Goal: Task Accomplishment & Management: Manage account settings

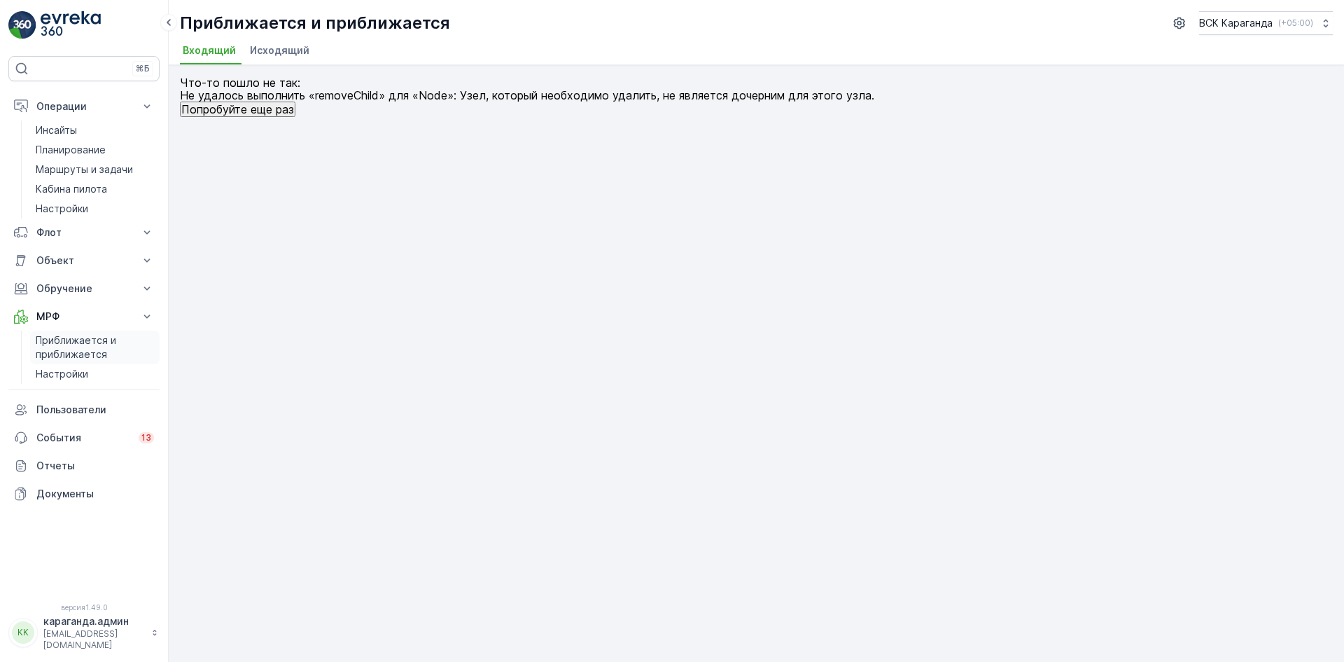
click at [83, 351] on font "Приближается и приближается" at bounding box center [76, 347] width 81 height 26
click at [302, 43] on li "Исходящий" at bounding box center [281, 53] width 68 height 24
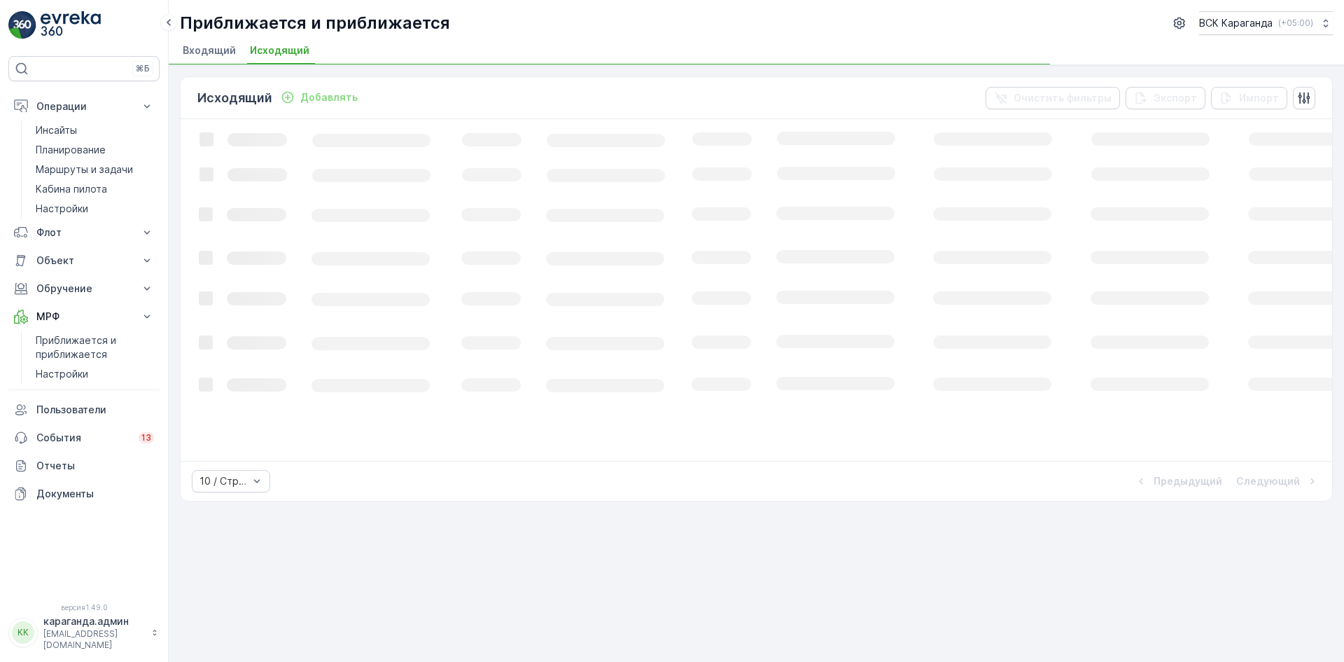
click at [214, 50] on font "Входящий" at bounding box center [209, 50] width 53 height 12
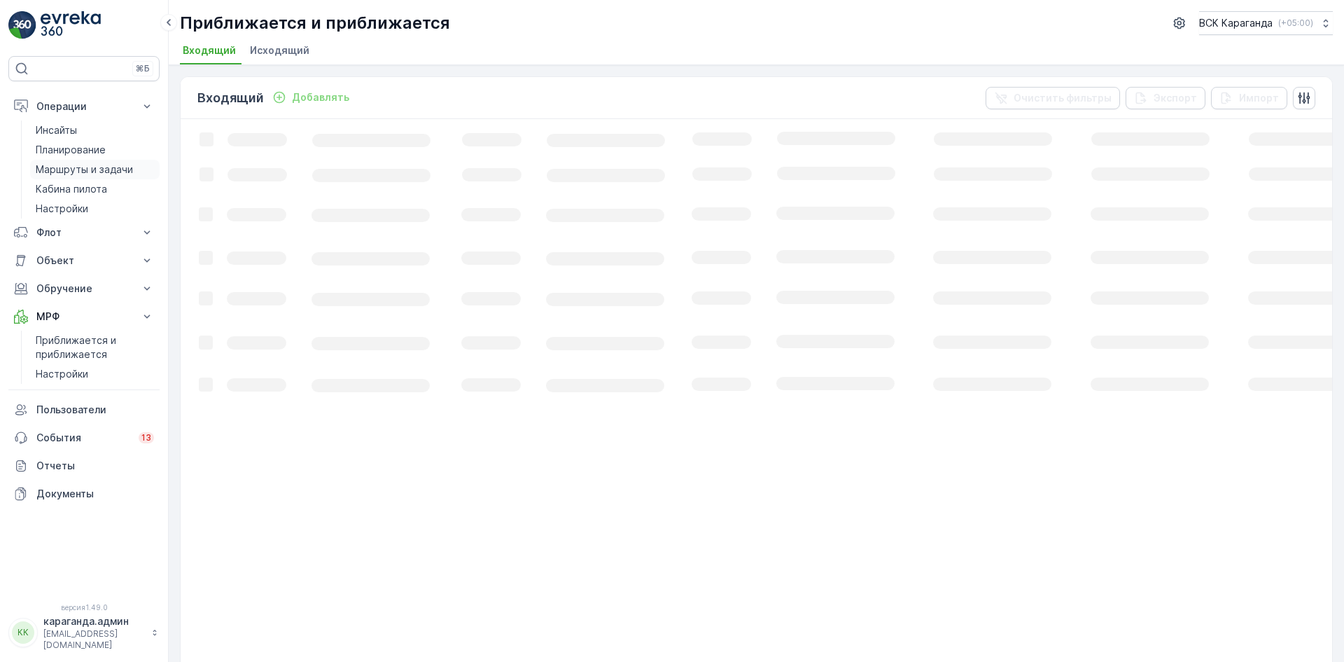
click at [81, 174] on font "Маршруты и задачи" at bounding box center [84, 169] width 97 height 12
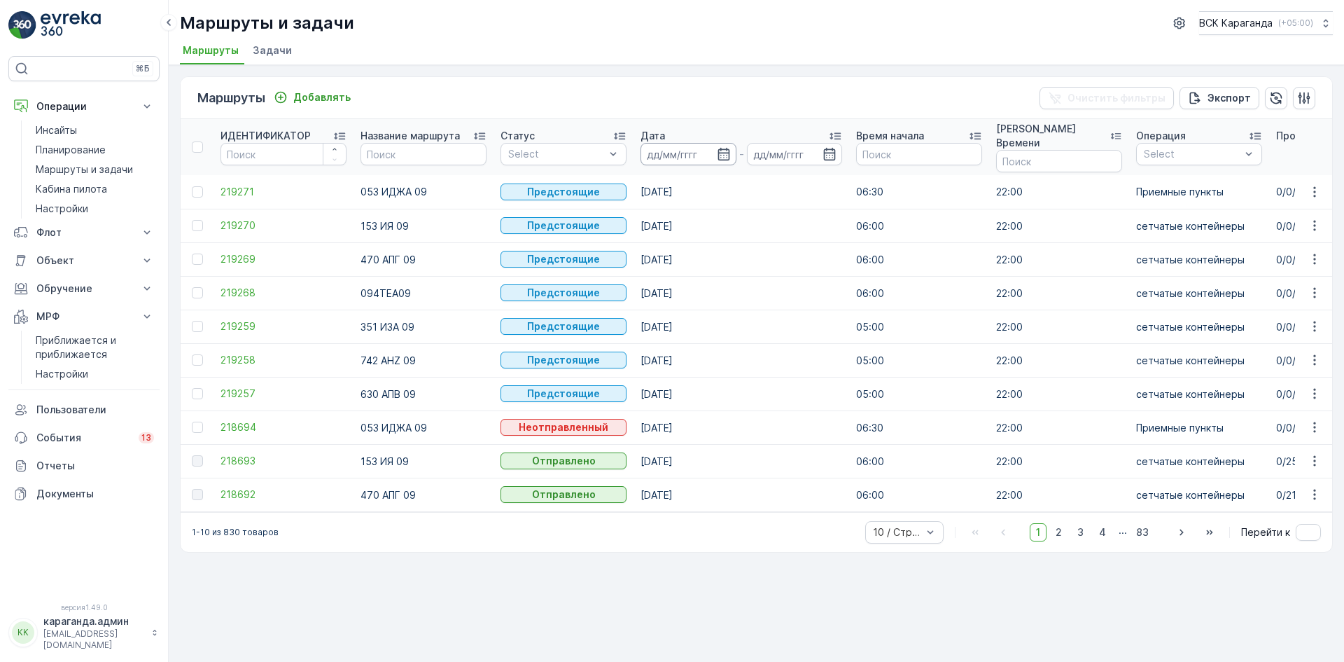
click at [713, 153] on input at bounding box center [689, 154] width 96 height 22
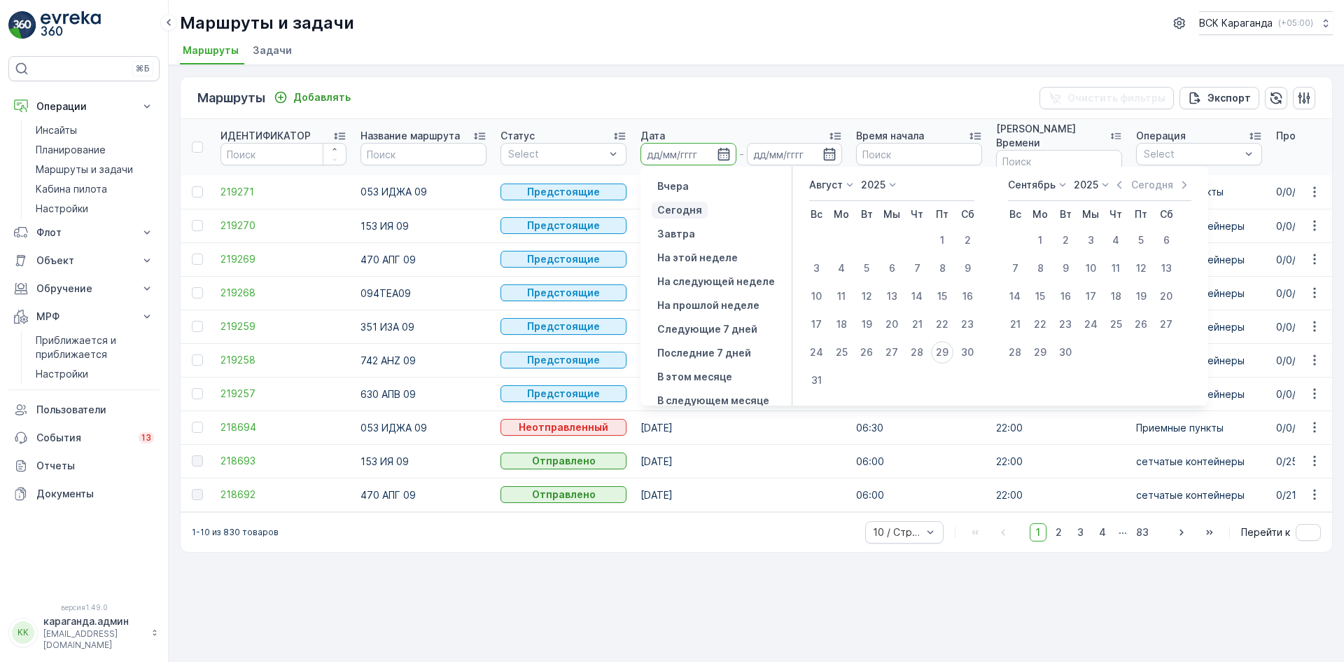
click at [678, 216] on p "Сегодня" at bounding box center [679, 210] width 45 height 14
type input "[DATE]"
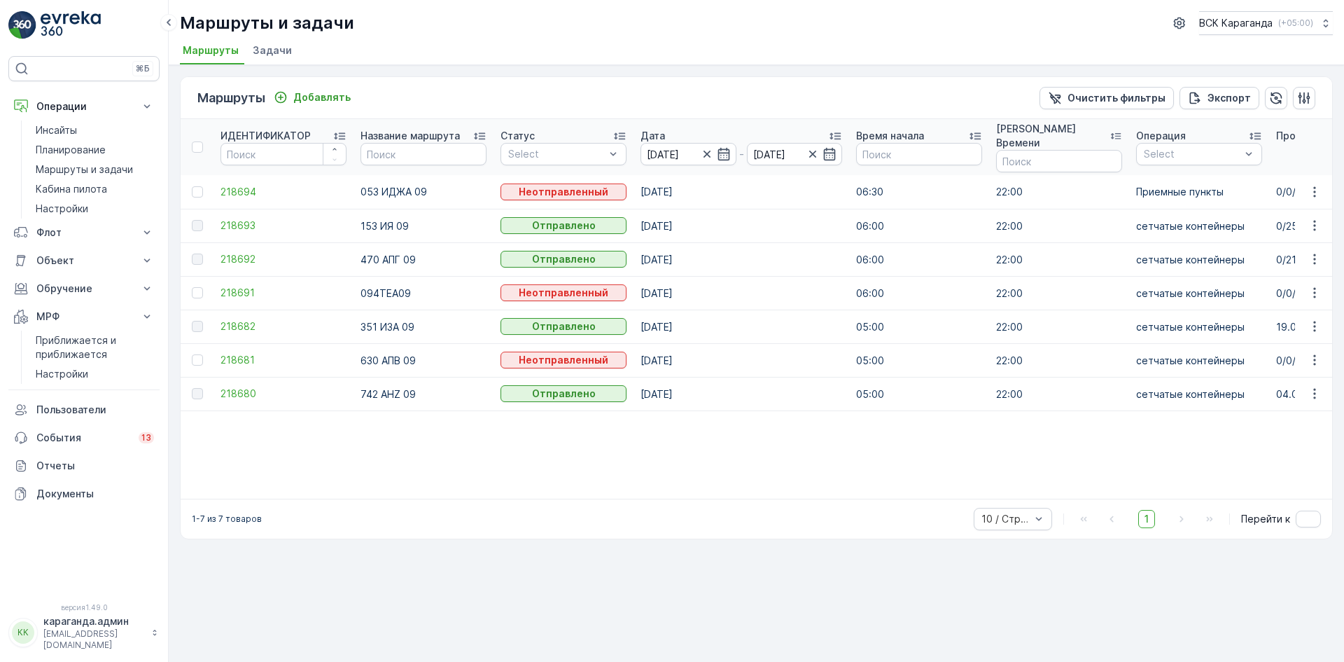
scroll to position [0, 68]
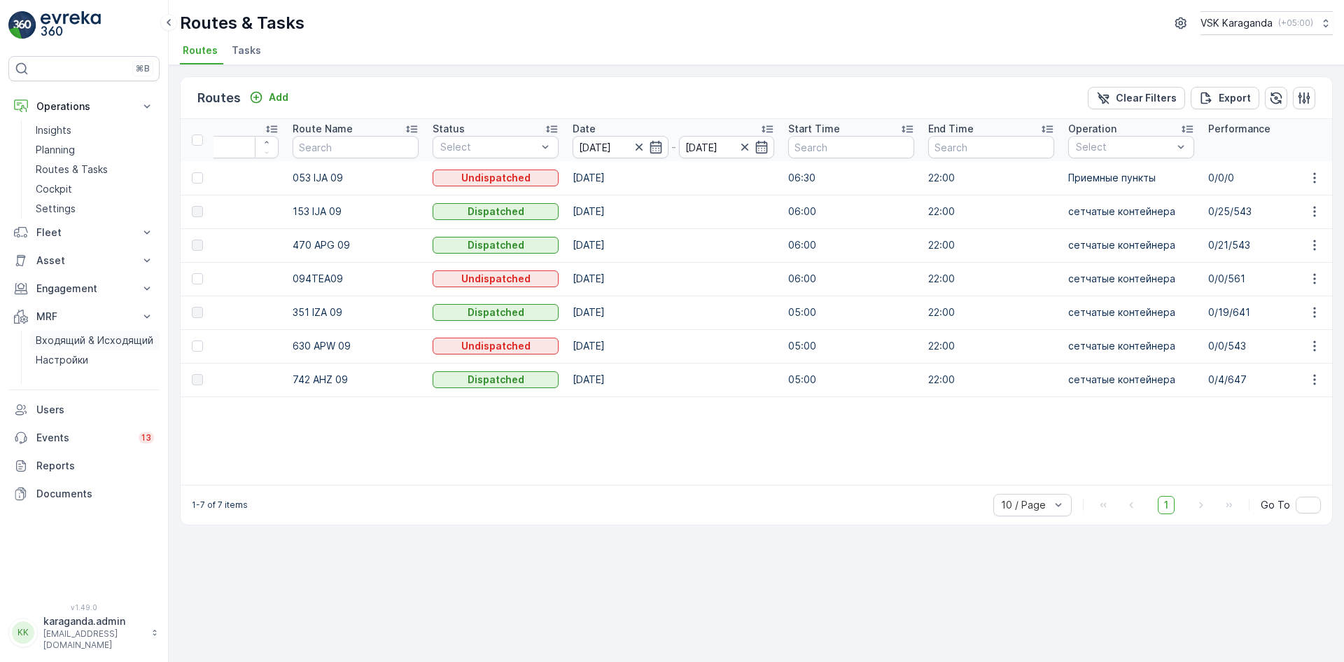
click at [114, 336] on p "Входящий & Исходящий" at bounding box center [95, 340] width 118 height 14
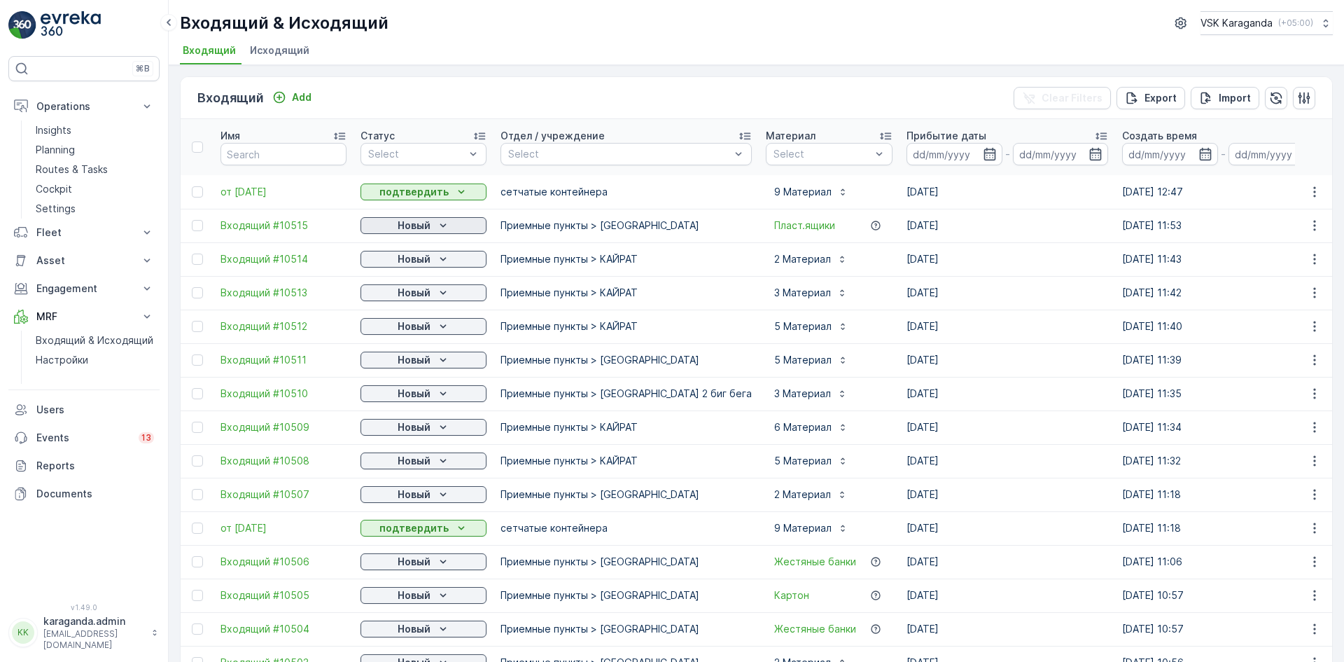
click at [455, 220] on div "Новый" at bounding box center [423, 225] width 115 height 14
click at [422, 258] on div "подтвердить" at bounding box center [401, 266] width 76 height 20
click at [430, 258] on p "Новый" at bounding box center [414, 259] width 33 height 14
click at [422, 297] on span "подтвердить" at bounding box center [401, 300] width 64 height 14
click at [421, 297] on p "Новый" at bounding box center [414, 293] width 33 height 14
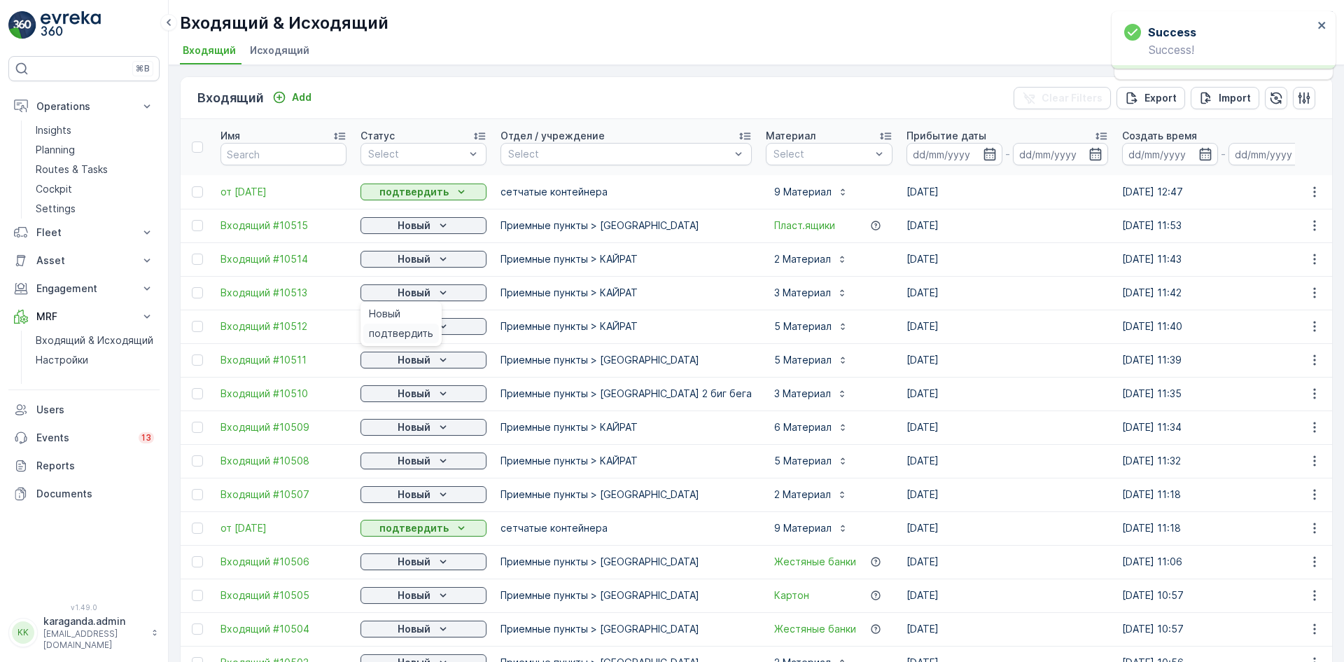
click at [410, 330] on span "подтвердить" at bounding box center [401, 333] width 64 height 14
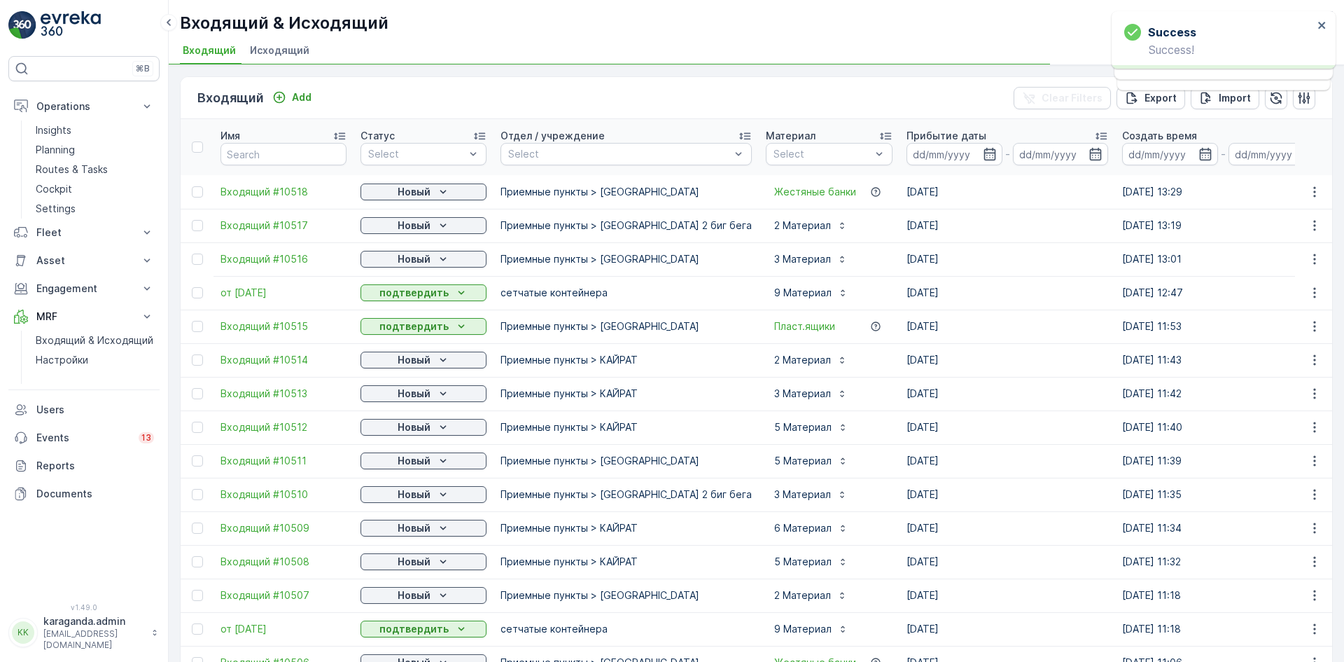
click at [412, 361] on p "Новый" at bounding box center [414, 360] width 33 height 14
click at [403, 397] on span "подтвердить" at bounding box center [401, 400] width 64 height 14
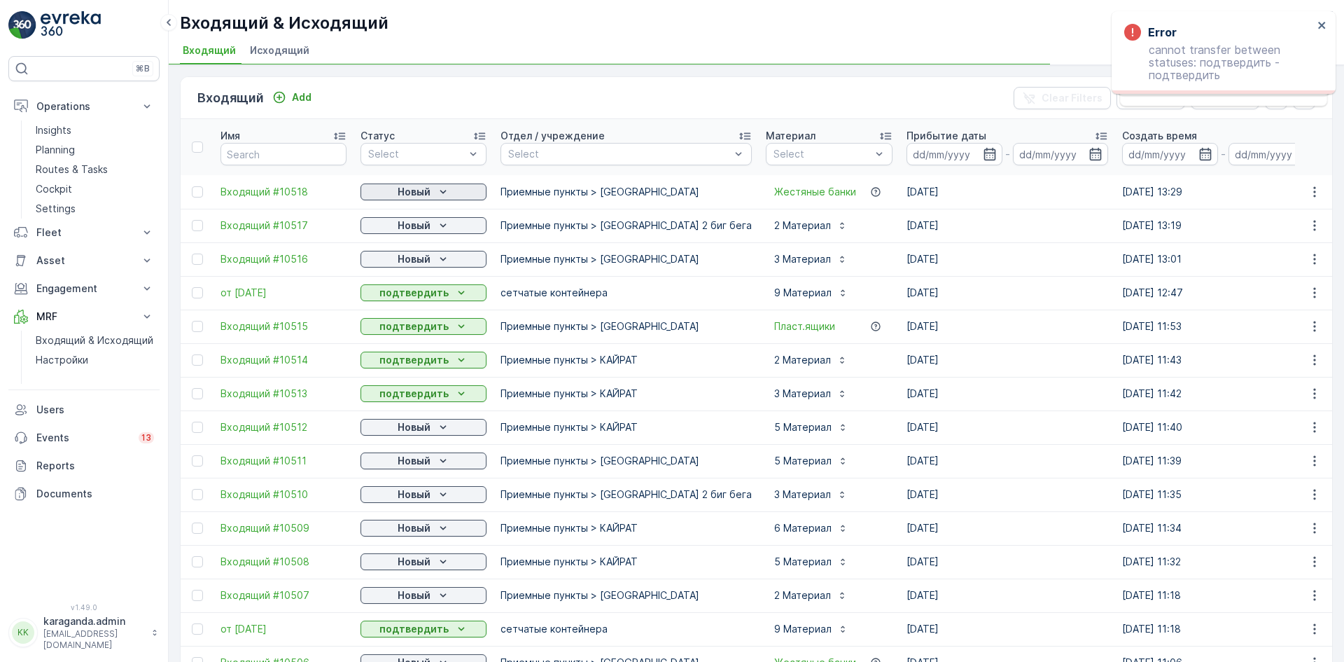
click at [425, 195] on p "Новый" at bounding box center [414, 192] width 33 height 14
click at [419, 226] on span "подтвердить" at bounding box center [401, 232] width 64 height 14
click at [419, 226] on p "Новый" at bounding box center [414, 225] width 33 height 14
click at [404, 264] on span "подтвердить" at bounding box center [401, 266] width 64 height 14
click at [427, 260] on p "Новый" at bounding box center [414, 259] width 33 height 14
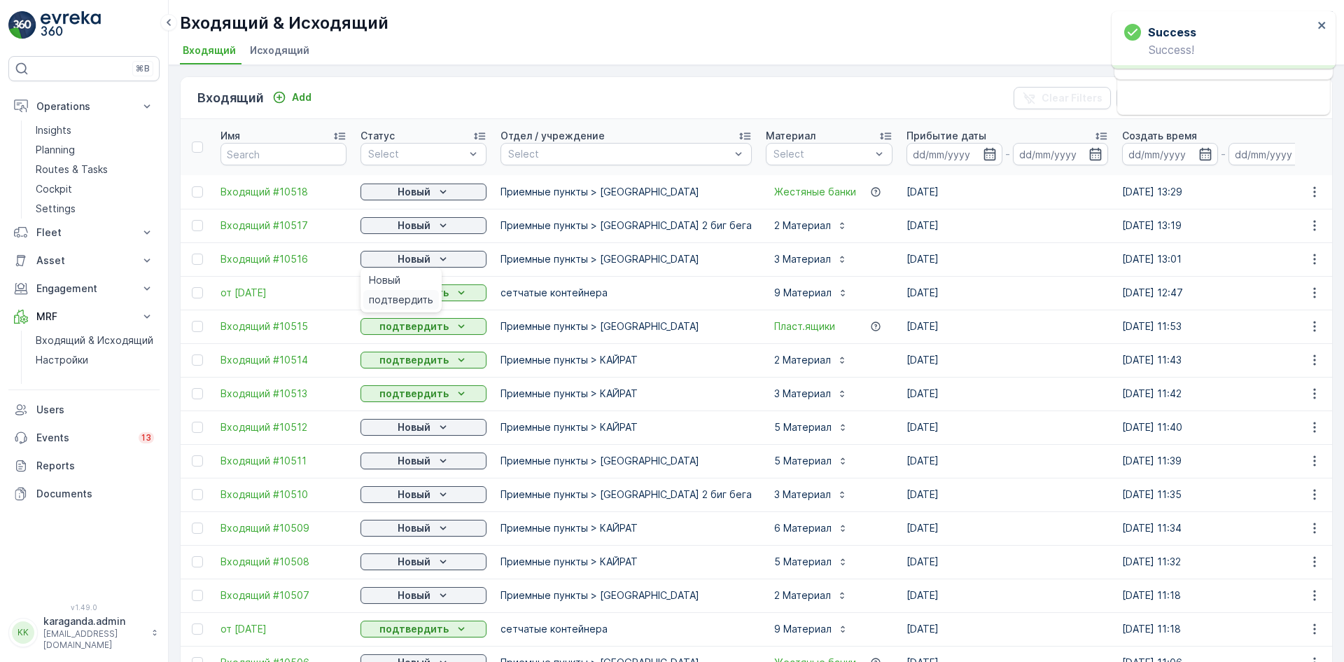
click at [414, 298] on span "подтвердить" at bounding box center [401, 300] width 64 height 14
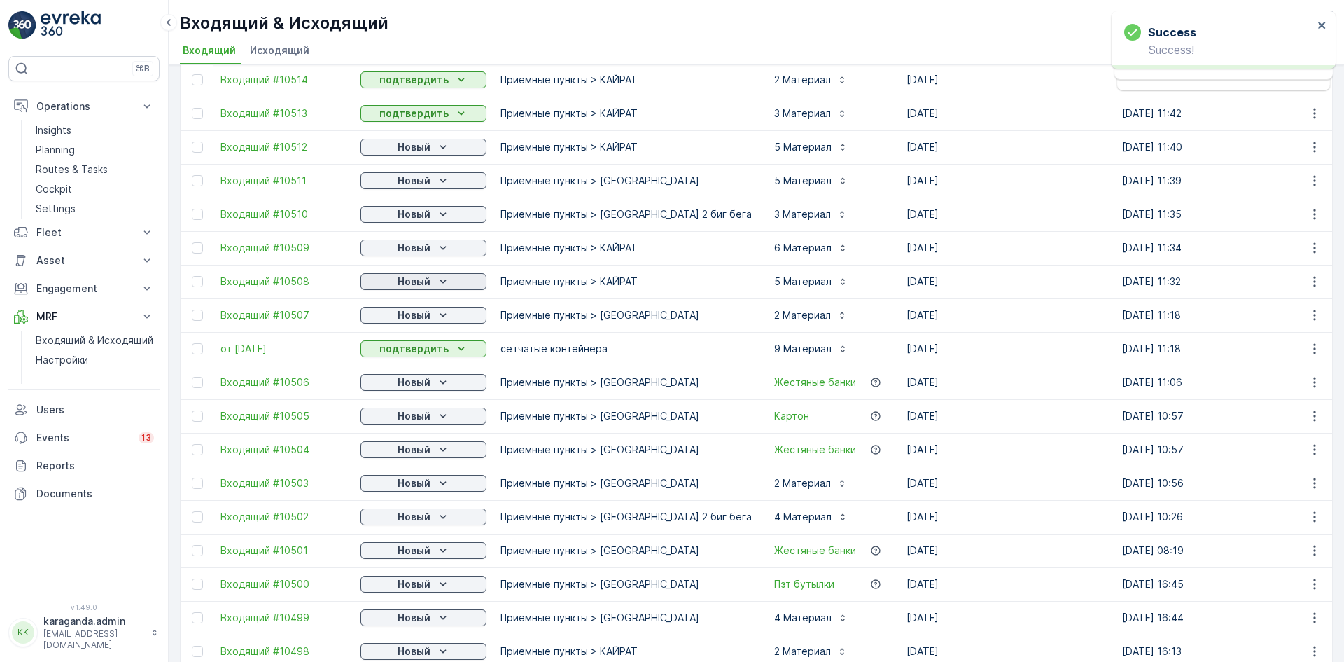
click at [419, 279] on p "Новый" at bounding box center [414, 281] width 33 height 14
click at [426, 314] on p "Новый" at bounding box center [414, 315] width 33 height 14
click at [412, 356] on span "подтвердить" at bounding box center [401, 356] width 64 height 14
click at [414, 384] on p "Новый" at bounding box center [414, 382] width 33 height 14
click at [408, 419] on span "подтвердить" at bounding box center [401, 423] width 64 height 14
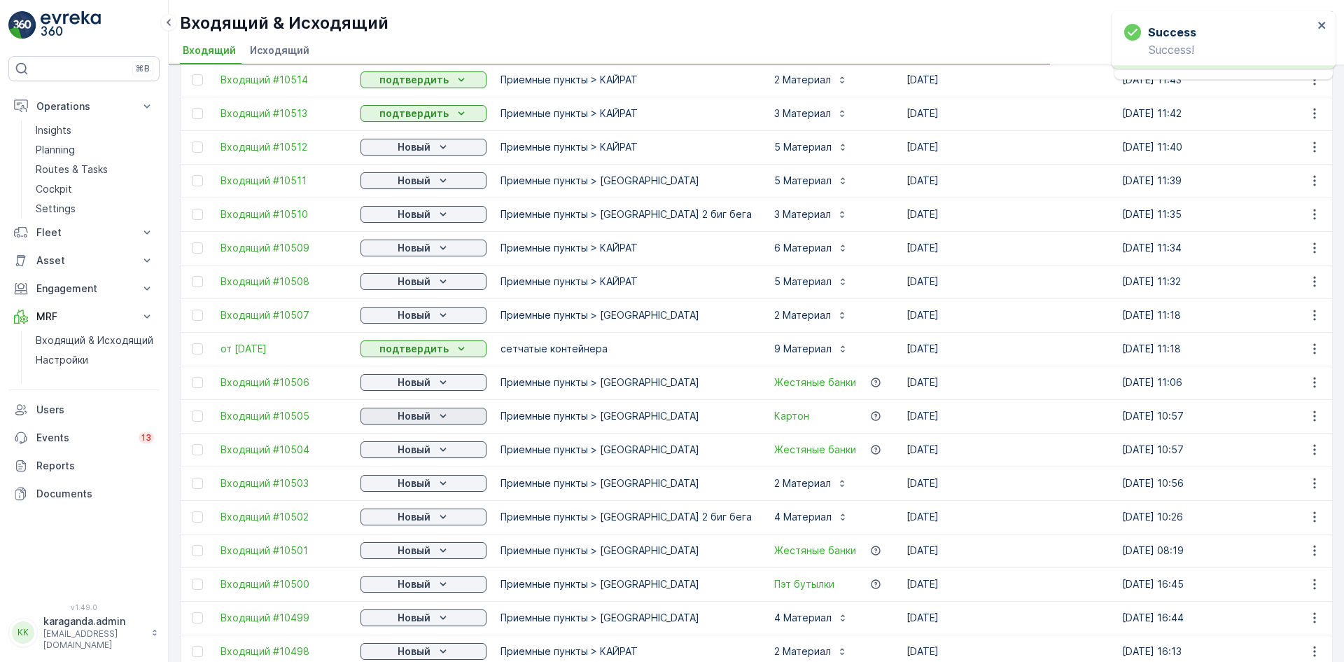
click at [436, 421] on icon "Новый" at bounding box center [443, 416] width 14 height 14
click at [418, 449] on span "подтвердить" at bounding box center [401, 456] width 64 height 14
click at [424, 484] on p "Новый" at bounding box center [414, 483] width 33 height 14
click at [418, 514] on div "подтвердить" at bounding box center [401, 524] width 76 height 20
click at [428, 517] on p "Новый" at bounding box center [414, 517] width 33 height 14
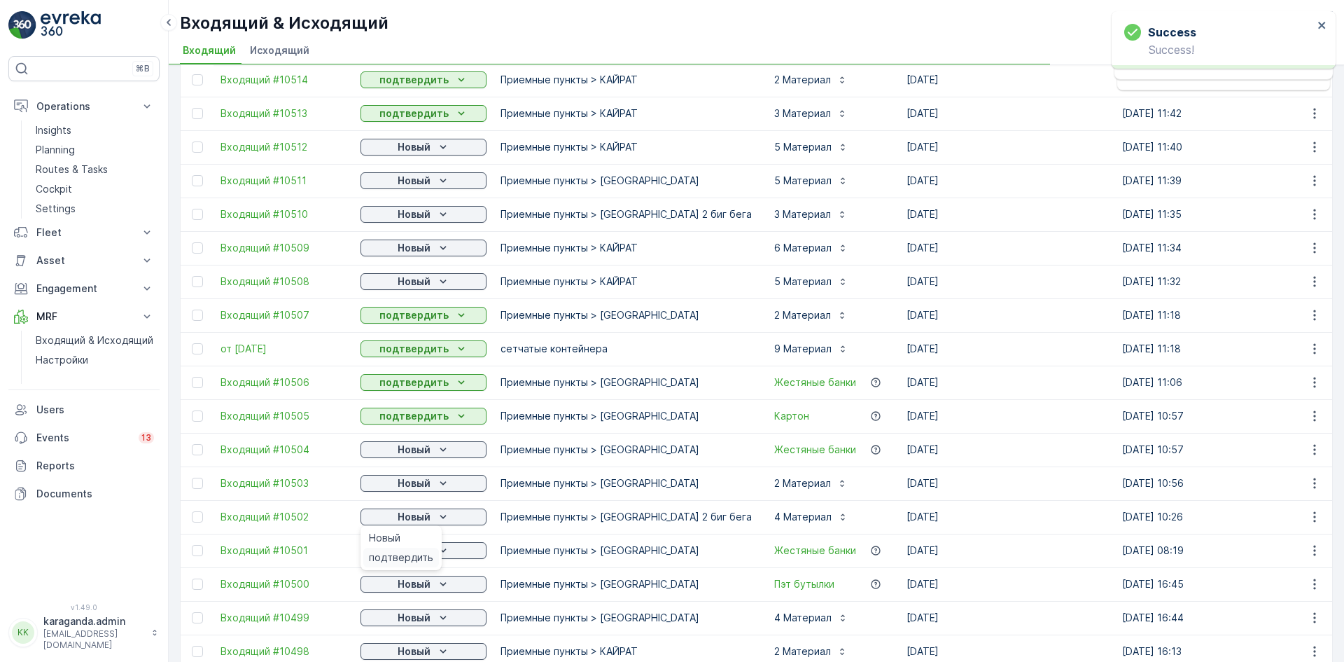
click at [417, 554] on span "подтвердить" at bounding box center [401, 557] width 64 height 14
click at [426, 552] on p "Новый" at bounding box center [414, 550] width 33 height 14
click at [407, 588] on span "подтвердить" at bounding box center [401, 591] width 64 height 14
click at [433, 582] on div "Новый" at bounding box center [423, 584] width 115 height 14
click at [424, 585] on p "Новый" at bounding box center [414, 584] width 33 height 14
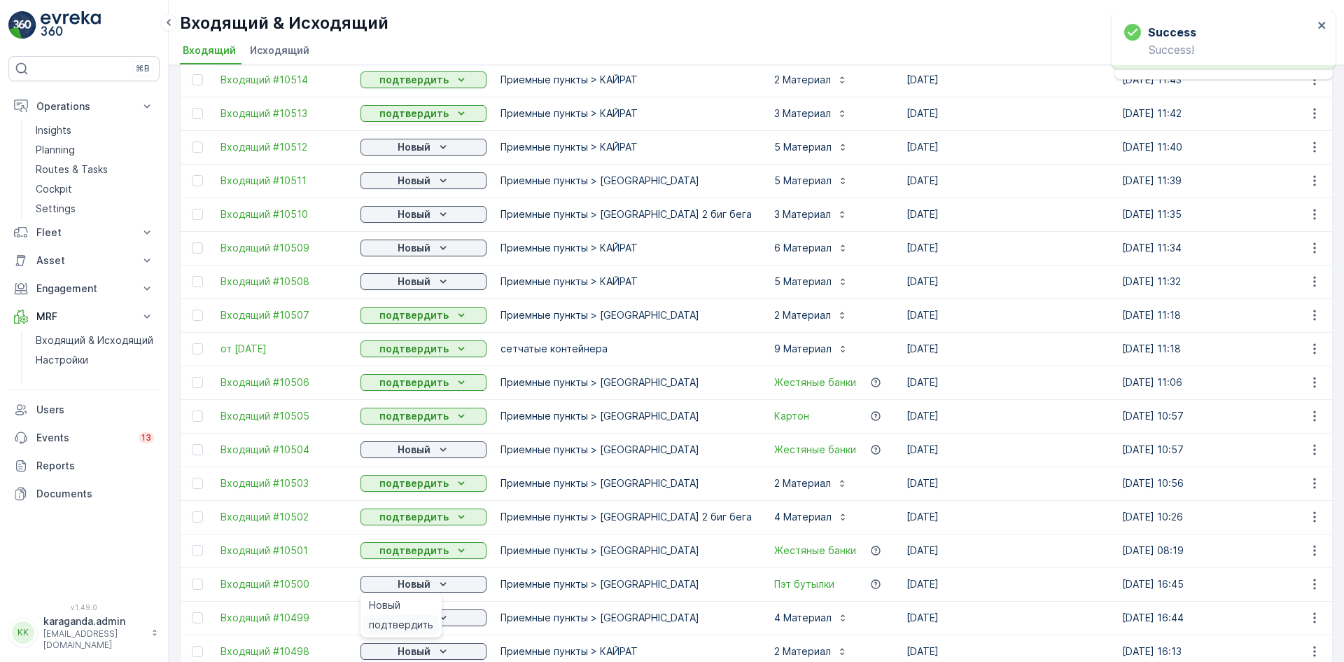
click at [409, 619] on span "подтвердить" at bounding box center [401, 624] width 64 height 14
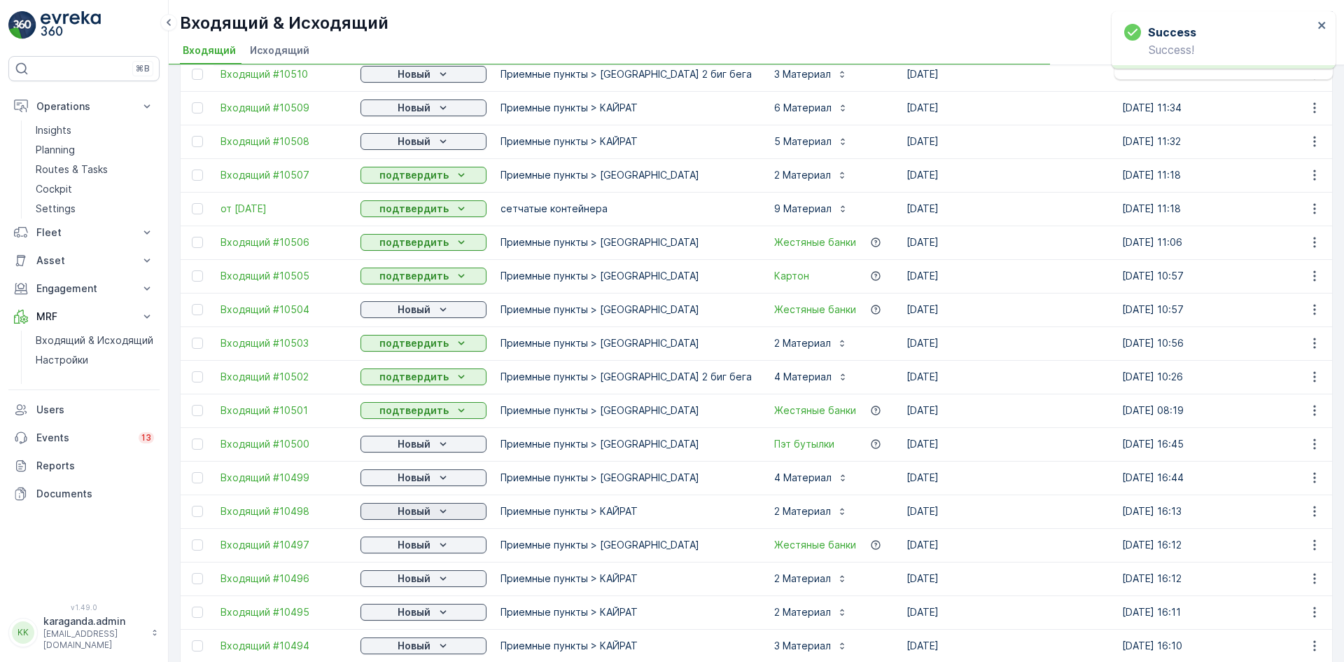
click at [426, 512] on p "Новый" at bounding box center [414, 511] width 33 height 14
click at [414, 553] on div "Новый" at bounding box center [424, 545] width 126 height 20
click at [418, 581] on p "Новый" at bounding box center [414, 578] width 33 height 14
click at [416, 610] on div "подтвердить" at bounding box center [401, 619] width 76 height 20
click at [420, 614] on p "Новый" at bounding box center [414, 612] width 33 height 14
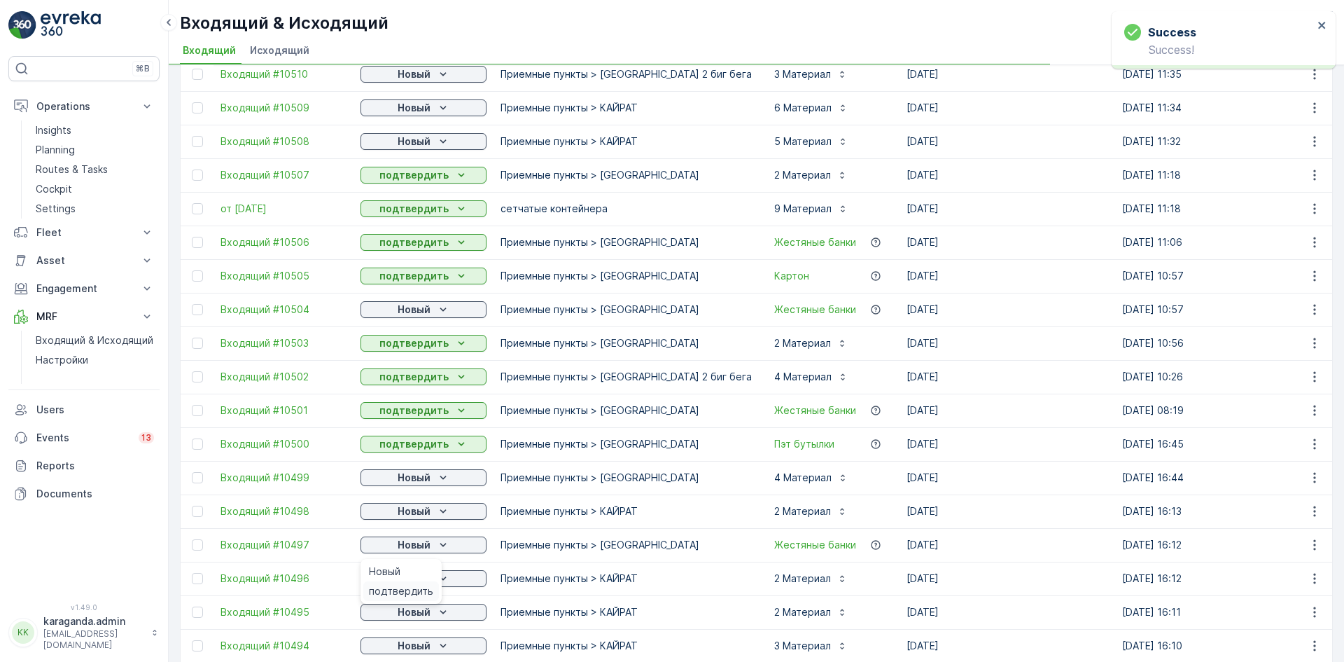
click at [407, 589] on span "подтвердить" at bounding box center [401, 591] width 64 height 14
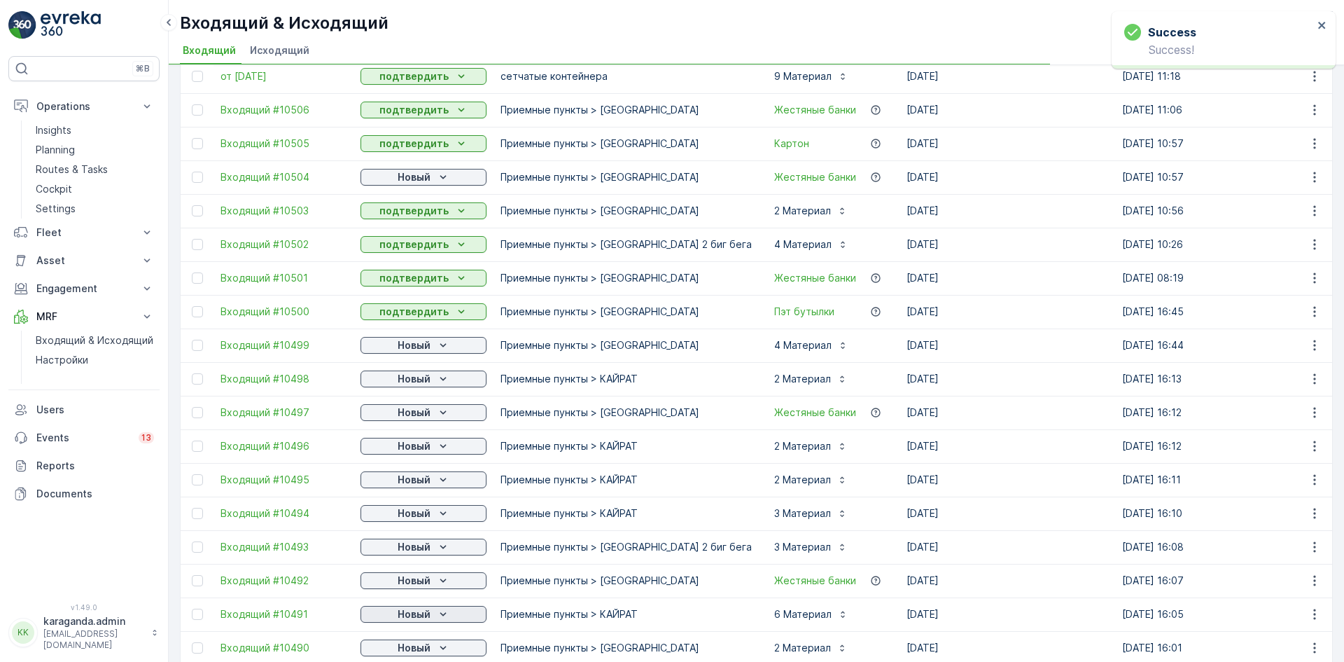
scroll to position [560, 0]
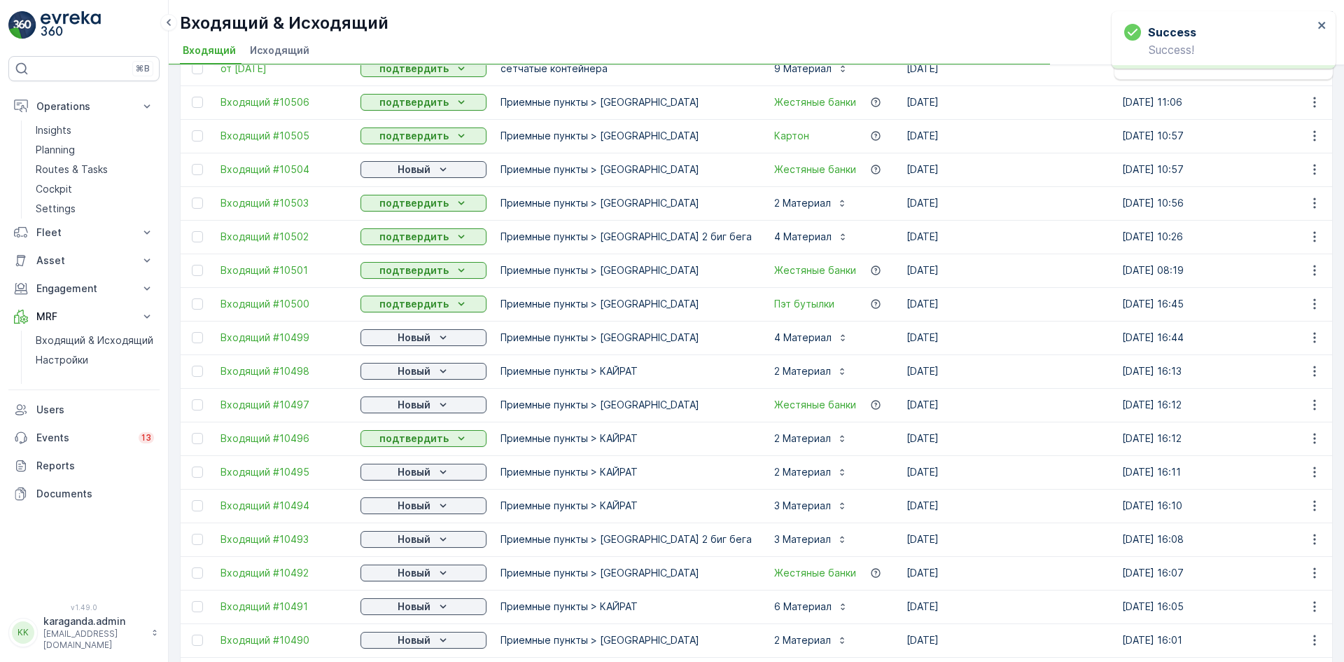
click at [429, 541] on p "Новый" at bounding box center [414, 539] width 33 height 14
click at [405, 580] on span "подтвердить" at bounding box center [401, 580] width 64 height 14
click at [414, 609] on span "подтвердить" at bounding box center [401, 613] width 64 height 14
click at [424, 608] on p "Новый" at bounding box center [414, 606] width 33 height 14
click at [414, 642] on span "подтвердить" at bounding box center [401, 647] width 64 height 14
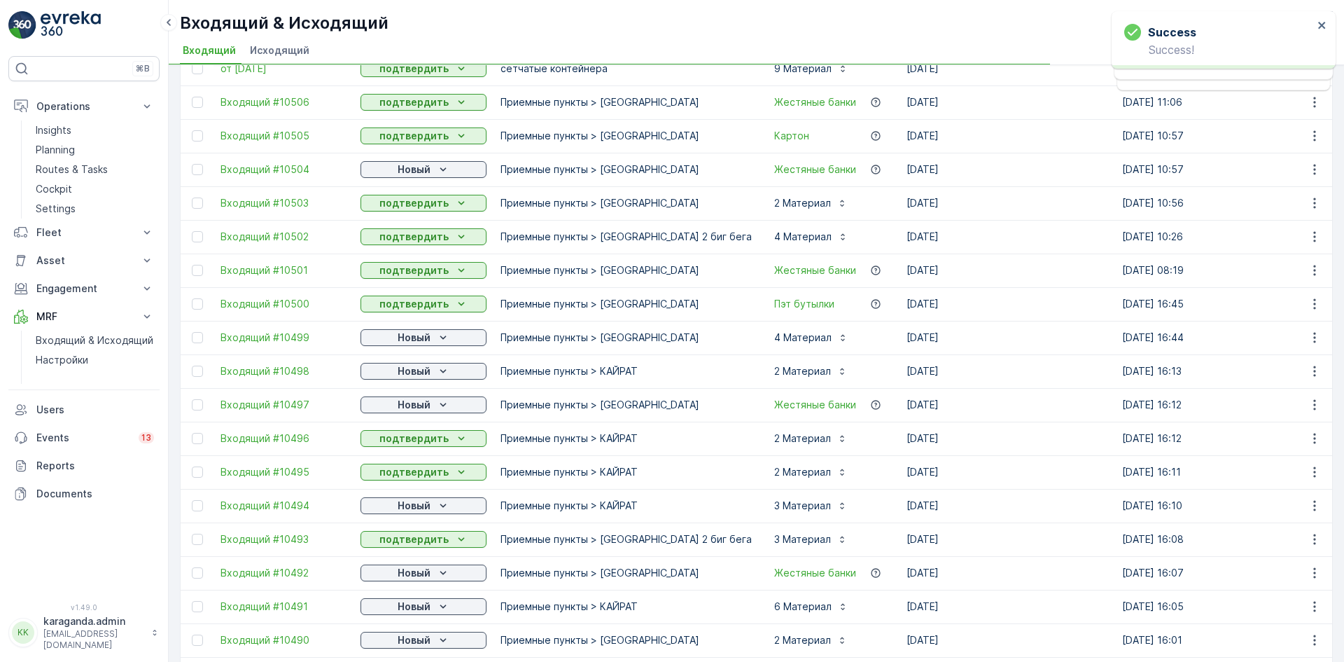
click at [439, 642] on icon "Новый" at bounding box center [443, 640] width 14 height 14
click at [414, 619] on span "подтвердить" at bounding box center [401, 619] width 64 height 14
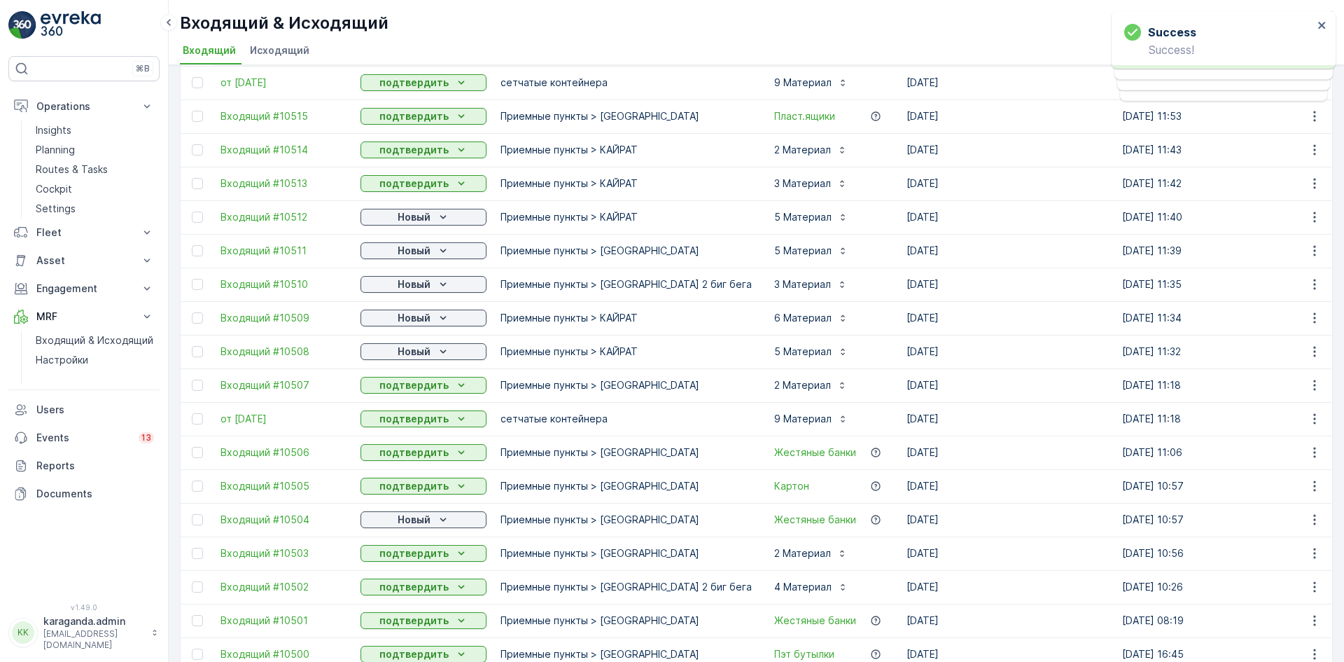
scroll to position [70, 0]
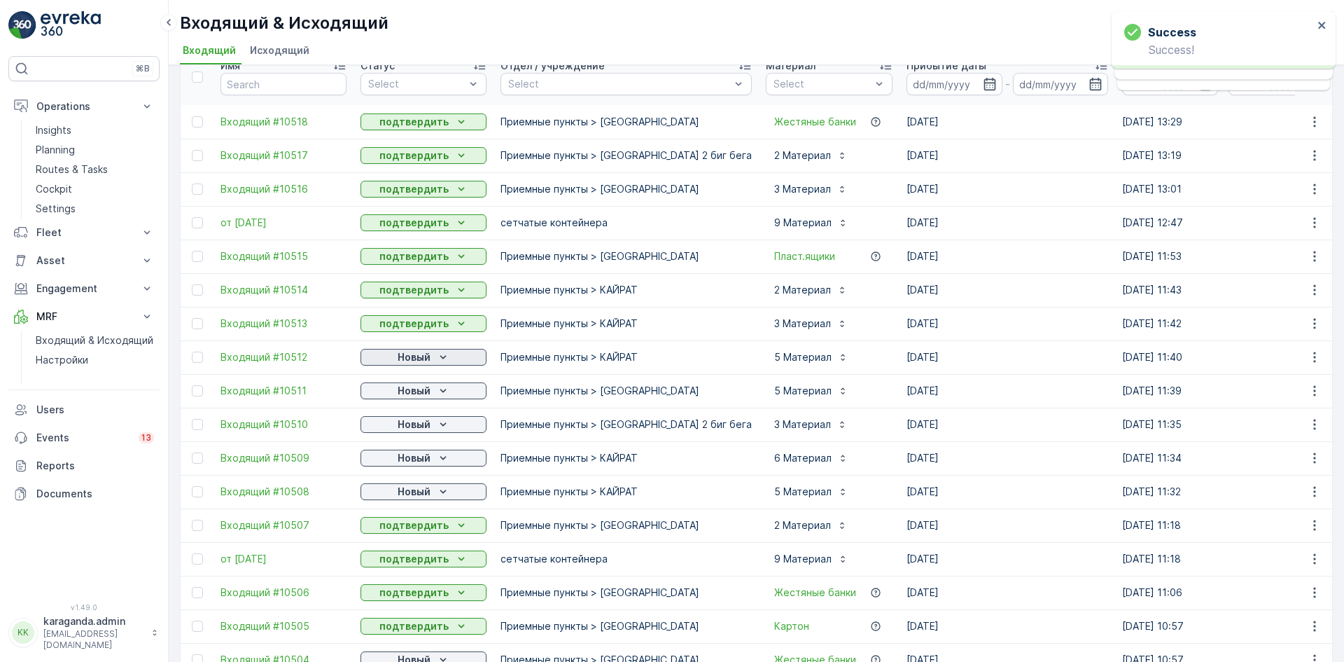
click at [409, 350] on p "Новый" at bounding box center [414, 357] width 33 height 14
click at [398, 392] on span "подтвердить" at bounding box center [401, 398] width 64 height 14
click at [398, 392] on p "Новый" at bounding box center [414, 391] width 33 height 14
click at [391, 427] on span "подтвердить" at bounding box center [401, 431] width 64 height 14
click at [391, 428] on div "Новый" at bounding box center [423, 424] width 115 height 14
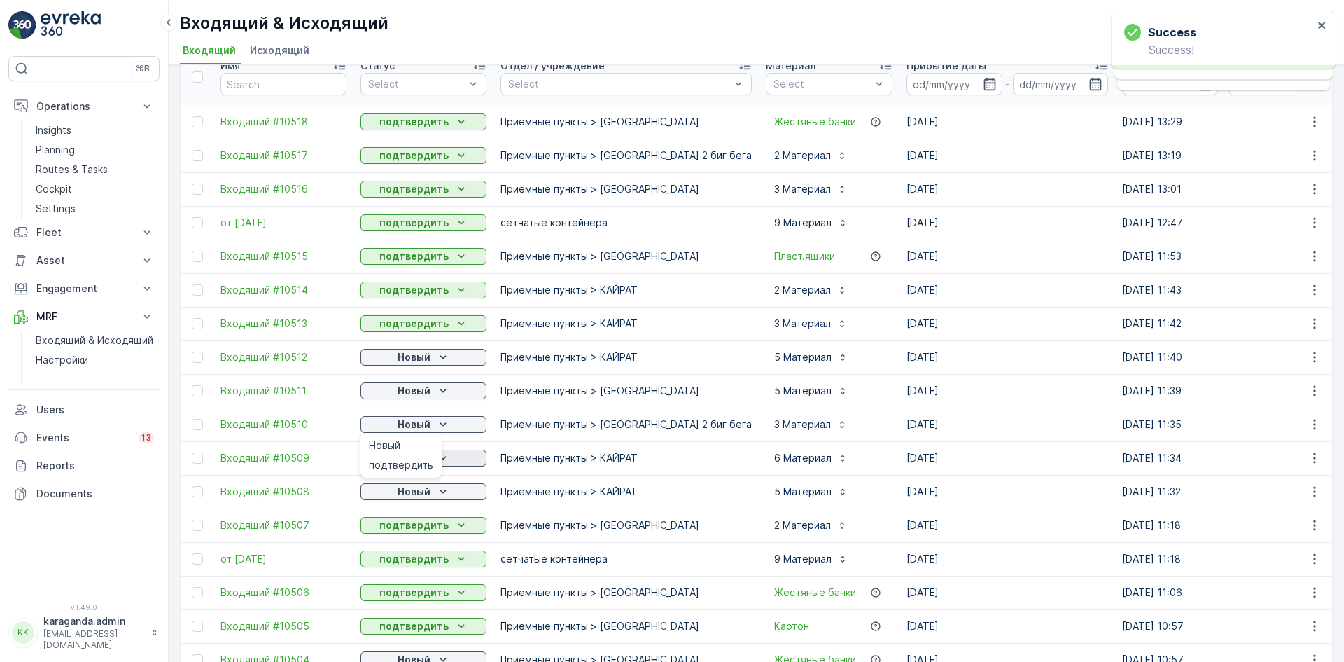
click at [389, 463] on span "подтвердить" at bounding box center [401, 465] width 64 height 14
click at [393, 490] on div "подтвердить" at bounding box center [401, 499] width 76 height 20
click at [398, 497] on p "Новый" at bounding box center [414, 491] width 33 height 14
click at [399, 530] on span "подтвердить" at bounding box center [401, 532] width 64 height 14
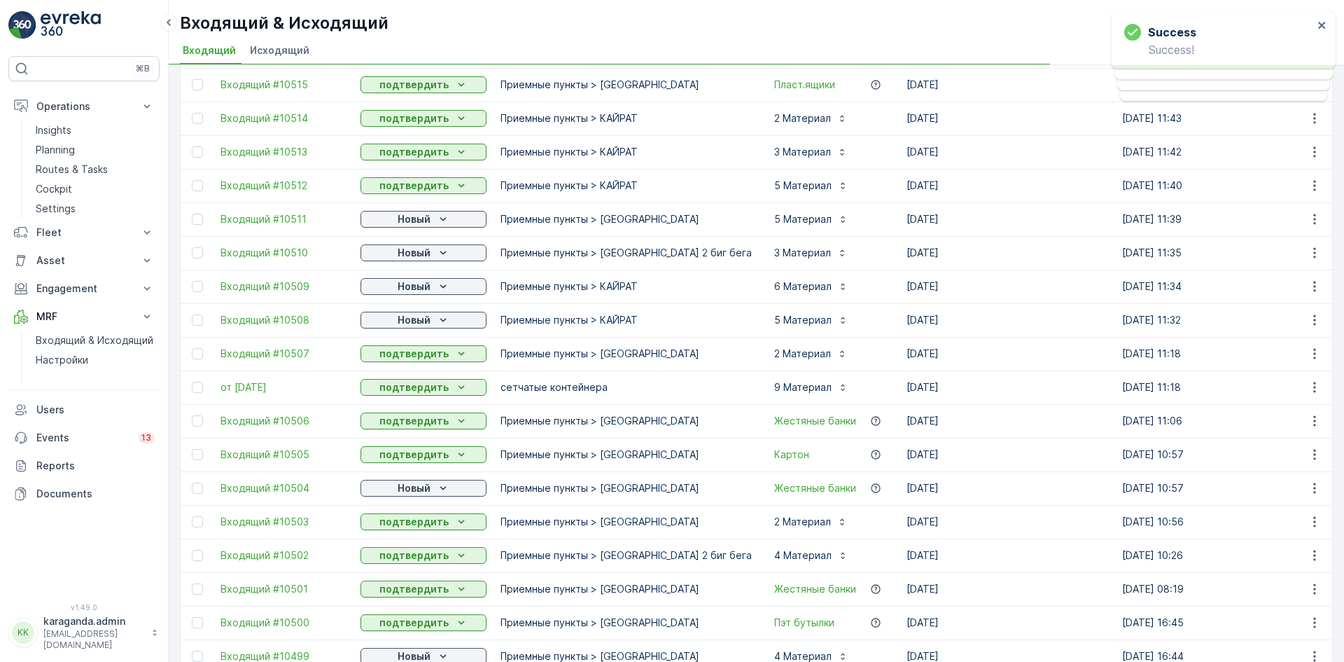
scroll to position [280, 0]
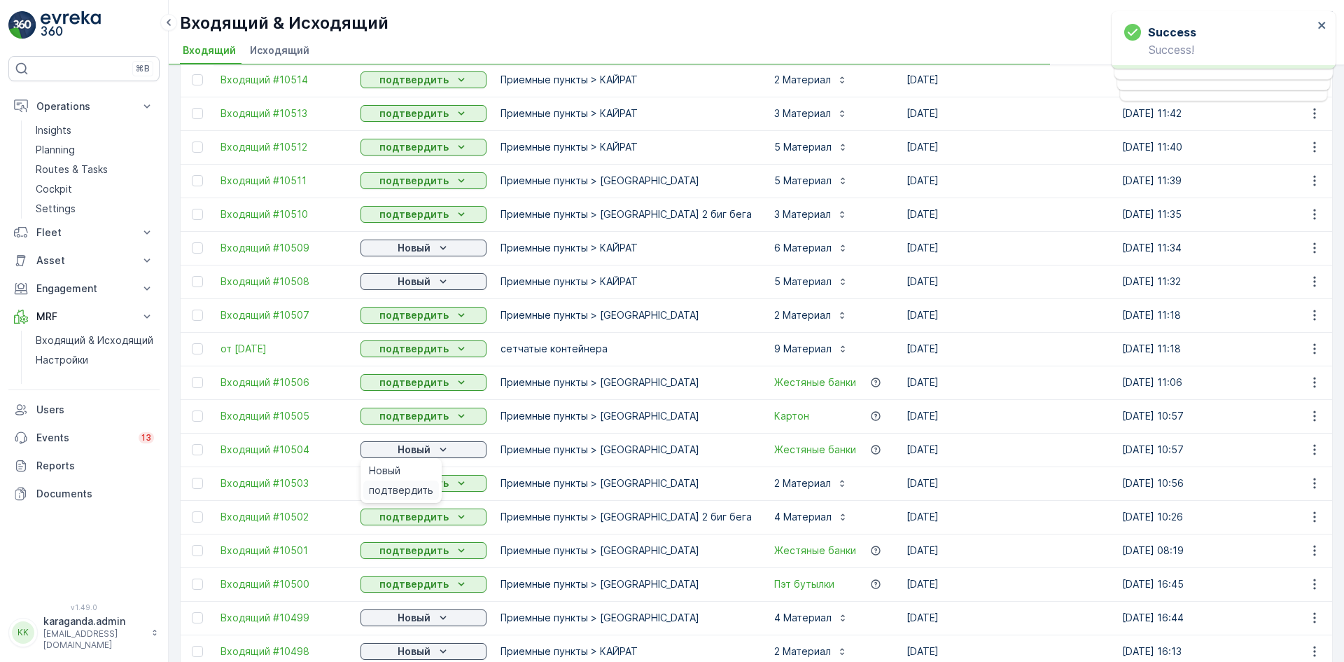
click at [414, 487] on span "подтвердить" at bounding box center [401, 490] width 64 height 14
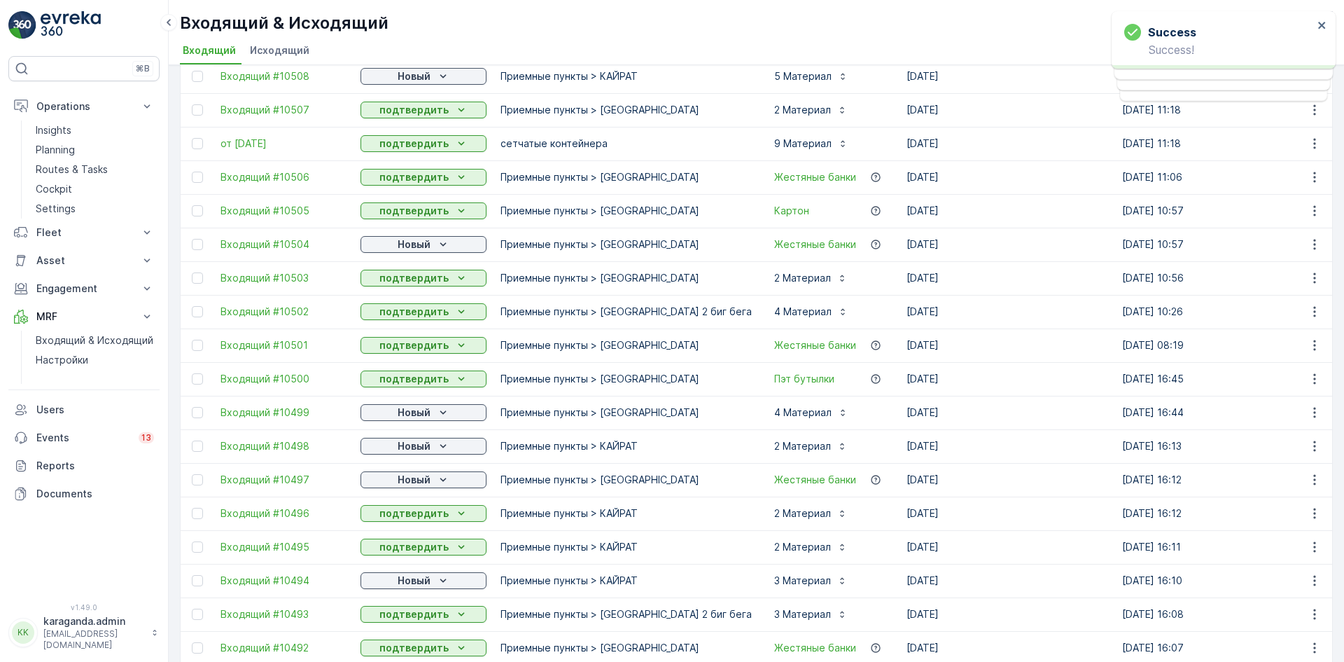
scroll to position [490, 0]
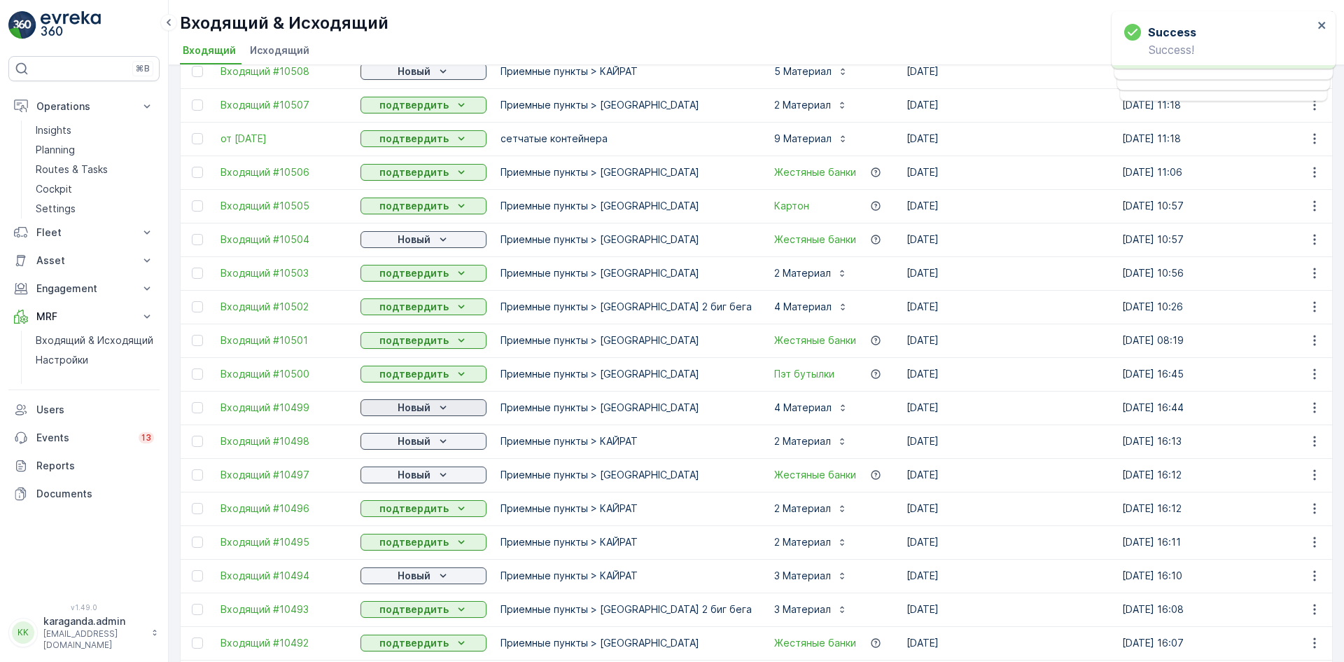
click at [427, 407] on p "Новый" at bounding box center [414, 407] width 33 height 14
click at [419, 443] on p "Новый" at bounding box center [414, 441] width 33 height 14
click at [416, 446] on p "Новый" at bounding box center [414, 441] width 33 height 14
click at [403, 487] on span "подтвердить" at bounding box center [401, 482] width 64 height 14
click at [421, 471] on p "Новый" at bounding box center [414, 475] width 33 height 14
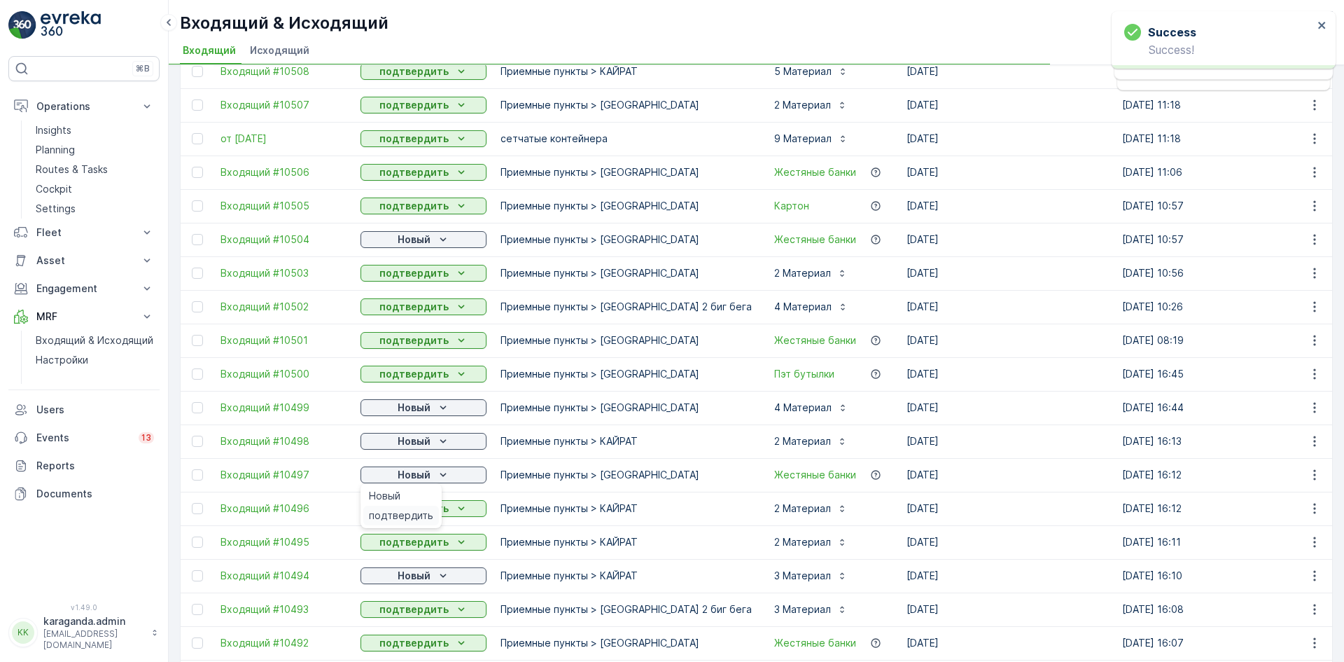
click at [417, 510] on span "подтвердить" at bounding box center [401, 515] width 64 height 14
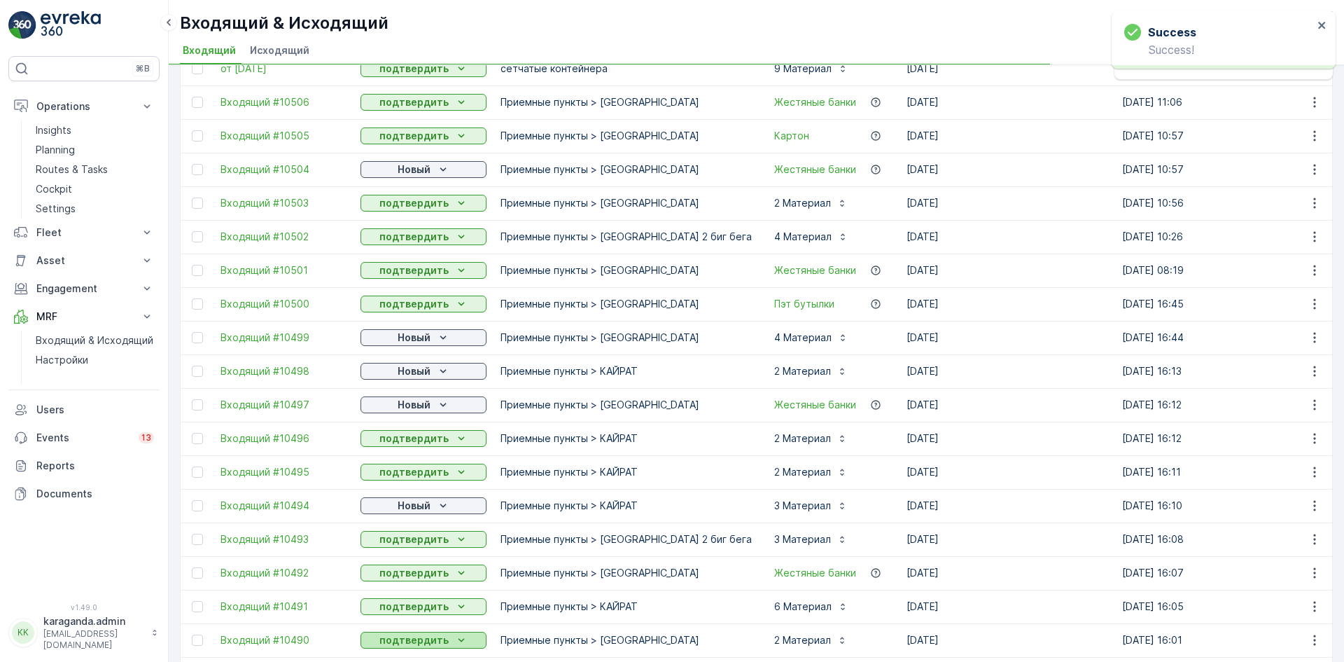
scroll to position [700, 0]
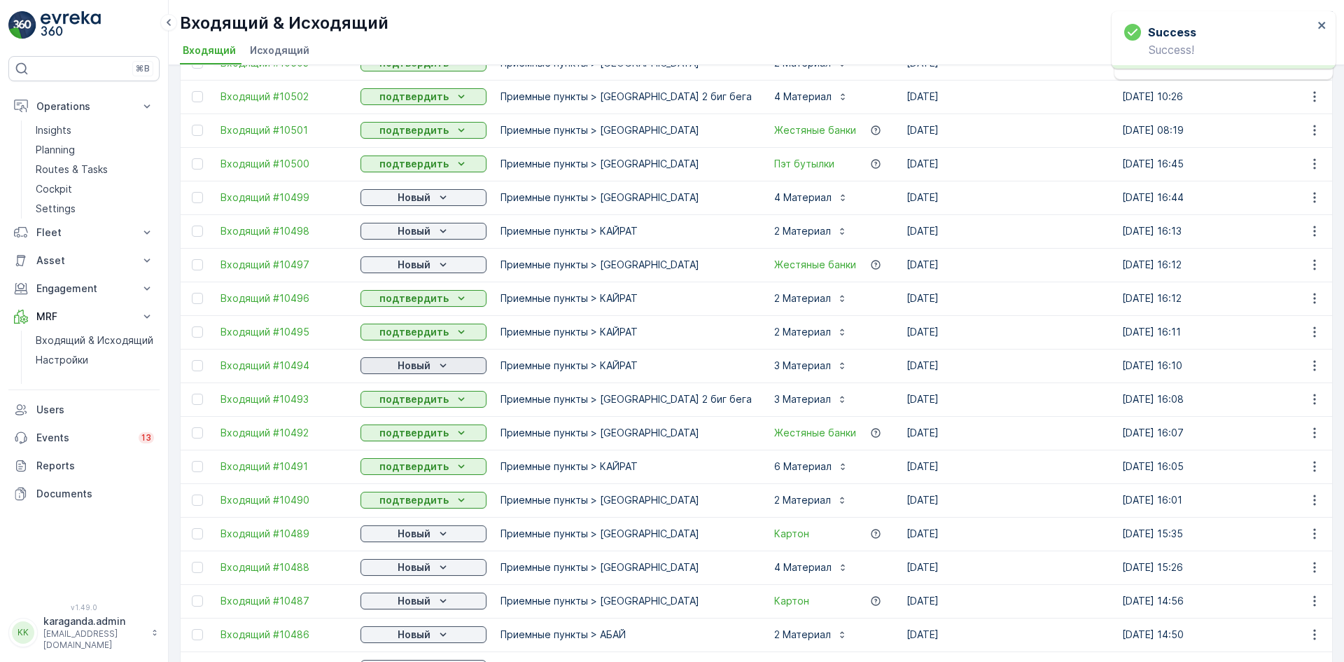
click at [429, 371] on p "Новый" at bounding box center [414, 365] width 33 height 14
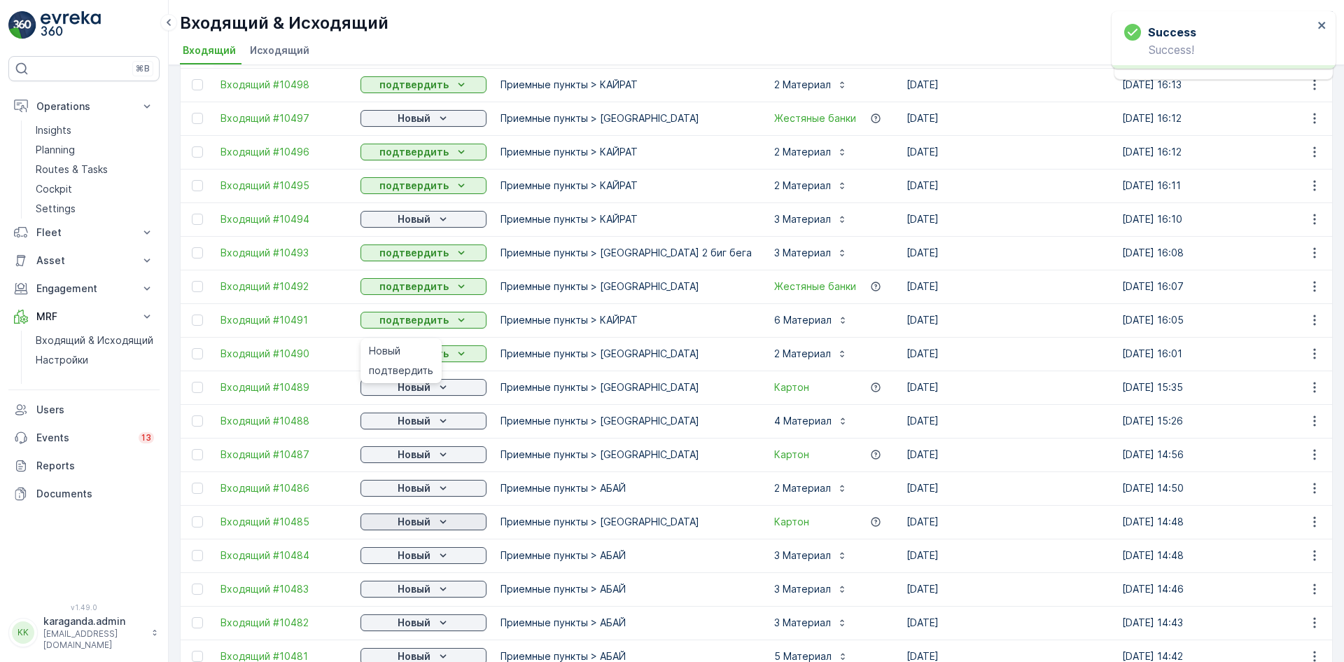
scroll to position [910, 0]
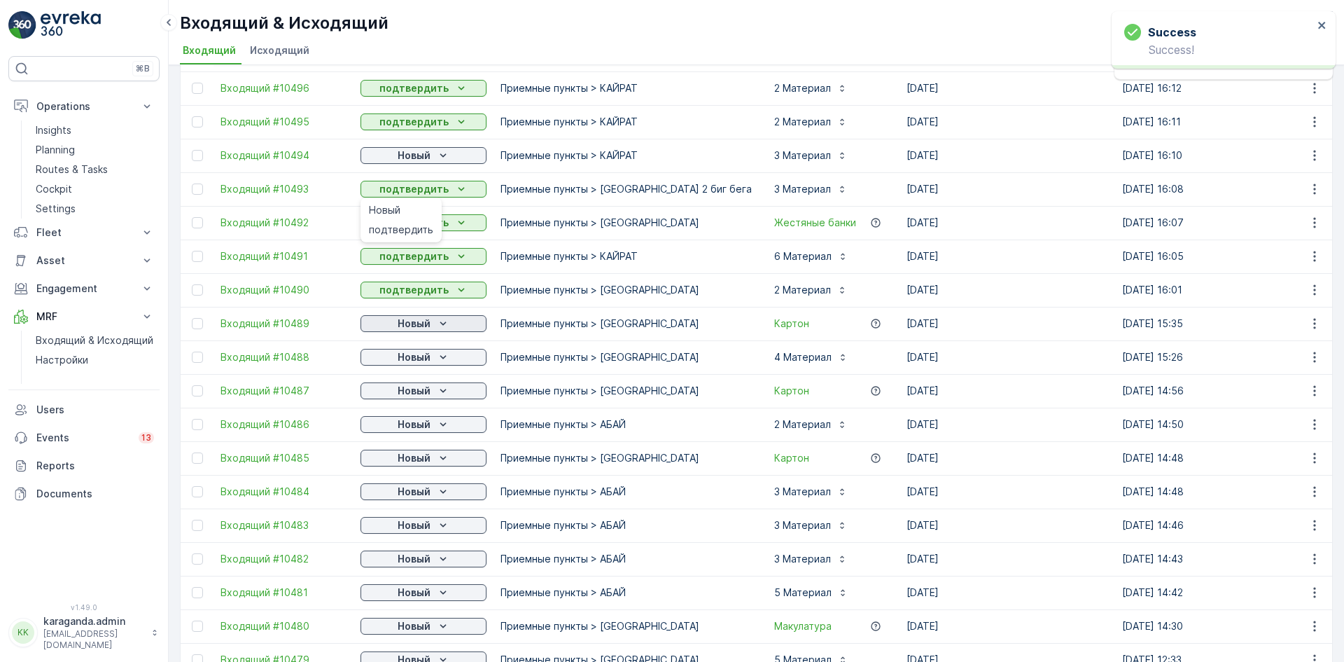
click at [419, 327] on p "Новый" at bounding box center [414, 323] width 33 height 14
click at [406, 369] on span "подтвердить" at bounding box center [401, 364] width 64 height 14
click at [415, 361] on p "Новый" at bounding box center [414, 357] width 33 height 14
click at [415, 389] on div "подтвердить" at bounding box center [401, 398] width 76 height 20
click at [432, 389] on div "Новый" at bounding box center [423, 391] width 115 height 14
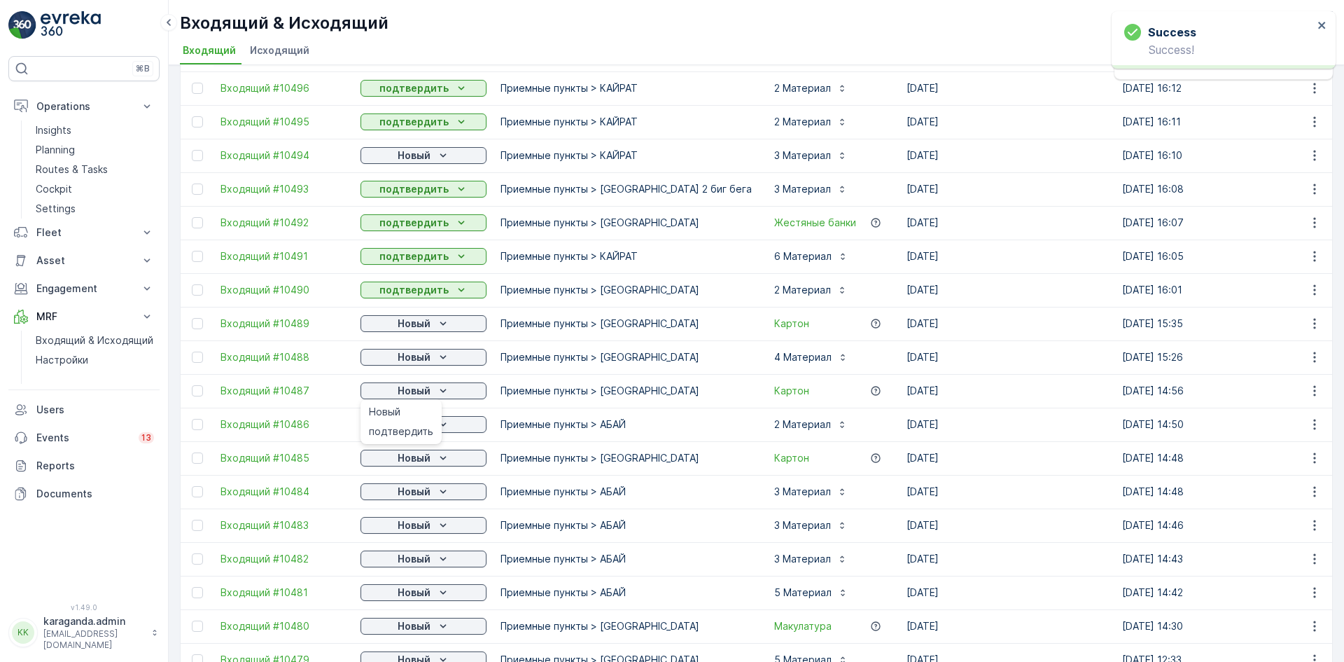
drag, startPoint x: 414, startPoint y: 432, endPoint x: 421, endPoint y: 433, distance: 7.0
click at [414, 433] on span "подтвердить" at bounding box center [401, 431] width 64 height 14
click at [429, 465] on span "подтвердить" at bounding box center [401, 465] width 64 height 14
click at [434, 459] on div "Новый" at bounding box center [423, 458] width 115 height 14
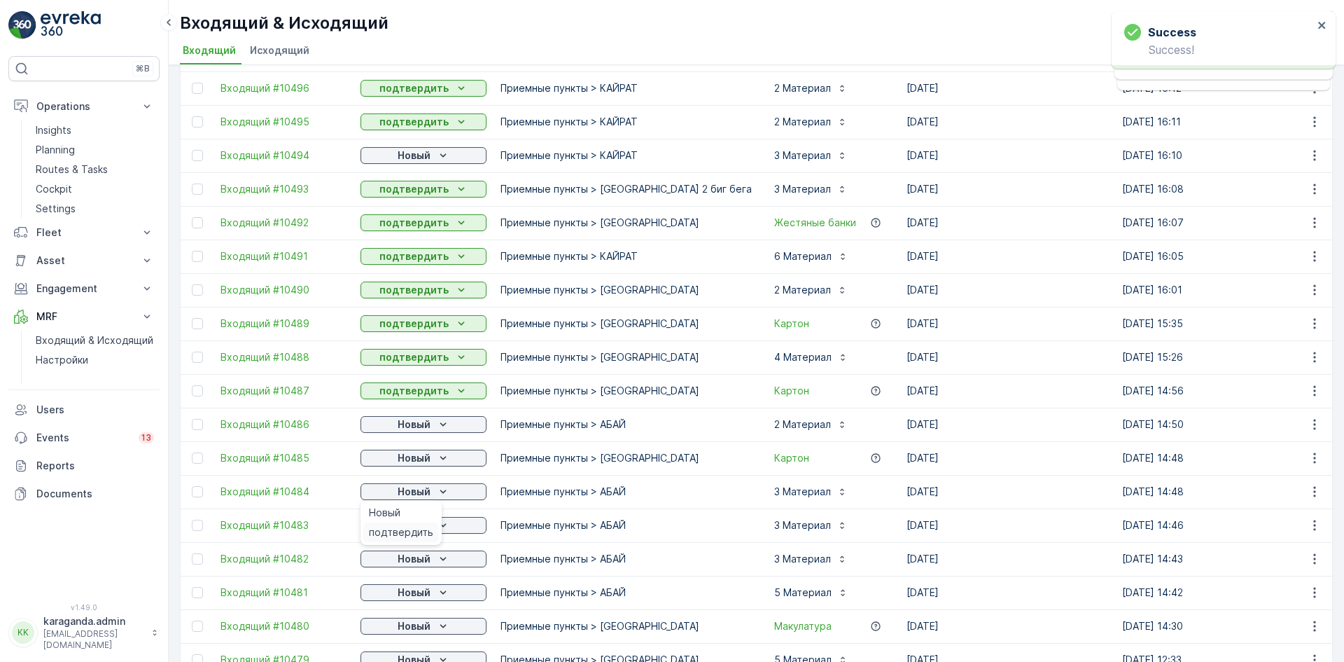
click at [426, 527] on span "подтвердить" at bounding box center [401, 532] width 64 height 14
click at [428, 528] on p "Новый" at bounding box center [414, 525] width 33 height 14
click at [419, 559] on span "подтвердить" at bounding box center [401, 566] width 64 height 14
click at [434, 561] on div "Новый" at bounding box center [423, 559] width 115 height 14
click at [419, 590] on div "подтвердить" at bounding box center [401, 599] width 76 height 20
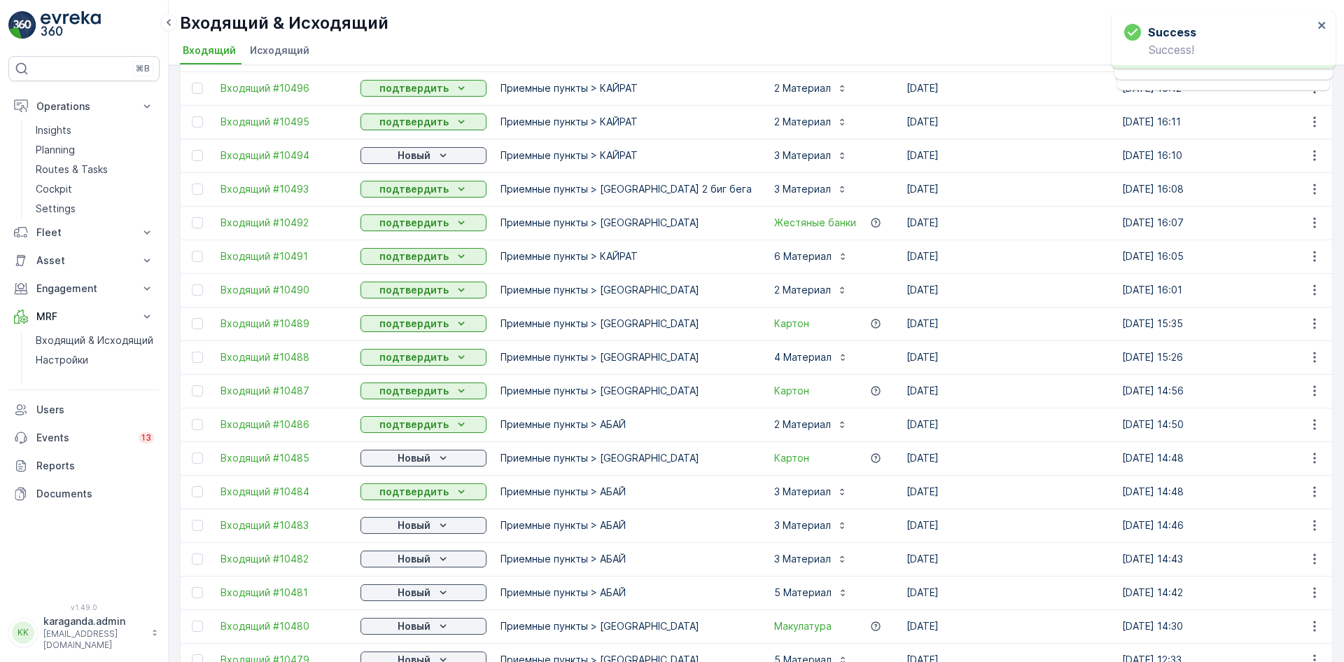
scroll to position [1050, 0]
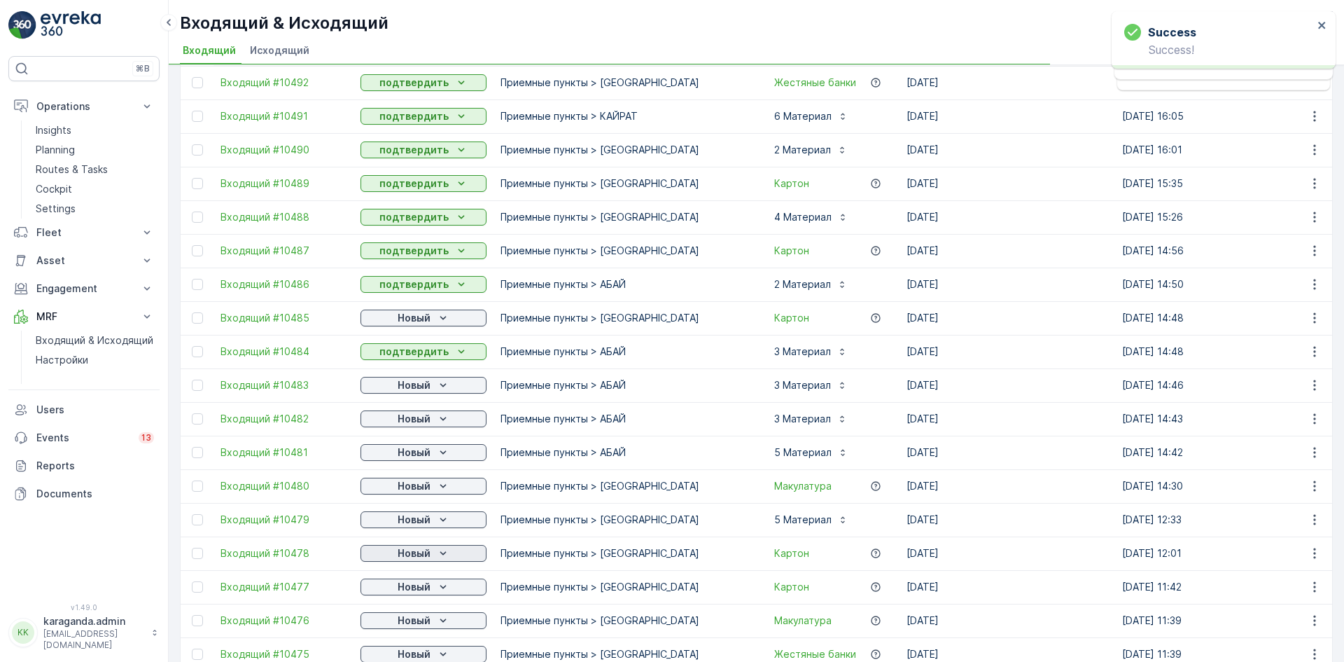
click at [433, 545] on button "Новый" at bounding box center [424, 553] width 126 height 17
click at [420, 589] on span "подтвердить" at bounding box center [401, 594] width 64 height 14
click at [420, 587] on p "Новый" at bounding box center [414, 587] width 33 height 14
click at [412, 621] on span "подтвердить" at bounding box center [401, 627] width 64 height 14
click at [425, 619] on p "Новый" at bounding box center [414, 620] width 33 height 14
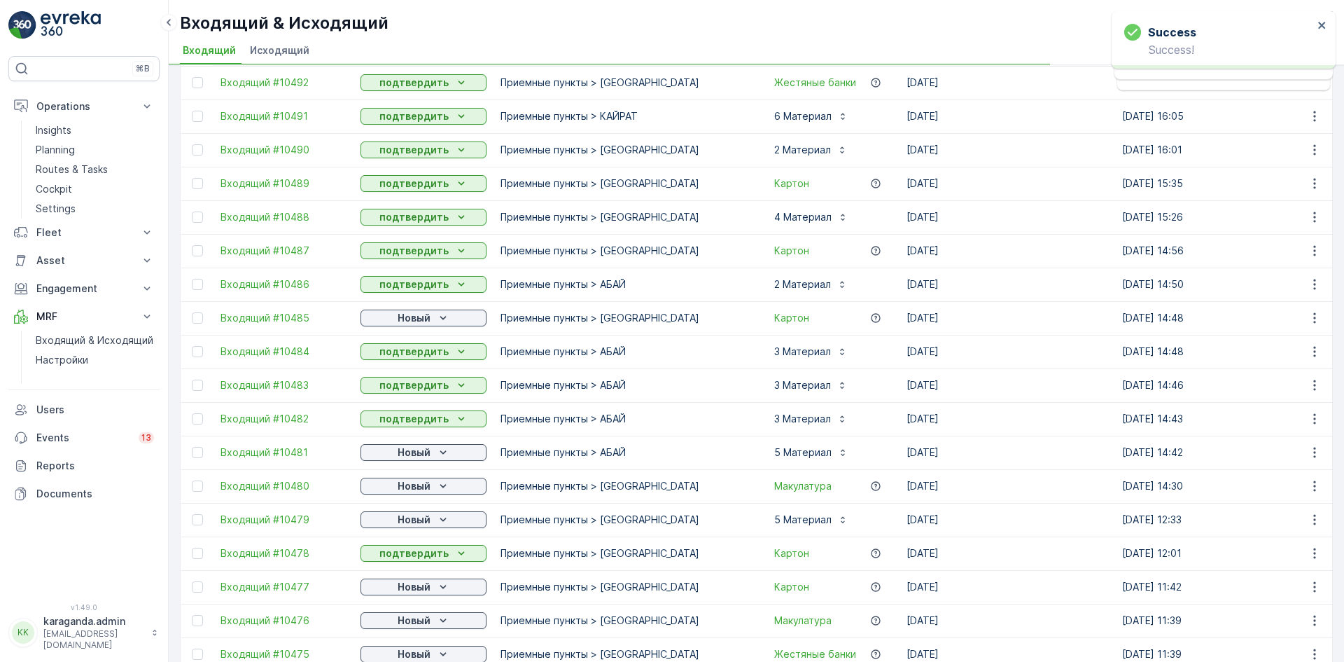
click at [409, 598] on td "Новый" at bounding box center [424, 587] width 140 height 34
click at [410, 616] on p "Новый" at bounding box center [414, 620] width 33 height 14
click at [405, 598] on span "подтвердить" at bounding box center [401, 599] width 64 height 14
click at [420, 310] on button "Новый" at bounding box center [424, 317] width 126 height 17
click at [405, 351] on div "подтвердить" at bounding box center [401, 359] width 76 height 20
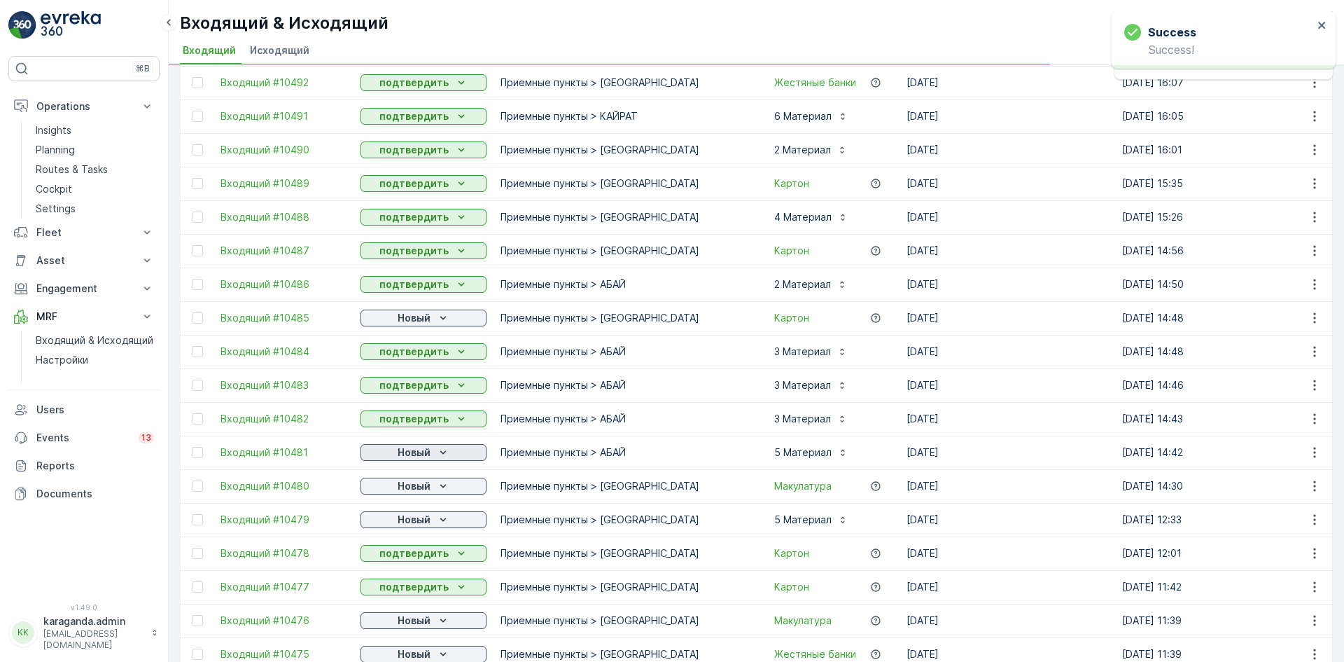
click at [438, 450] on icon "Новый" at bounding box center [443, 452] width 14 height 14
click at [429, 487] on p "Новый" at bounding box center [414, 486] width 33 height 14
drag, startPoint x: 428, startPoint y: 488, endPoint x: 427, endPoint y: 500, distance: 12.0
click at [428, 489] on p "Новый" at bounding box center [414, 486] width 33 height 14
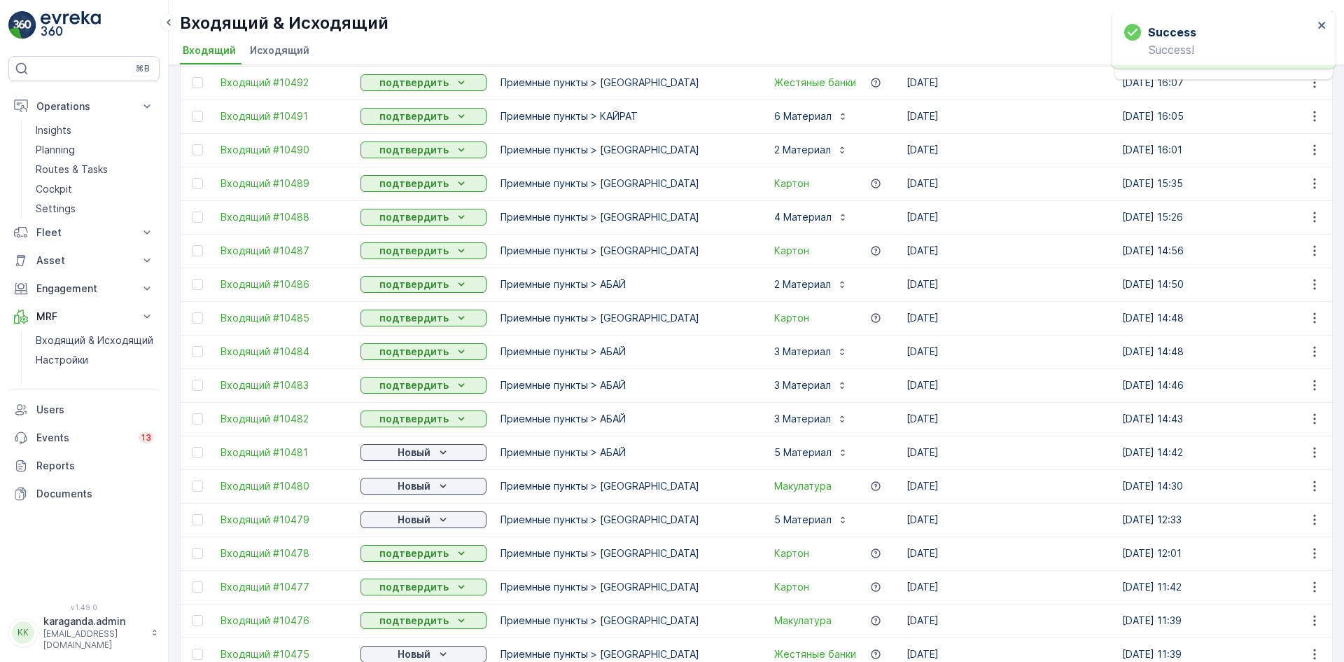
click at [414, 525] on p "Новый" at bounding box center [414, 519] width 33 height 14
drag, startPoint x: 414, startPoint y: 554, endPoint x: 414, endPoint y: 546, distance: 7.7
click at [413, 553] on span "подтвердить" at bounding box center [401, 560] width 64 height 14
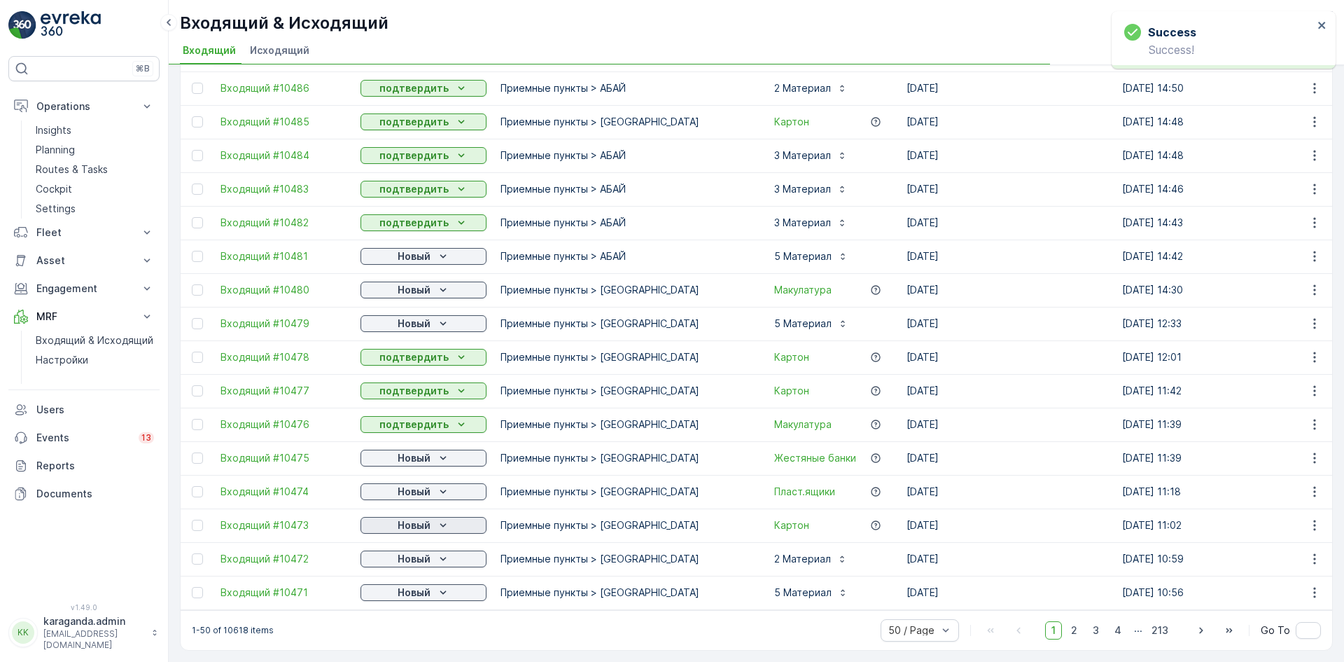
scroll to position [1253, 0]
click at [423, 451] on p "Новый" at bounding box center [414, 458] width 33 height 14
click at [404, 491] on span "подтвердить" at bounding box center [401, 491] width 64 height 14
click at [426, 487] on p "Новый" at bounding box center [414, 491] width 33 height 14
click at [417, 518] on p "Новый" at bounding box center [414, 525] width 33 height 14
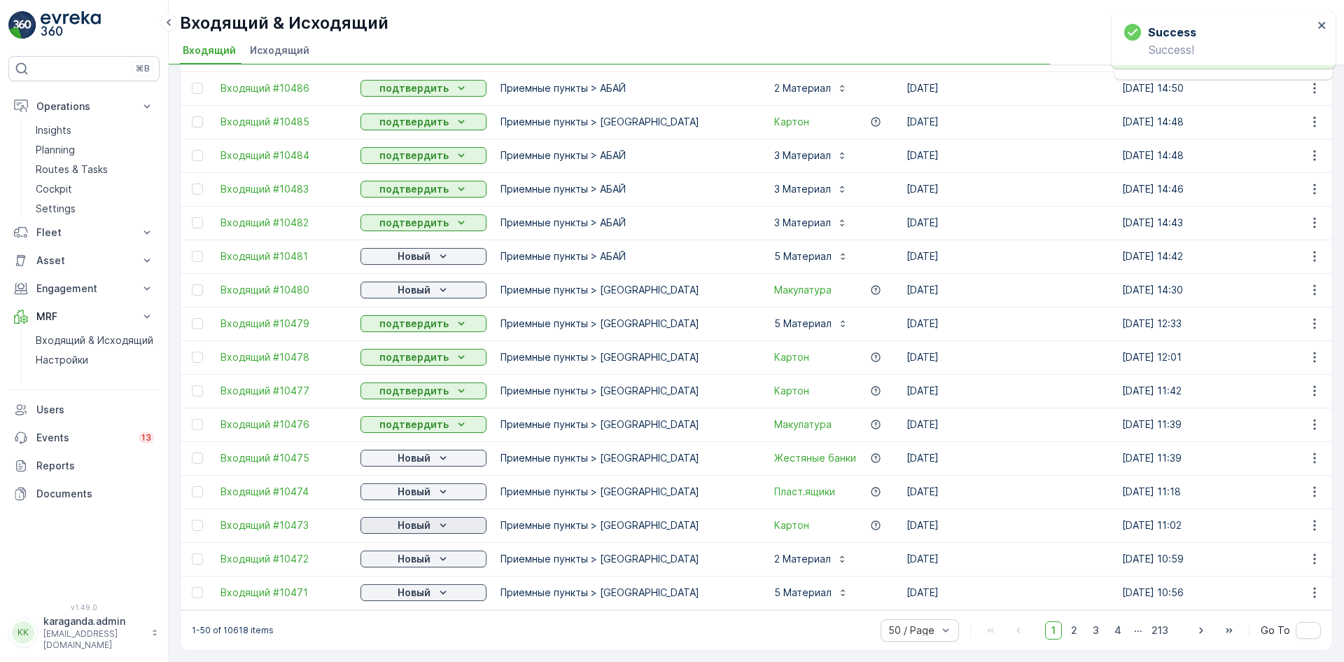
click at [412, 522] on p "Новый" at bounding box center [414, 525] width 33 height 14
click at [409, 553] on span "подтвердить" at bounding box center [401, 559] width 64 height 14
click at [412, 585] on span "подтвердить" at bounding box center [401, 592] width 64 height 14
click at [415, 585] on p "Новый" at bounding box center [414, 592] width 33 height 14
click at [405, 621] on span "подтвердить" at bounding box center [401, 626] width 64 height 14
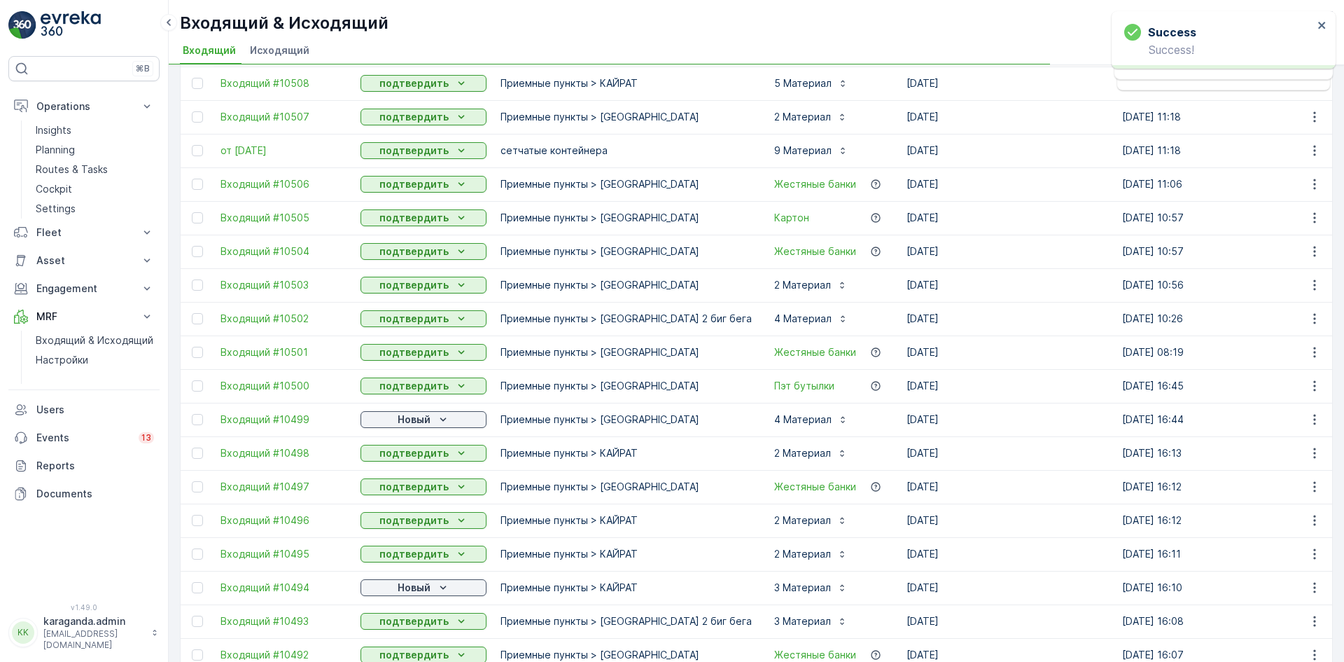
scroll to position [490, 0]
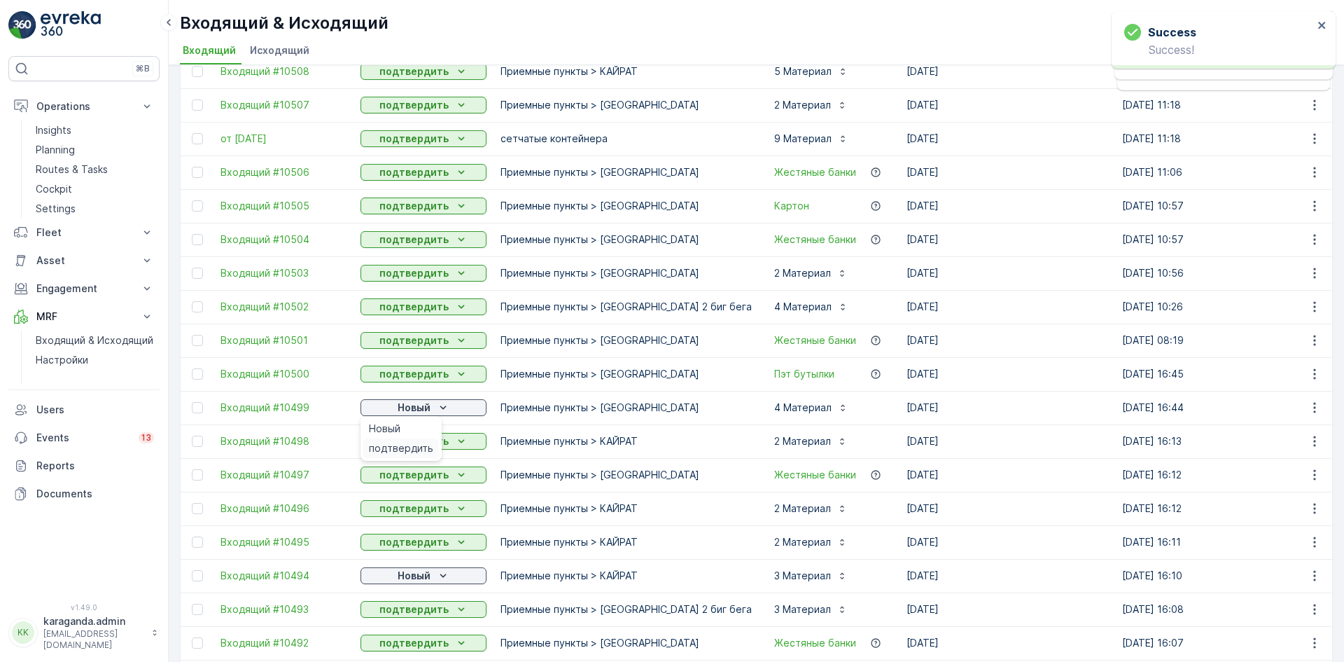
click at [412, 439] on div "подтвердить" at bounding box center [401, 448] width 76 height 20
click at [409, 578] on p "Новый" at bounding box center [414, 575] width 33 height 14
click at [397, 612] on span "подтвердить" at bounding box center [401, 616] width 64 height 14
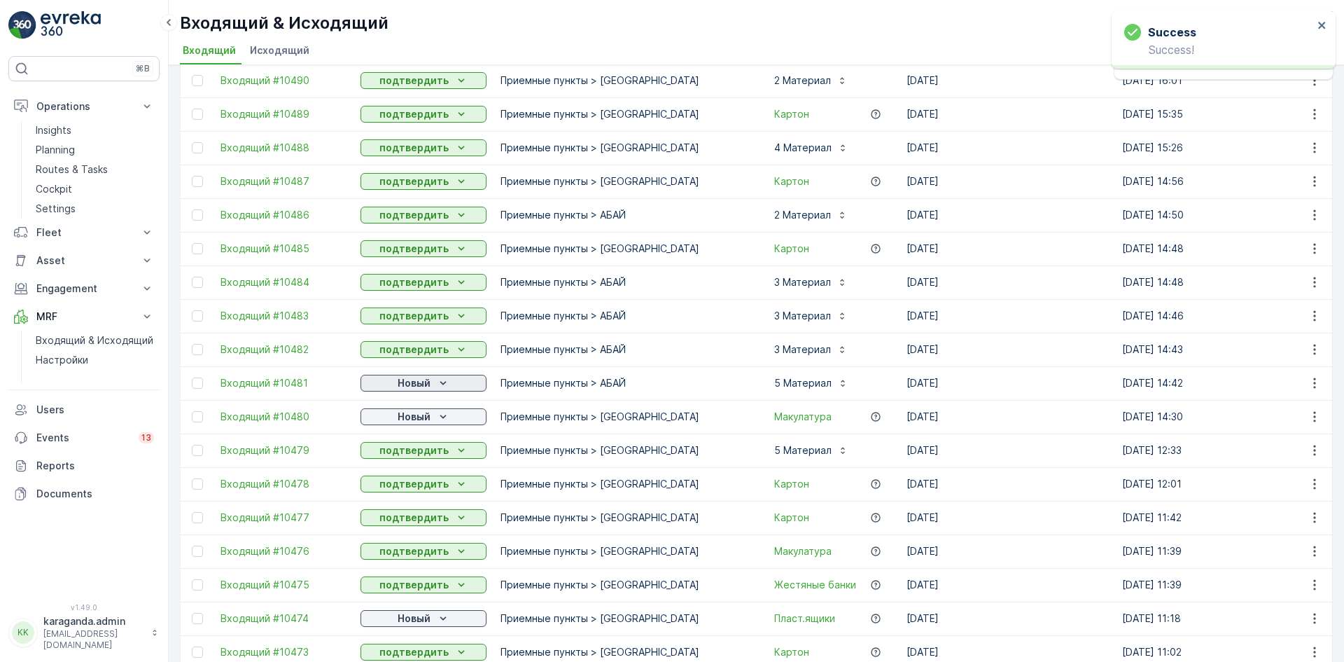
scroll to position [1120, 0]
click at [423, 384] on p "Новый" at bounding box center [414, 382] width 33 height 14
click at [416, 422] on span "подтвердить" at bounding box center [401, 423] width 64 height 14
click at [426, 415] on p "Новый" at bounding box center [414, 416] width 33 height 14
click at [412, 450] on span "подтвердить" at bounding box center [401, 456] width 64 height 14
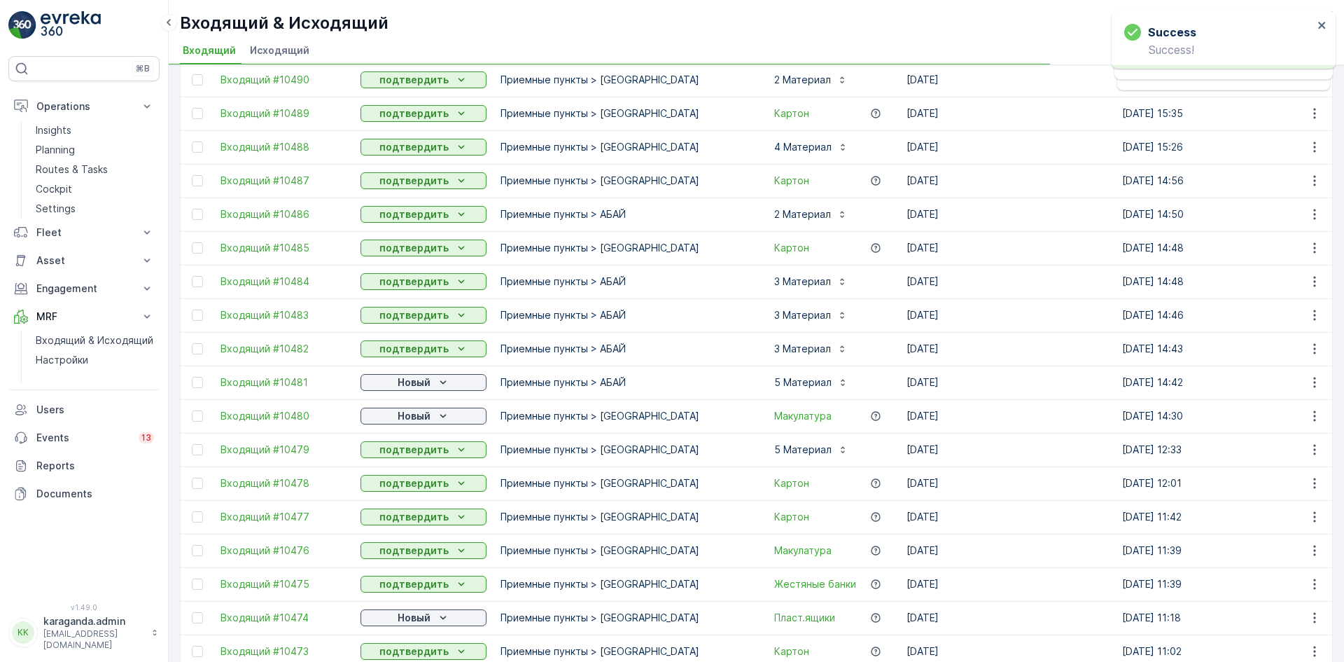
scroll to position [1253, 0]
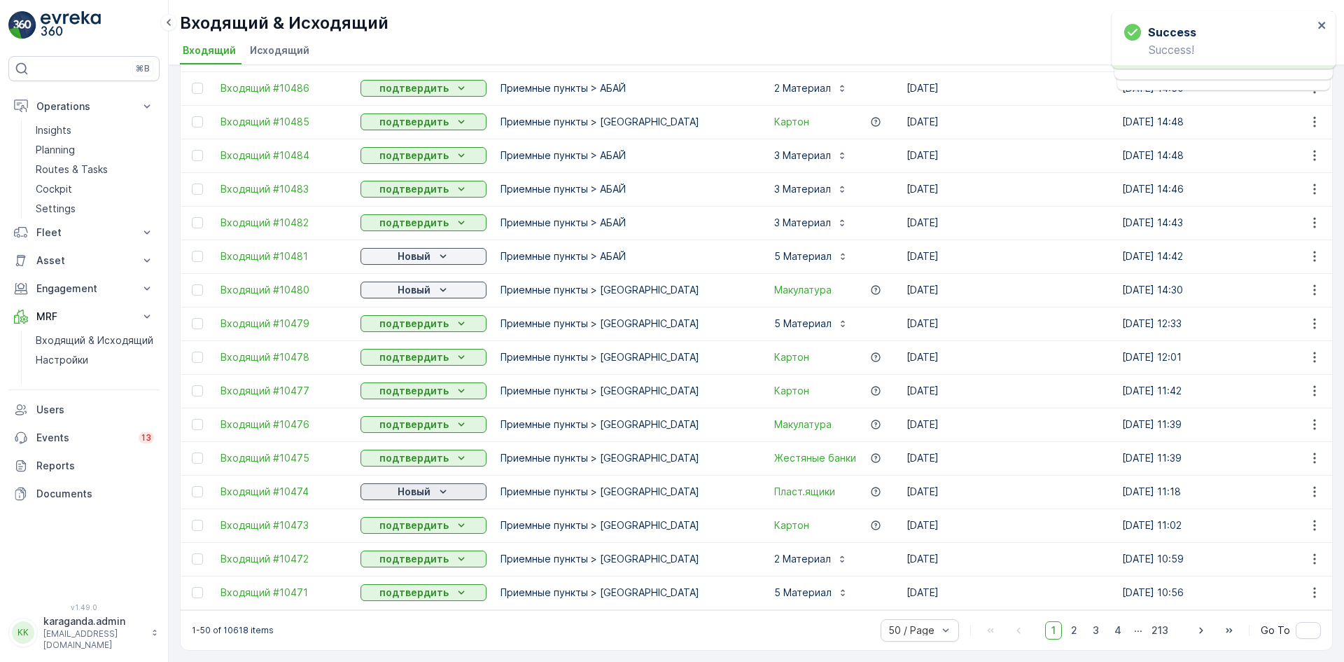
click at [434, 484] on div "Новый" at bounding box center [423, 491] width 115 height 14
click at [425, 520] on p "подтвердить" at bounding box center [413, 525] width 69 height 14
click at [1071, 625] on span "2" at bounding box center [1074, 630] width 19 height 18
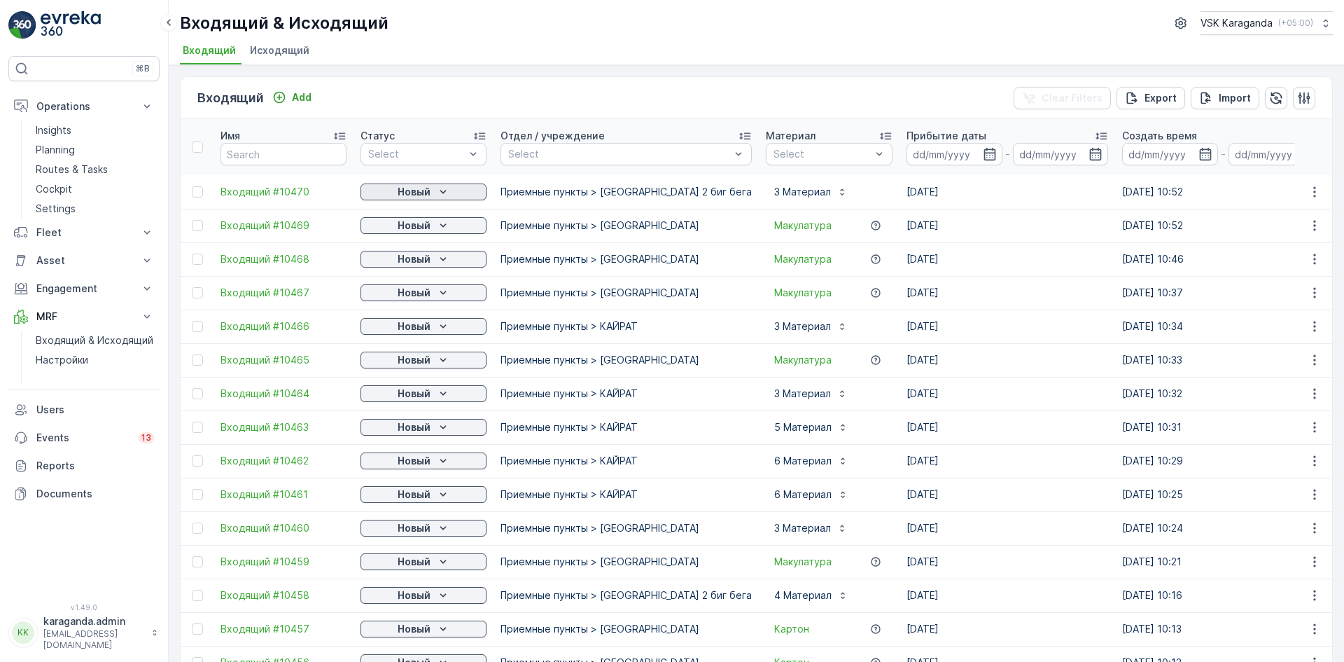
click at [428, 190] on p "Новый" at bounding box center [414, 192] width 33 height 14
click at [410, 231] on span "подтвердить" at bounding box center [401, 232] width 64 height 14
click at [421, 228] on p "Новый" at bounding box center [414, 225] width 33 height 14
click at [415, 258] on div "подтвердить" at bounding box center [401, 266] width 76 height 20
click at [417, 263] on p "Новый" at bounding box center [414, 259] width 33 height 14
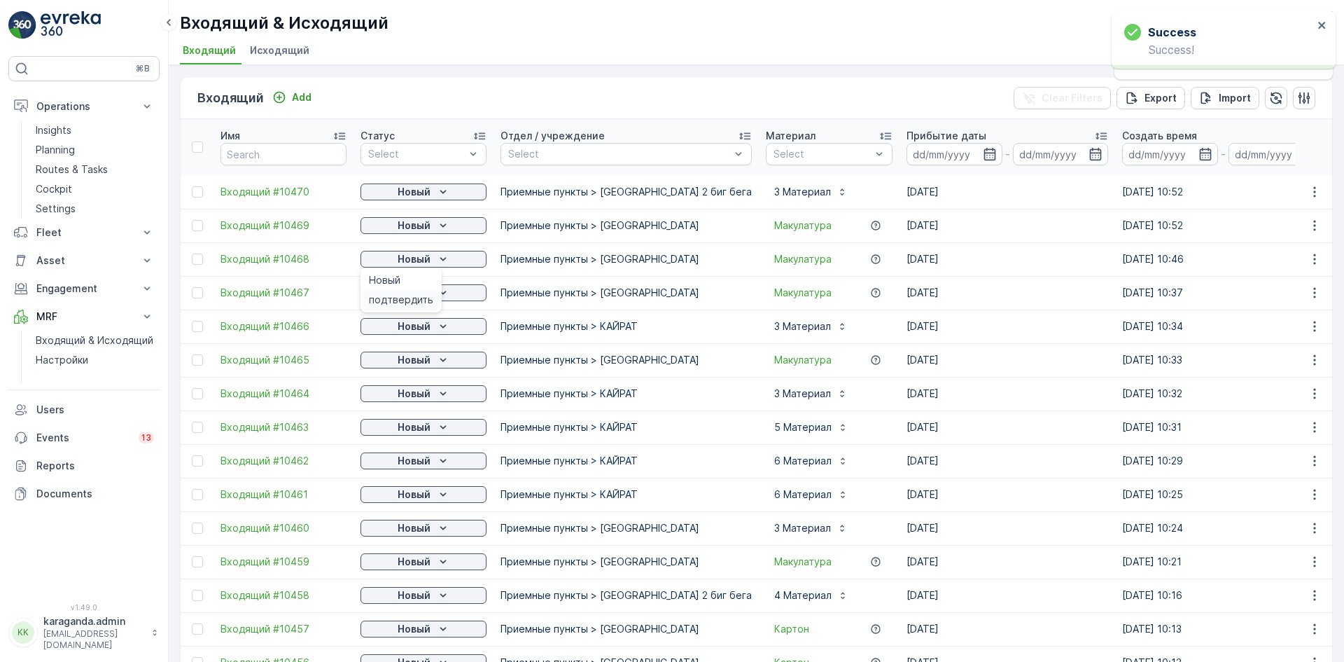
click at [411, 297] on span "подтвердить" at bounding box center [401, 300] width 64 height 14
click at [422, 292] on p "Новый" at bounding box center [414, 293] width 33 height 14
click at [408, 333] on button "Новый" at bounding box center [424, 326] width 126 height 17
click at [396, 359] on div "подтвердить" at bounding box center [401, 367] width 76 height 20
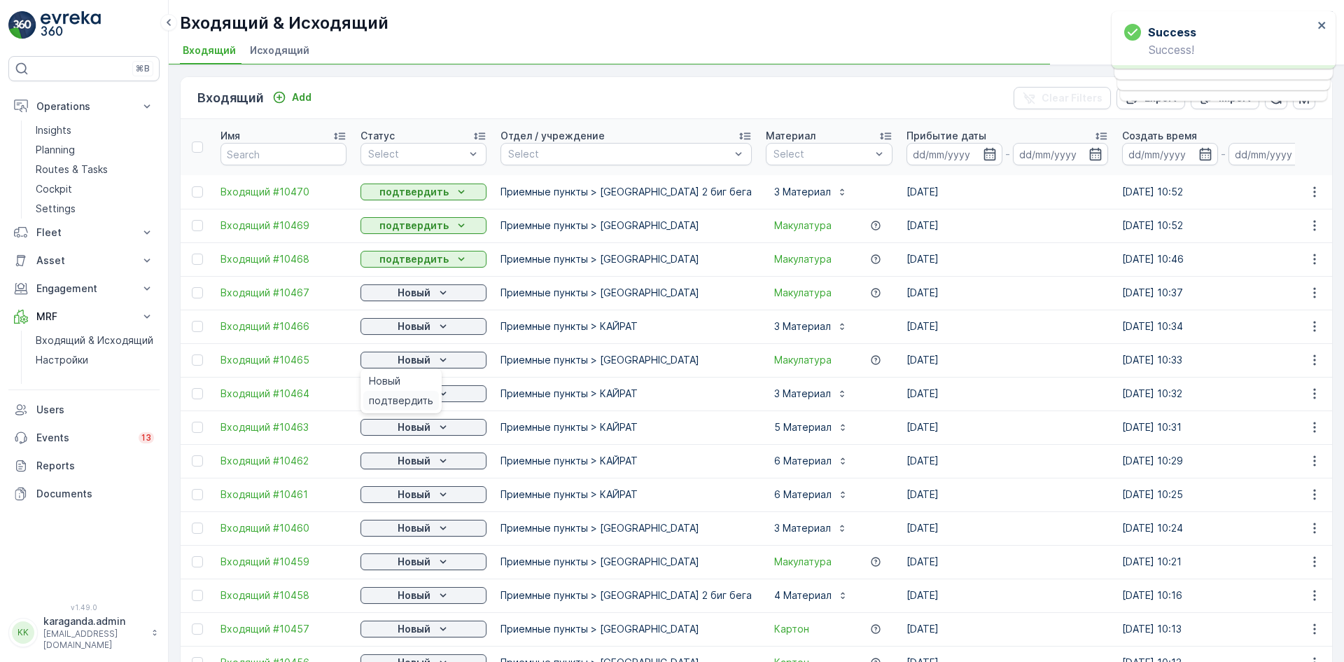
click at [393, 396] on span "подтвердить" at bounding box center [401, 400] width 64 height 14
click at [405, 396] on p "Новый" at bounding box center [414, 393] width 33 height 14
click at [393, 434] on span "подтвердить" at bounding box center [401, 434] width 64 height 14
click at [392, 462] on span "подтвердить" at bounding box center [401, 468] width 64 height 14
click at [420, 461] on p "Новый" at bounding box center [414, 461] width 33 height 14
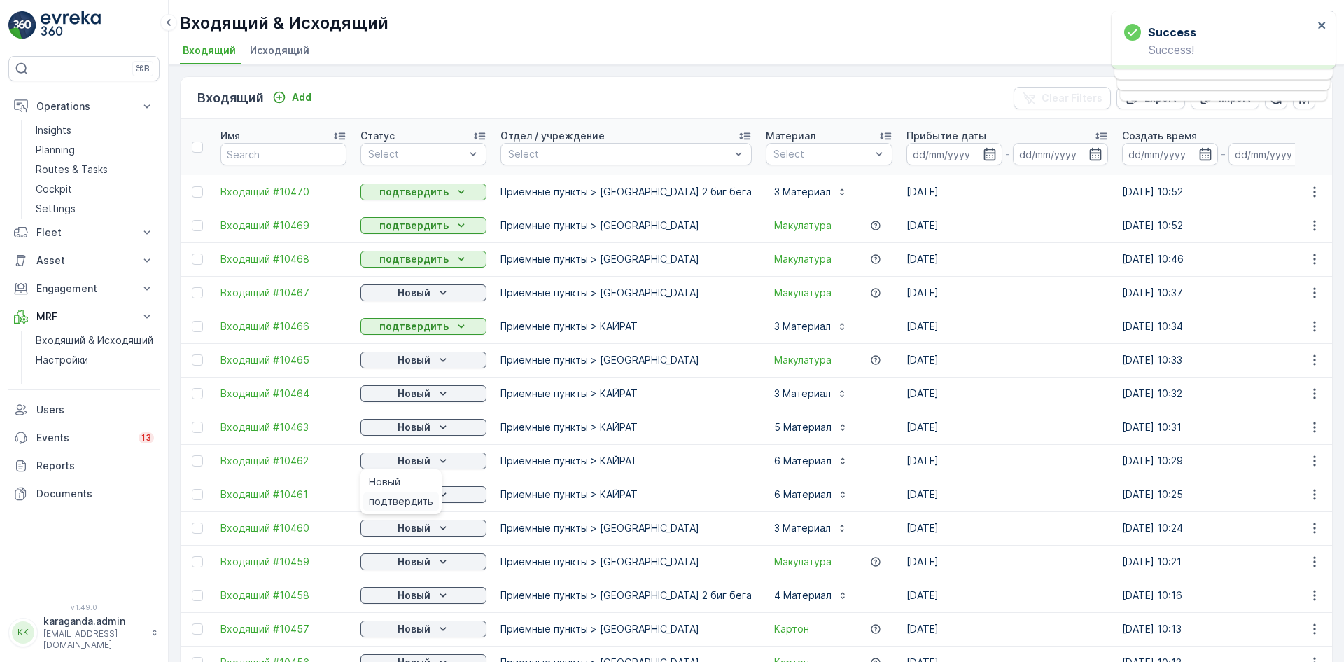
click at [414, 498] on span "подтвердить" at bounding box center [401, 501] width 64 height 14
click at [419, 533] on span "подтвердить" at bounding box center [401, 535] width 64 height 14
click at [440, 530] on icon "Новый" at bounding box center [443, 528] width 14 height 14
click at [407, 565] on span "подтвердить" at bounding box center [401, 568] width 64 height 14
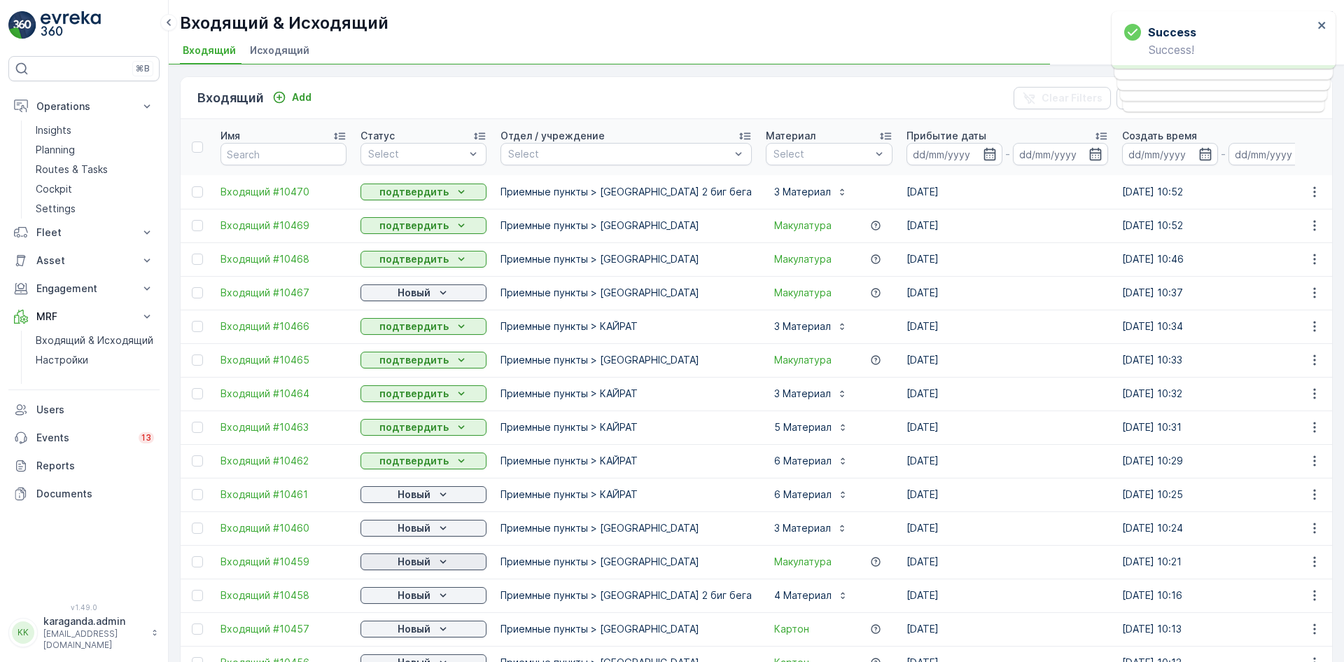
click at [426, 560] on p "Новый" at bounding box center [414, 561] width 33 height 14
click at [420, 593] on div "подтвердить" at bounding box center [401, 602] width 76 height 20
click at [433, 593] on div "Новый" at bounding box center [423, 595] width 115 height 14
click at [409, 640] on td "Новый" at bounding box center [424, 629] width 140 height 34
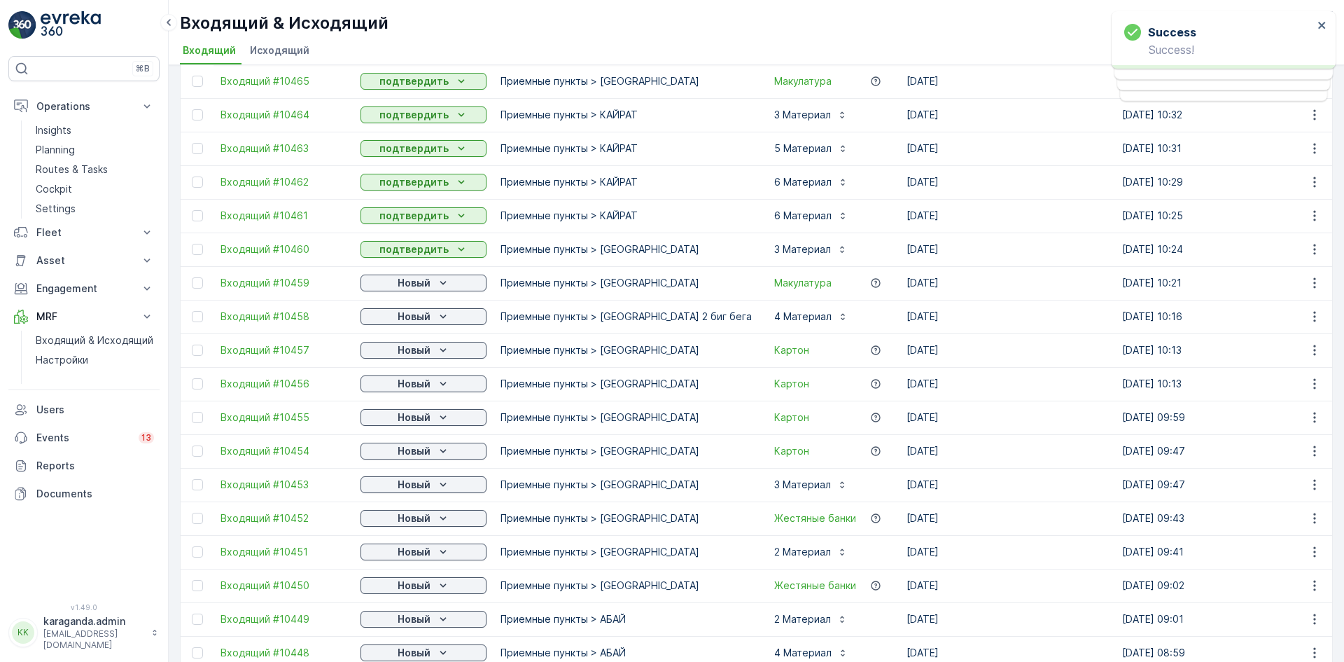
scroll to position [280, 0]
click at [426, 447] on p "Новый" at bounding box center [414, 449] width 33 height 14
click at [417, 484] on span "подтвердить" at bounding box center [401, 490] width 64 height 14
click at [428, 488] on p "Новый" at bounding box center [414, 483] width 33 height 14
click at [418, 524] on span "подтвердить" at bounding box center [401, 524] width 64 height 14
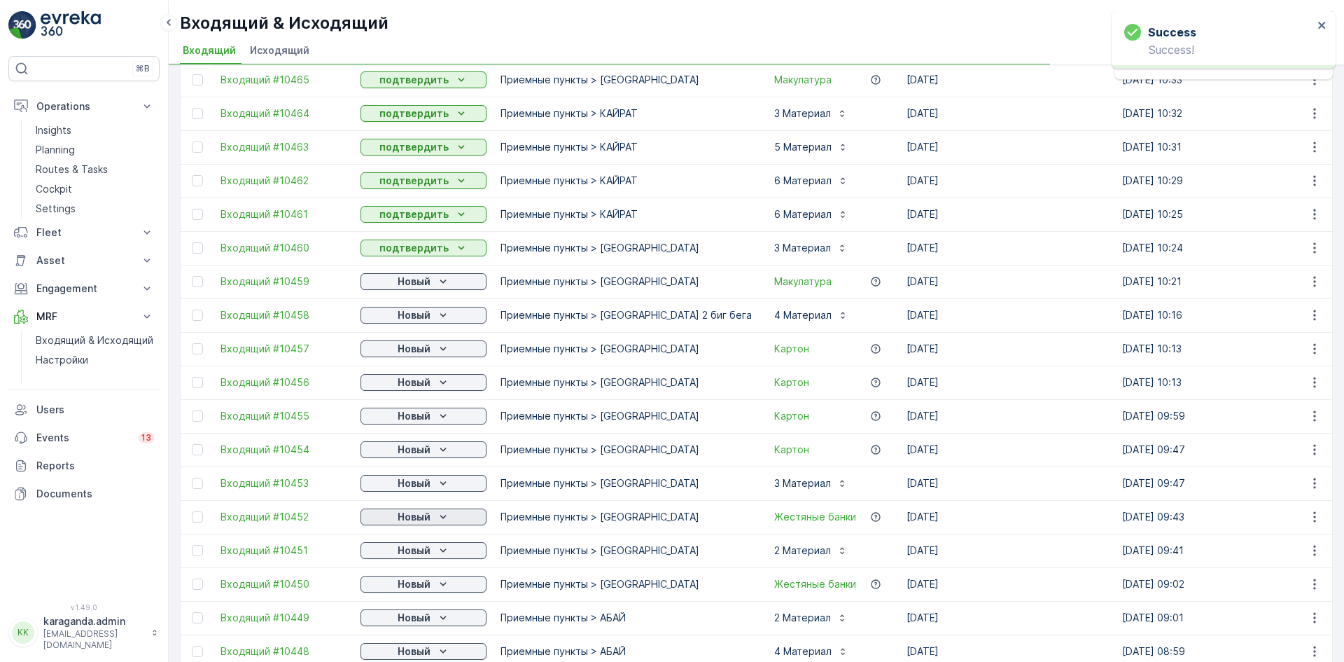
click at [433, 517] on div "Новый" at bounding box center [423, 517] width 115 height 14
click at [410, 557] on span "подтвердить" at bounding box center [401, 557] width 64 height 14
click at [428, 553] on p "Новый" at bounding box center [414, 550] width 33 height 14
drag, startPoint x: 409, startPoint y: 621, endPoint x: 400, endPoint y: 620, distance: 8.5
click at [407, 621] on span "подтвердить" at bounding box center [401, 624] width 64 height 14
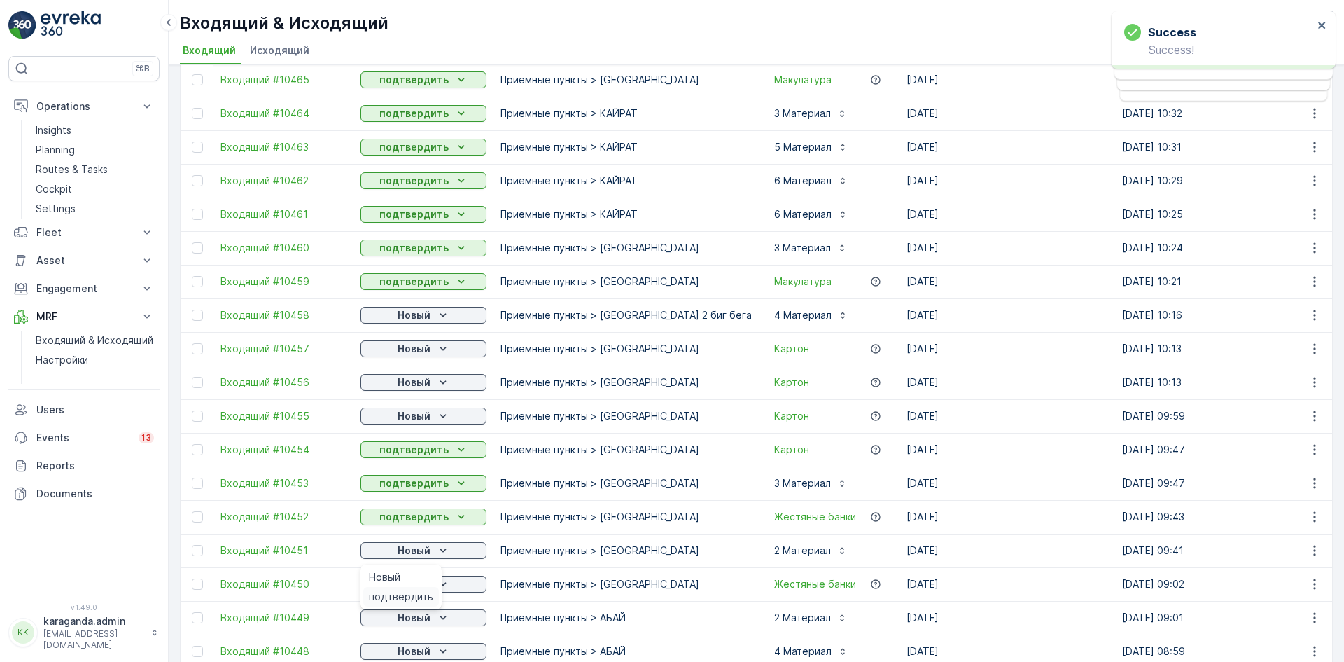
click at [412, 596] on span "подтвердить" at bounding box center [401, 596] width 64 height 14
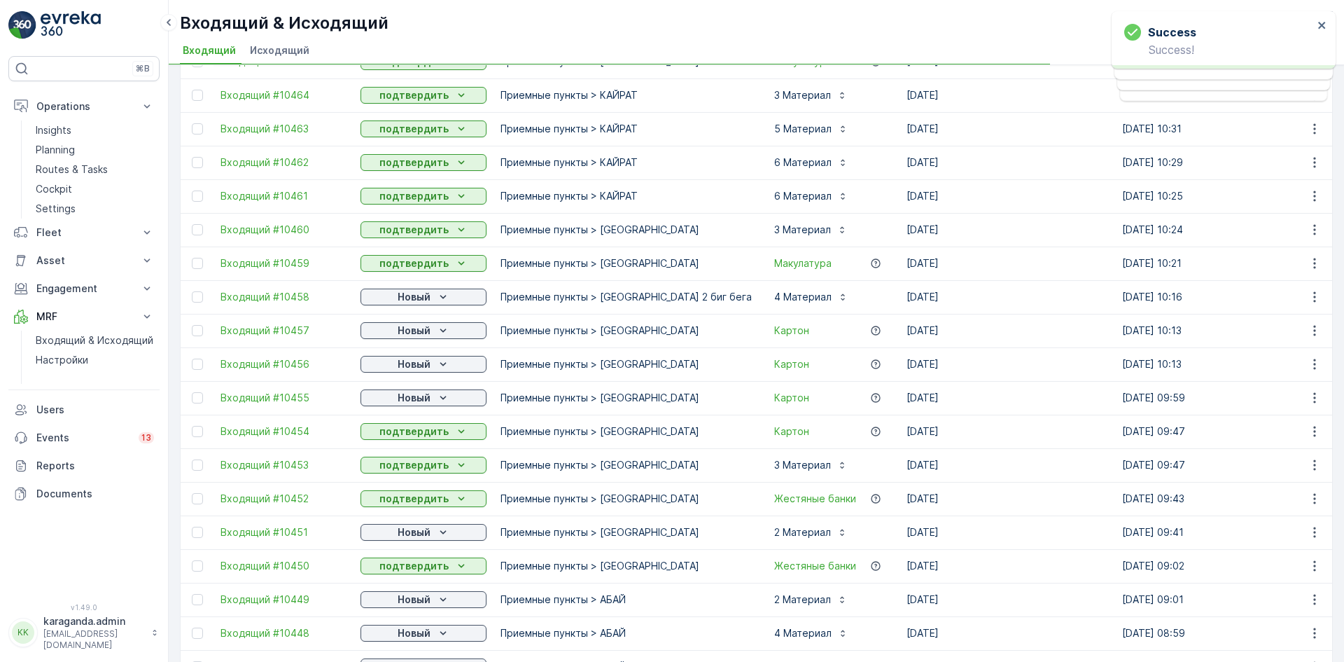
scroll to position [420, 0]
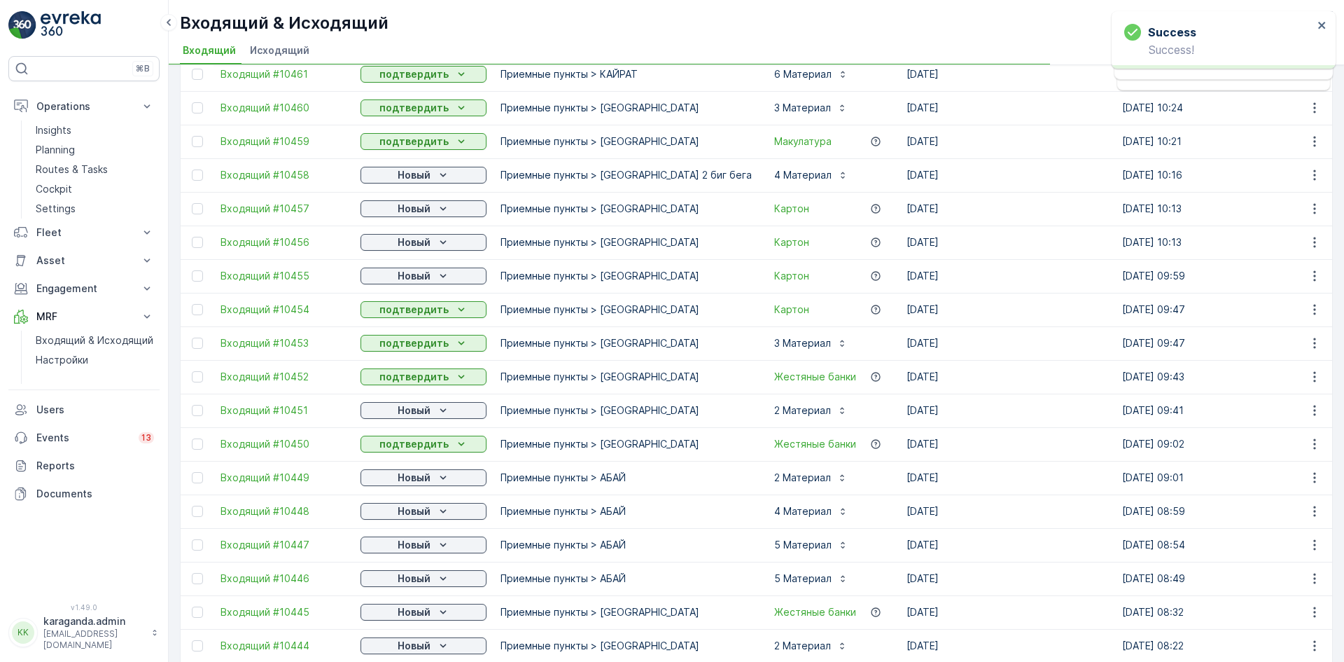
click at [412, 588] on td "Новый" at bounding box center [424, 578] width 140 height 34
click at [424, 575] on p "Новый" at bounding box center [414, 578] width 33 height 14
click at [427, 614] on span "подтвердить" at bounding box center [401, 619] width 64 height 14
click at [440, 610] on icon "Новый" at bounding box center [443, 612] width 14 height 14
click at [407, 596] on span "подтвердить" at bounding box center [401, 591] width 64 height 14
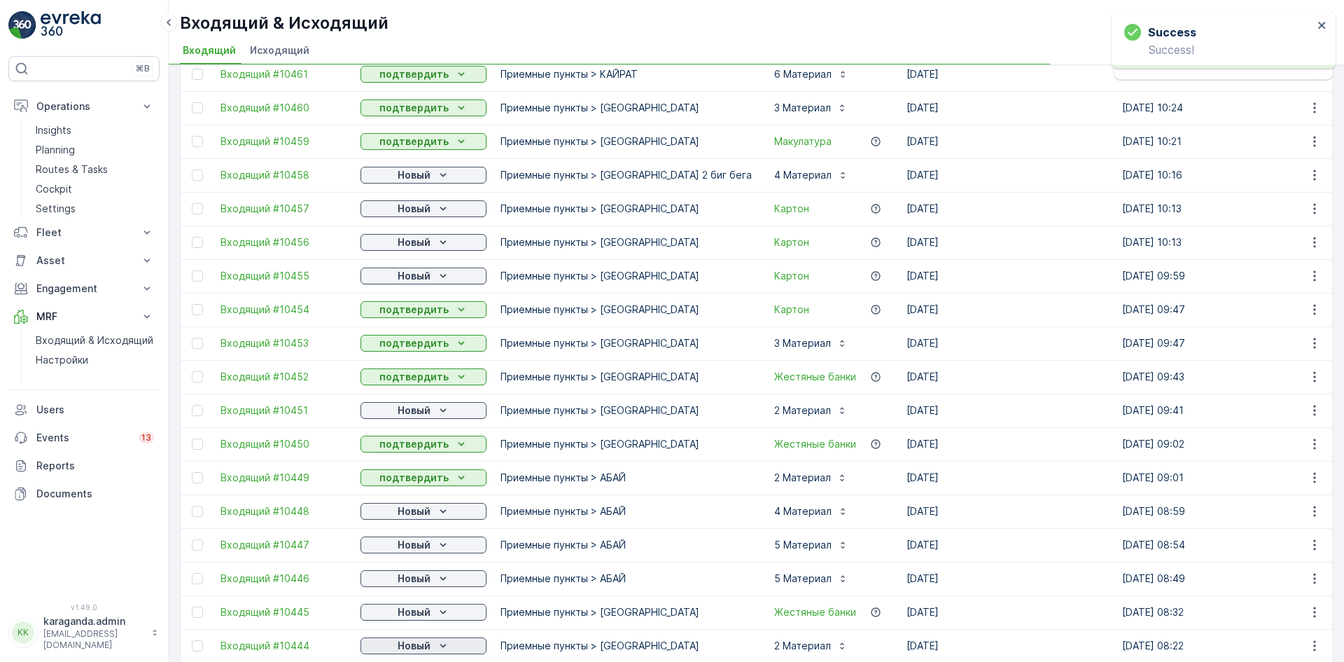
click at [413, 639] on p "Новый" at bounding box center [414, 645] width 33 height 14
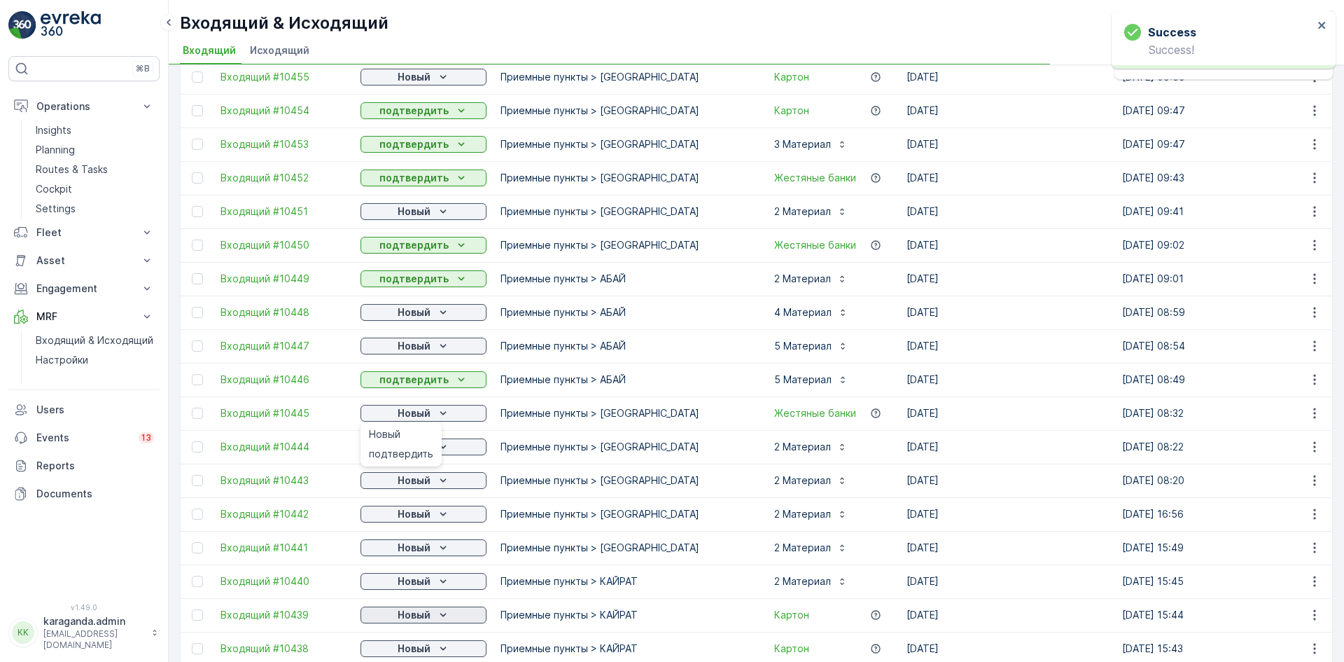
scroll to position [630, 0]
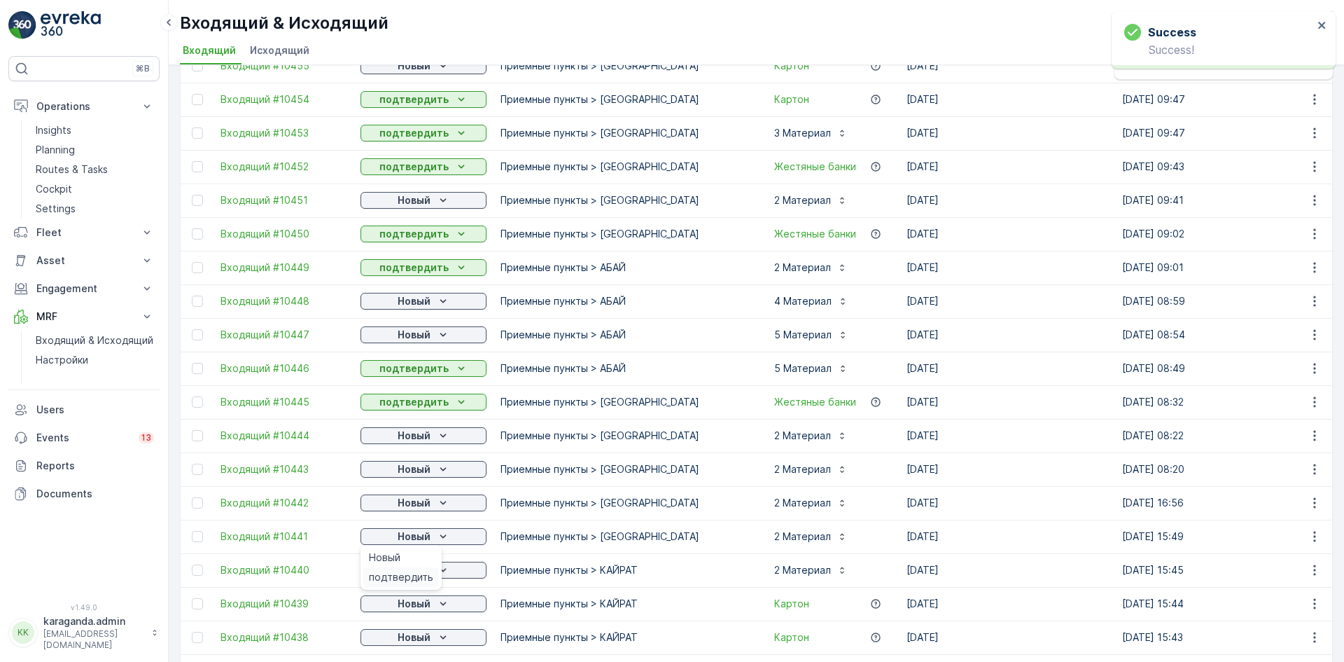
click at [410, 577] on span "подтвердить" at bounding box center [401, 577] width 64 height 14
click at [421, 572] on p "Новый" at bounding box center [414, 570] width 33 height 14
click at [411, 606] on span "подтвердить" at bounding box center [401, 610] width 64 height 14
click at [426, 603] on p "Новый" at bounding box center [414, 603] width 33 height 14
click at [409, 639] on span "подтвердить" at bounding box center [401, 644] width 64 height 14
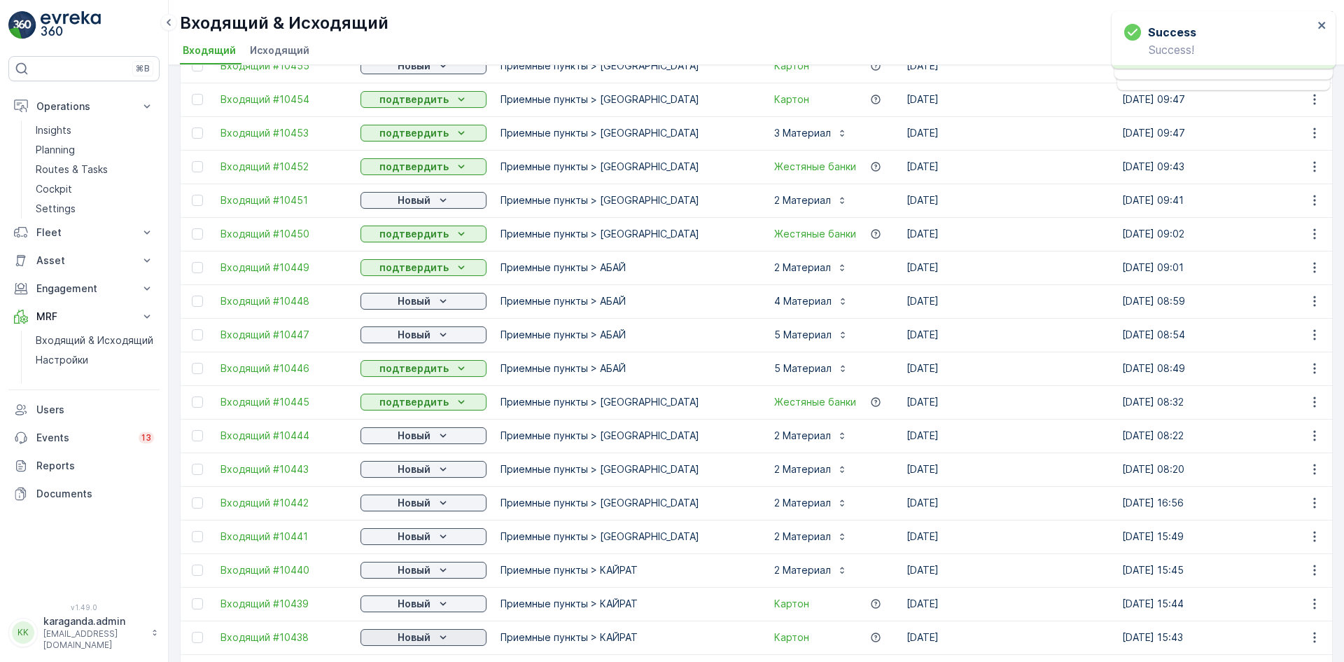
click at [428, 634] on p "Новый" at bounding box center [414, 637] width 33 height 14
click at [406, 615] on td "Новый" at bounding box center [424, 604] width 140 height 34
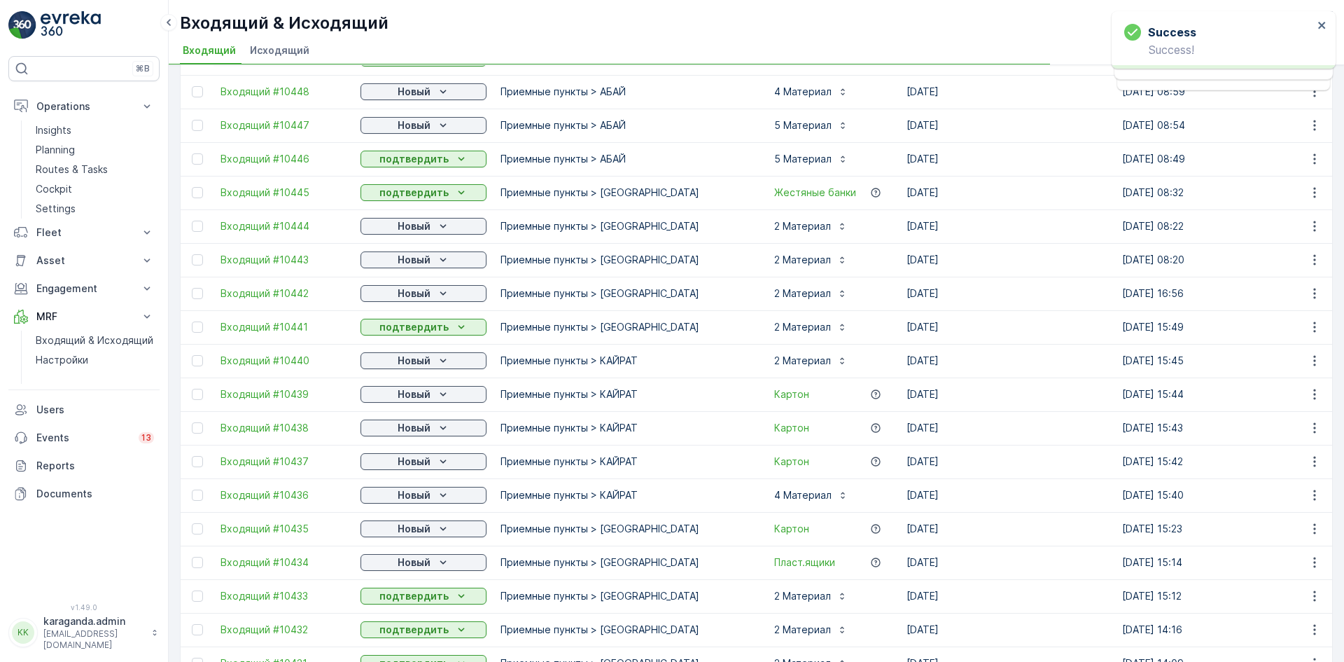
scroll to position [840, 0]
click at [433, 516] on td "Новый" at bounding box center [424, 528] width 140 height 34
click at [411, 565] on span "подтвердить" at bounding box center [401, 568] width 64 height 14
click at [423, 560] on p "Новый" at bounding box center [414, 561] width 33 height 14
click at [411, 596] on span "подтвердить" at bounding box center [401, 602] width 64 height 14
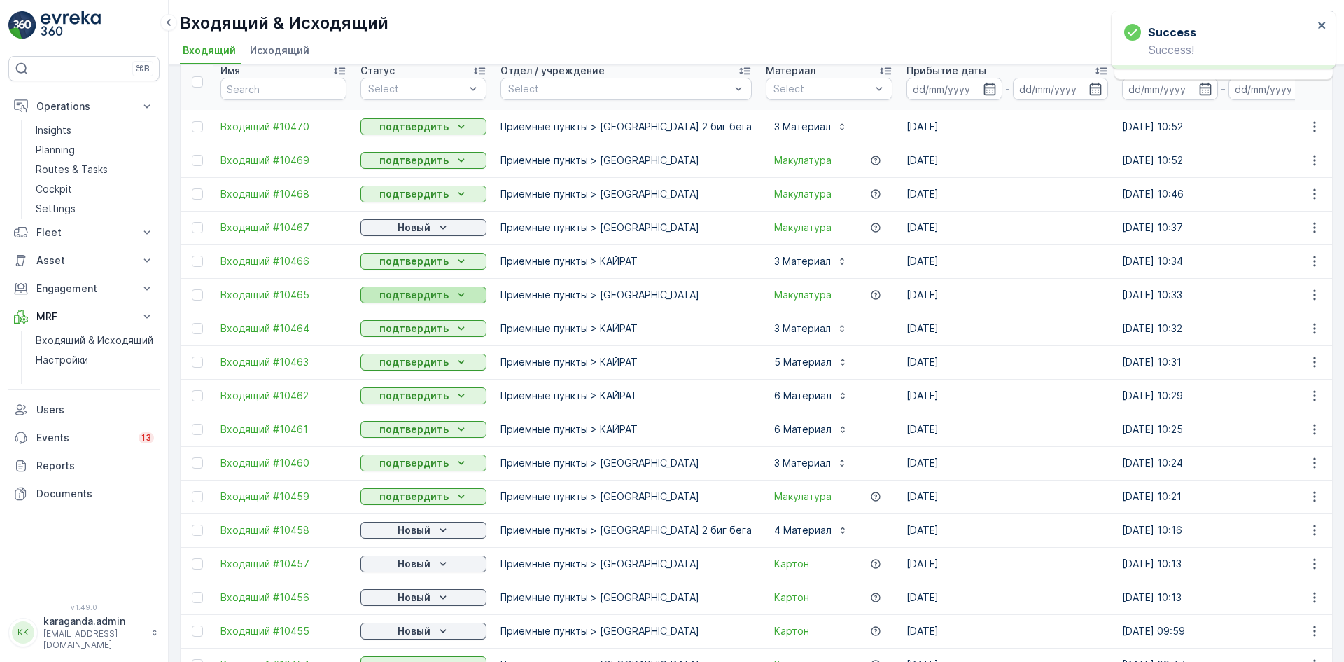
scroll to position [0, 0]
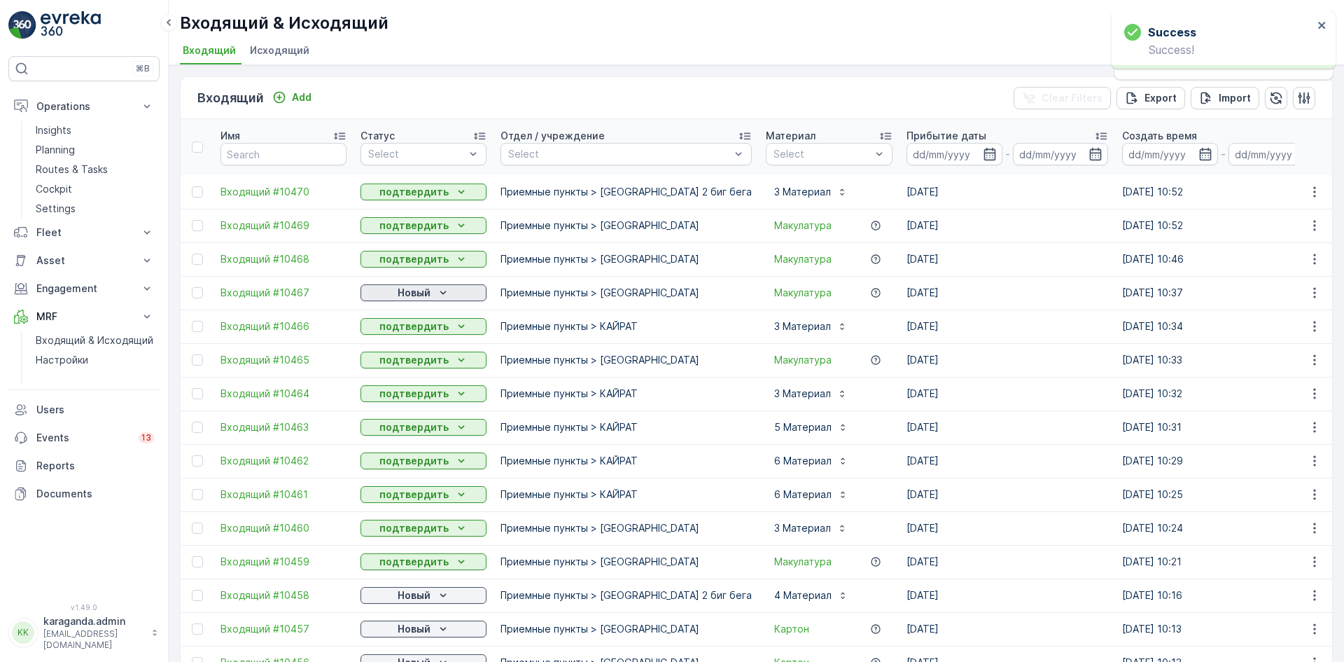
drag, startPoint x: 419, startPoint y: 288, endPoint x: 419, endPoint y: 296, distance: 7.7
click at [419, 291] on p "Новый" at bounding box center [414, 293] width 33 height 14
click at [412, 337] on span "подтвердить" at bounding box center [401, 333] width 64 height 14
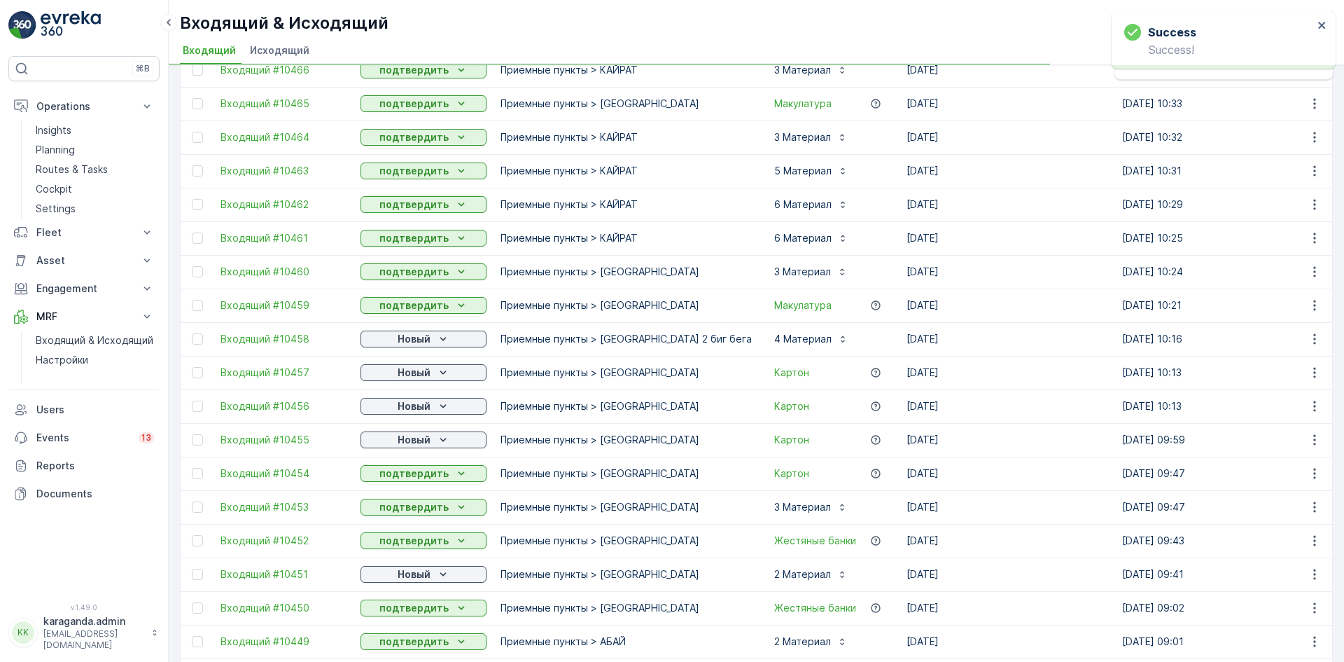
scroll to position [280, 0]
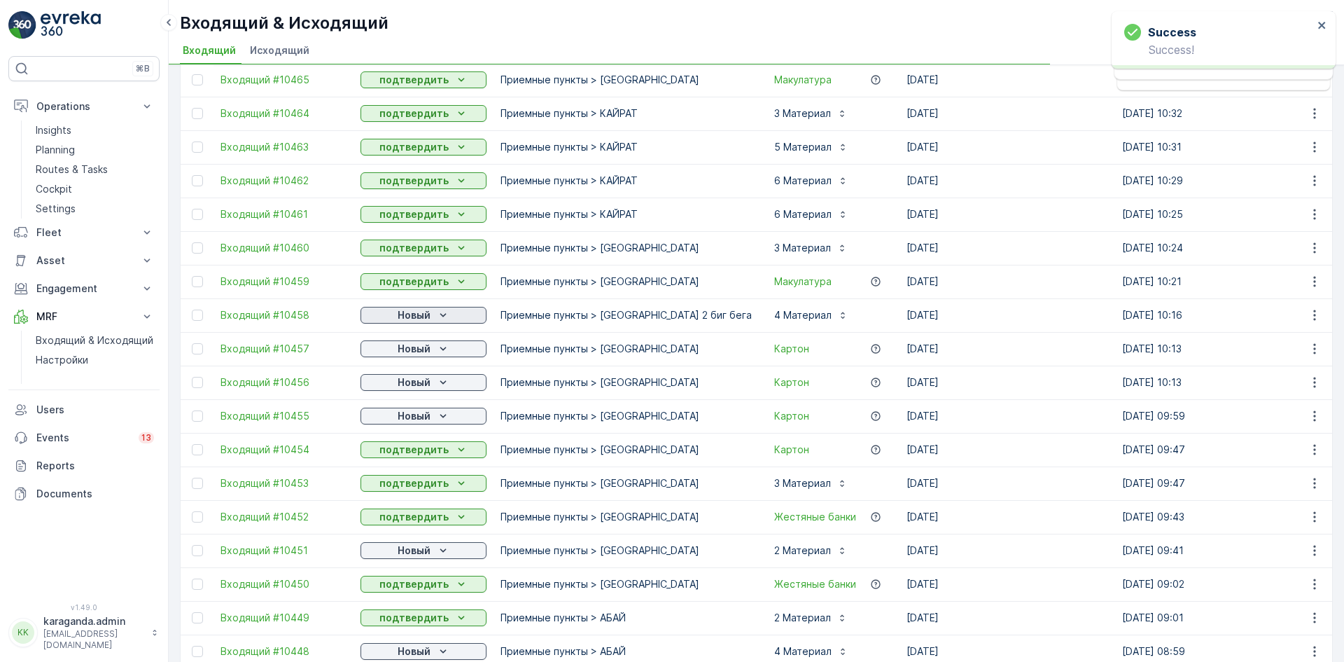
click at [422, 313] on p "Новый" at bounding box center [414, 315] width 33 height 14
click at [406, 357] on span "подтвердить" at bounding box center [401, 356] width 64 height 14
click at [424, 353] on p "Новый" at bounding box center [414, 349] width 33 height 14
click at [424, 382] on p "Новый" at bounding box center [414, 382] width 33 height 14
click at [405, 412] on div "Новый" at bounding box center [401, 403] width 76 height 20
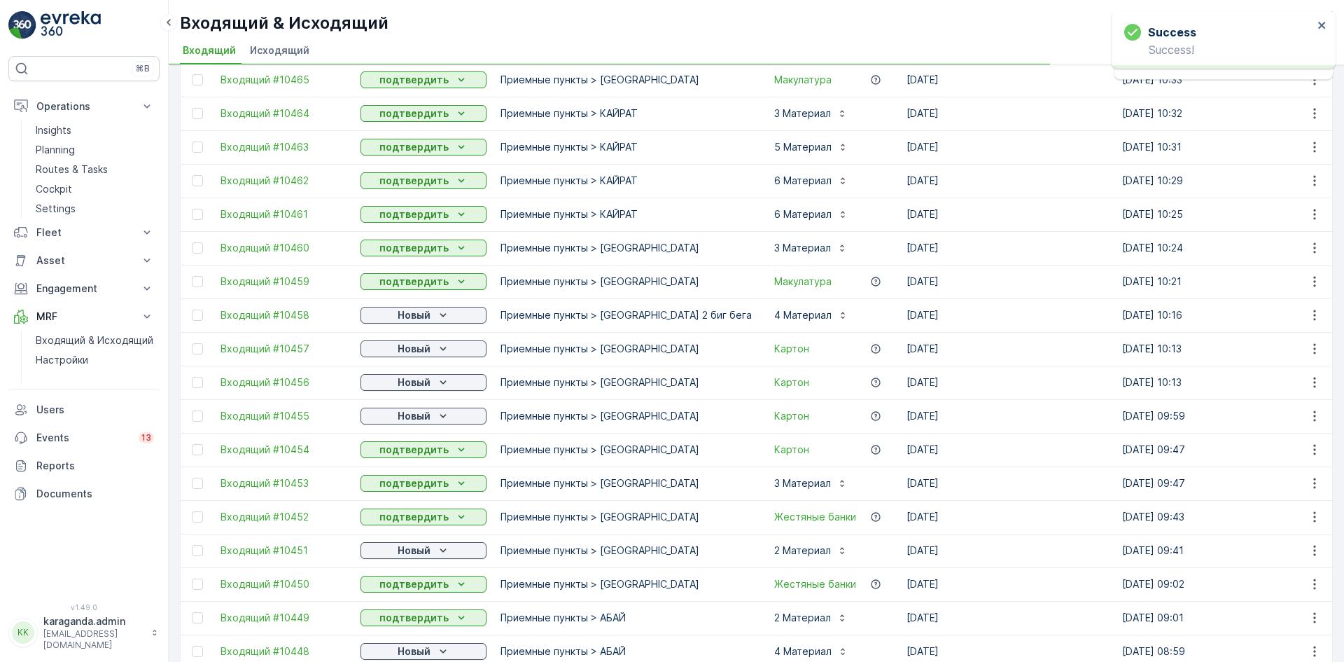
click at [405, 412] on p "Новый" at bounding box center [414, 416] width 33 height 14
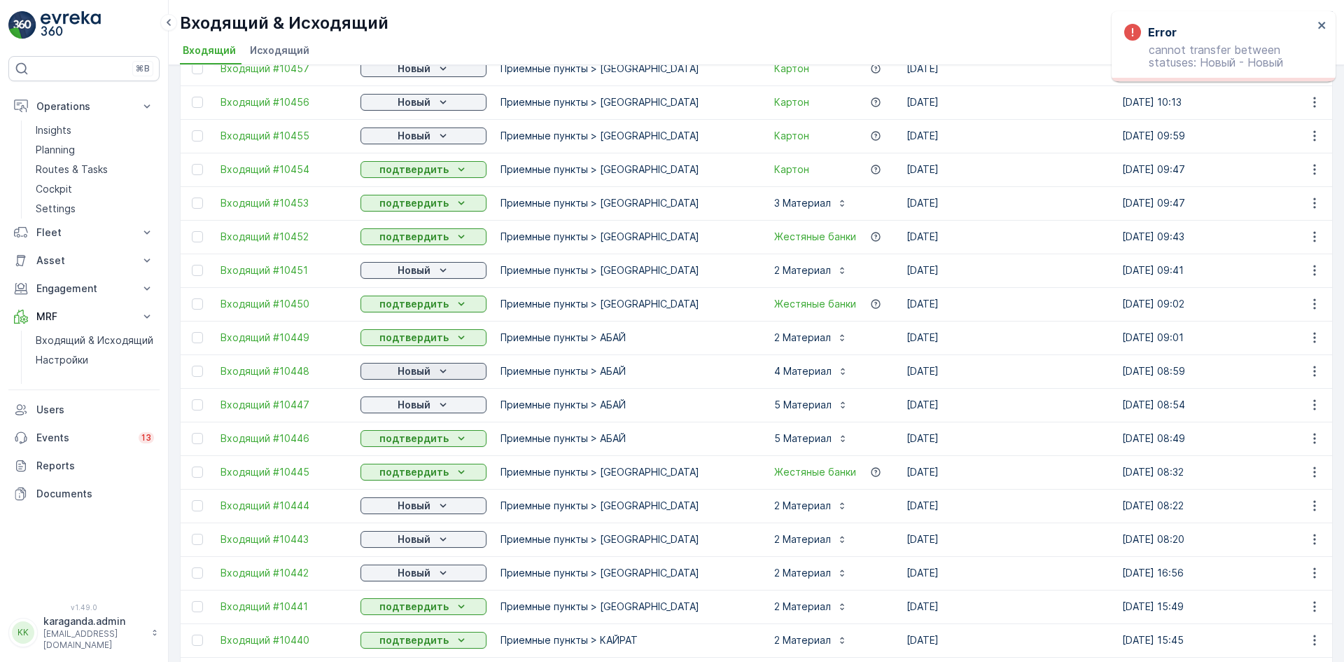
click at [431, 372] on div "Новый" at bounding box center [423, 371] width 115 height 14
click at [421, 402] on div "подтвердить" at bounding box center [401, 412] width 76 height 20
drag, startPoint x: 433, startPoint y: 402, endPoint x: 424, endPoint y: 411, distance: 13.4
click at [433, 403] on div "Новый" at bounding box center [423, 405] width 115 height 14
click at [412, 440] on span "подтвердить" at bounding box center [401, 445] width 64 height 14
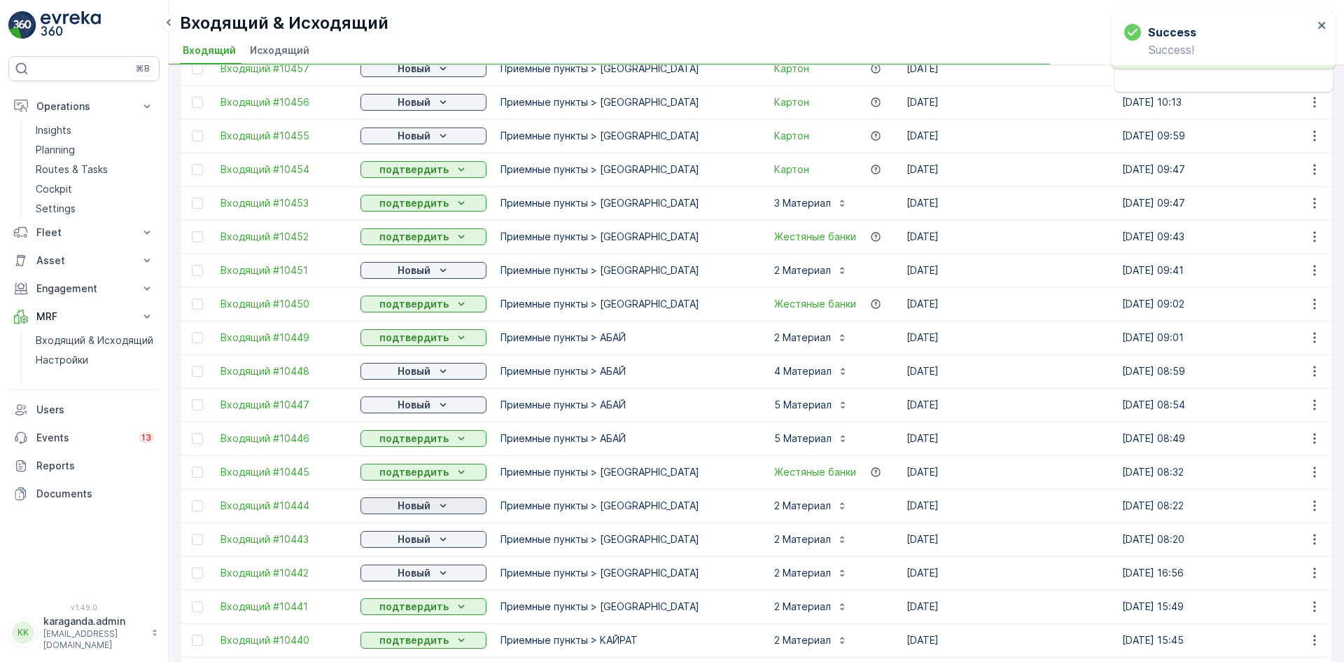
click at [417, 505] on p "Новый" at bounding box center [414, 505] width 33 height 14
click at [422, 541] on span "подтвердить" at bounding box center [401, 546] width 64 height 14
click at [415, 578] on span "подтвердить" at bounding box center [401, 580] width 64 height 14
click at [453, 572] on div "Новый" at bounding box center [423, 573] width 115 height 14
click at [424, 605] on div "подтвердить" at bounding box center [401, 613] width 76 height 20
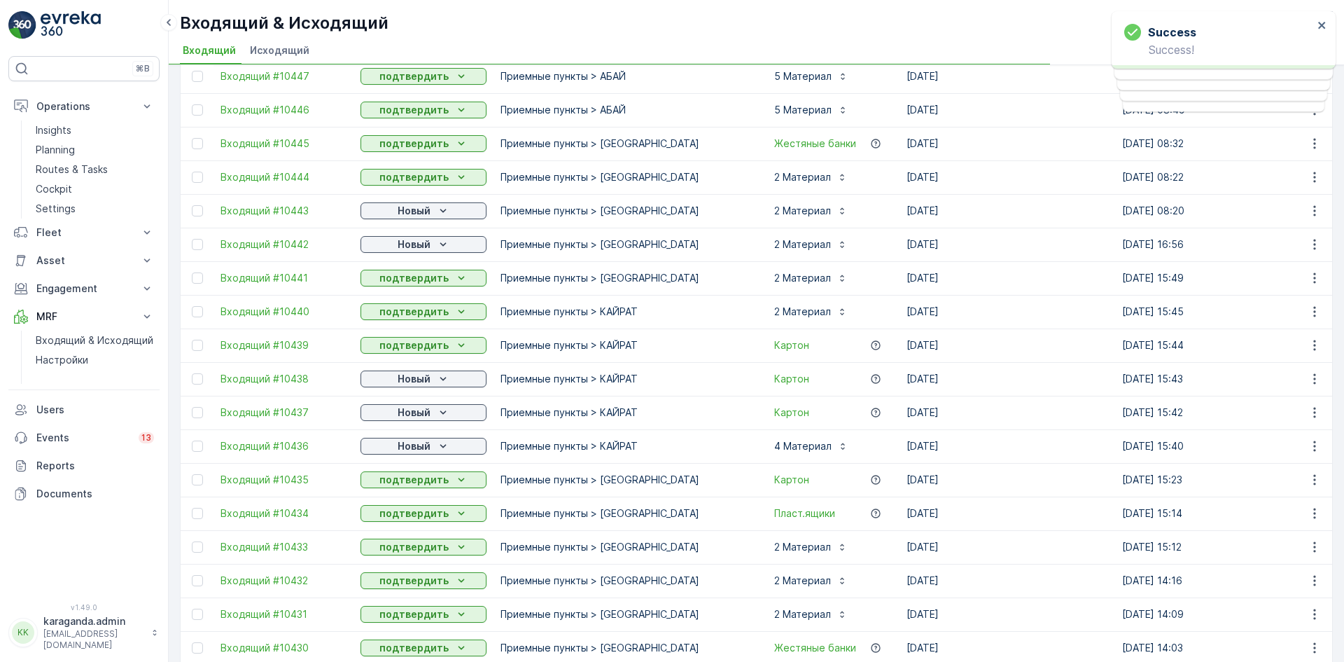
scroll to position [910, 0]
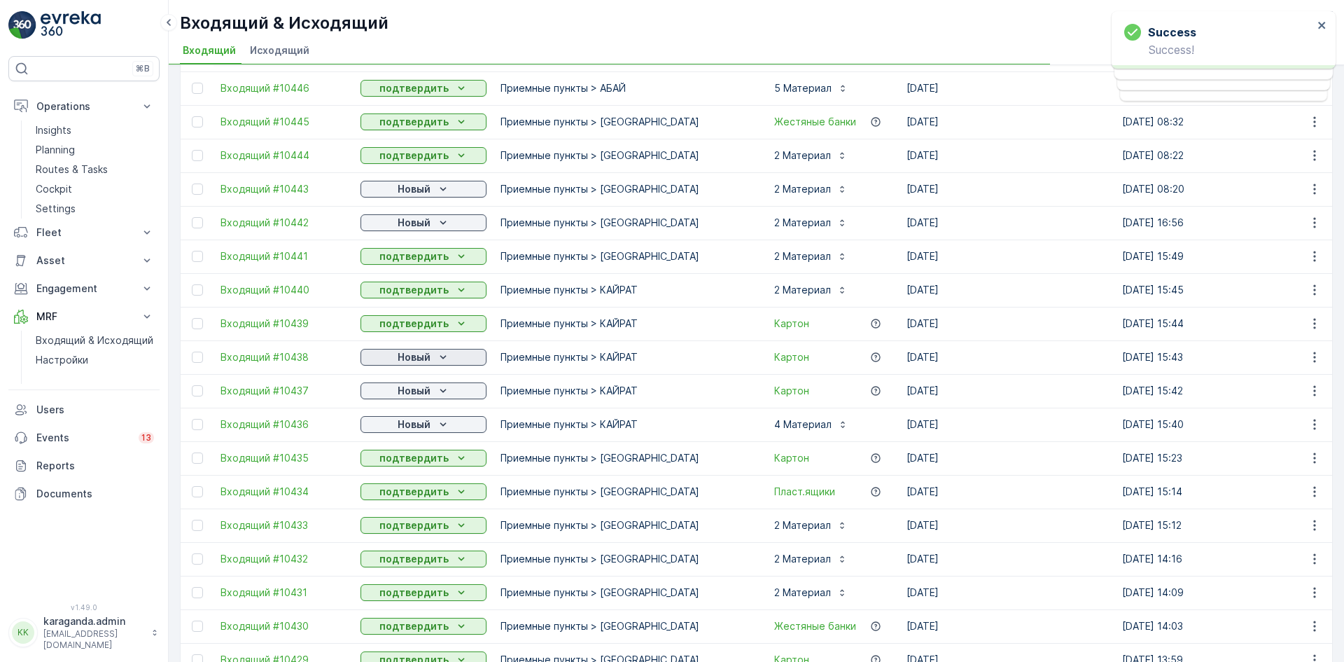
click at [426, 357] on p "Новый" at bounding box center [414, 357] width 33 height 14
drag, startPoint x: 426, startPoint y: 357, endPoint x: 420, endPoint y: 398, distance: 41.8
click at [417, 398] on button "Новый" at bounding box center [424, 390] width 126 height 17
drag, startPoint x: 423, startPoint y: 396, endPoint x: 424, endPoint y: 405, distance: 8.5
click at [424, 397] on p "Новый" at bounding box center [414, 391] width 33 height 14
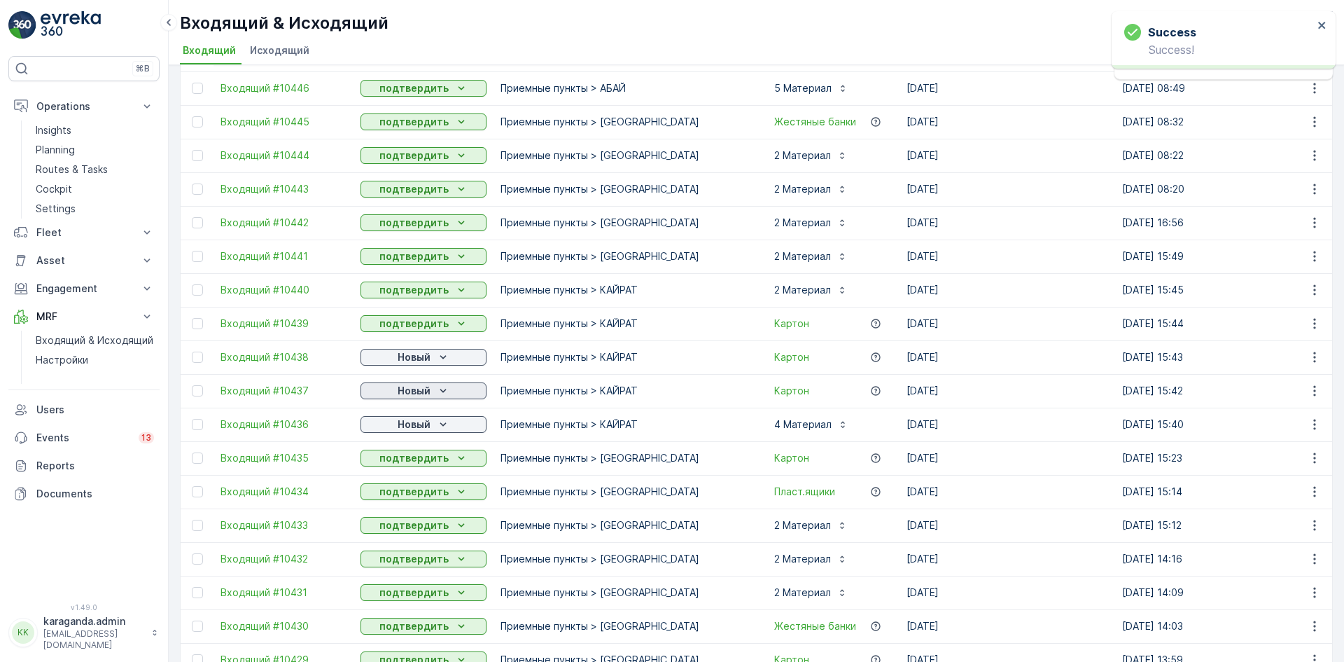
click at [428, 389] on p "Новый" at bounding box center [414, 391] width 33 height 14
click at [414, 433] on span "подтвердить" at bounding box center [401, 431] width 64 height 14
click at [421, 428] on p "Новый" at bounding box center [414, 424] width 33 height 14
click at [408, 461] on span "подтвердить" at bounding box center [401, 465] width 64 height 14
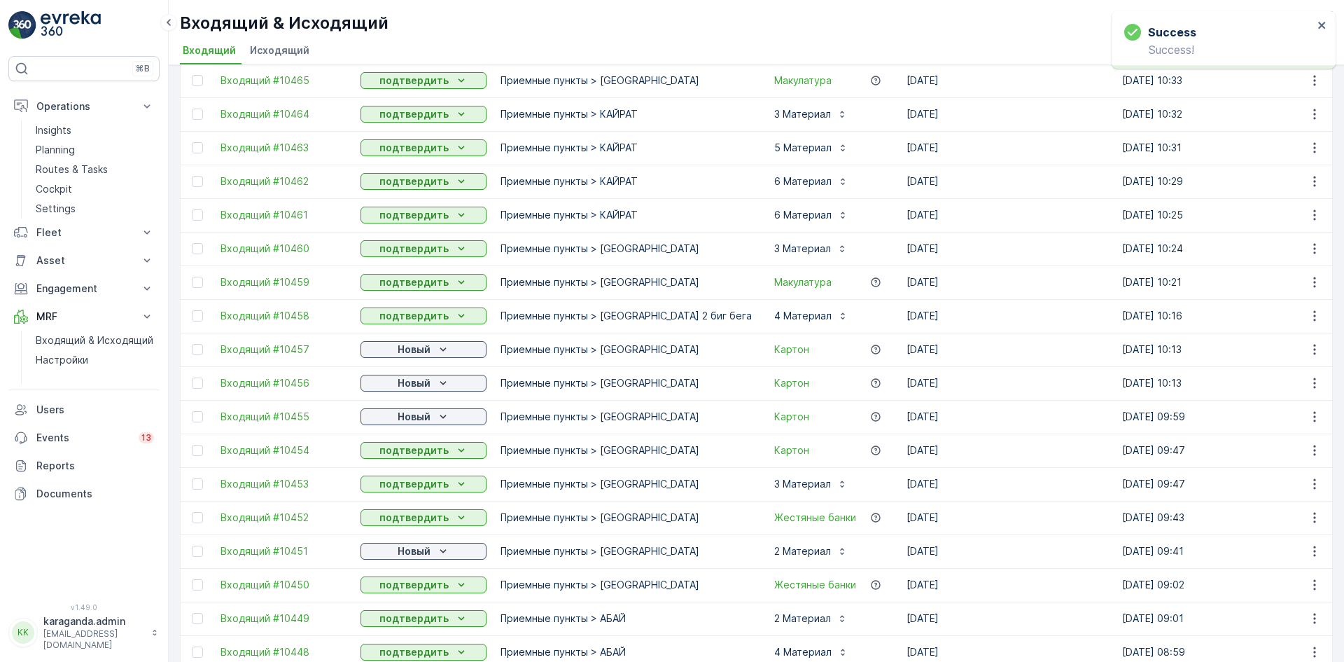
scroll to position [280, 0]
click at [428, 353] on p "Новый" at bounding box center [414, 349] width 33 height 14
click at [417, 386] on span "подтвердить" at bounding box center [401, 389] width 64 height 14
click at [421, 385] on p "Новый" at bounding box center [414, 382] width 33 height 14
click at [417, 417] on span "подтвердить" at bounding box center [401, 423] width 64 height 14
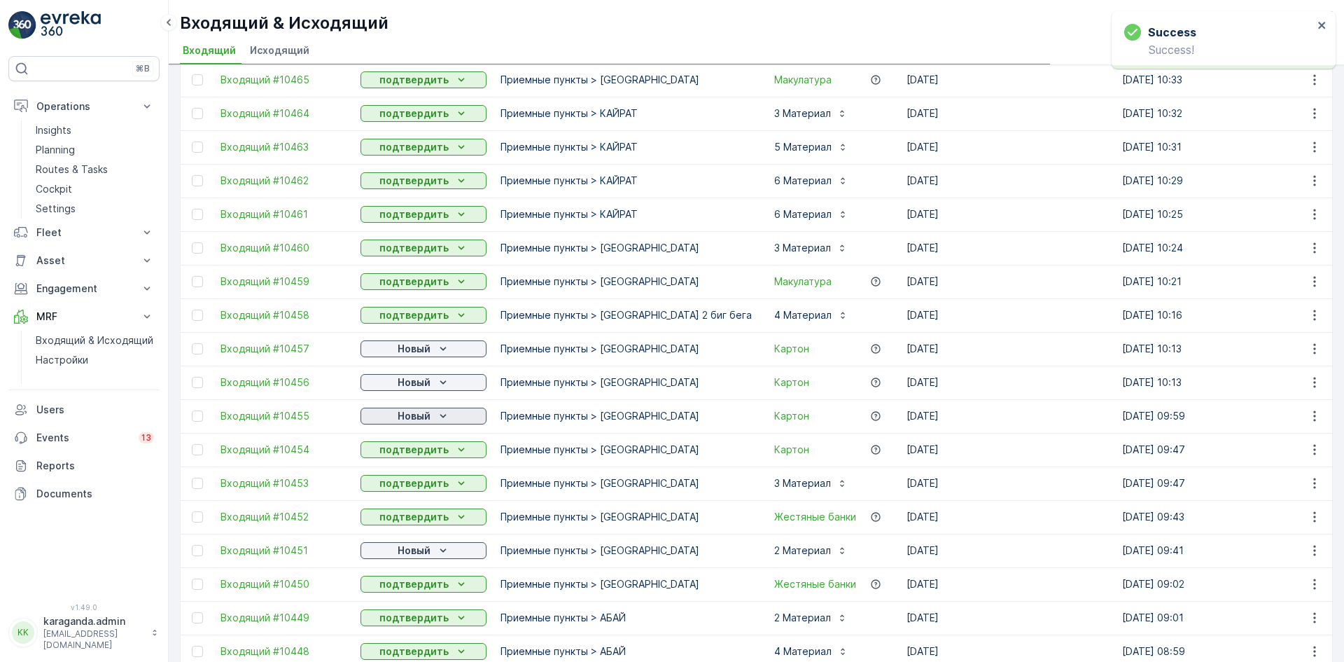
click at [424, 414] on p "Новый" at bounding box center [414, 416] width 33 height 14
click at [424, 448] on div "подтвердить" at bounding box center [401, 457] width 76 height 20
click at [412, 550] on p "Новый" at bounding box center [414, 550] width 33 height 14
click at [395, 592] on span "подтвердить" at bounding box center [401, 591] width 64 height 14
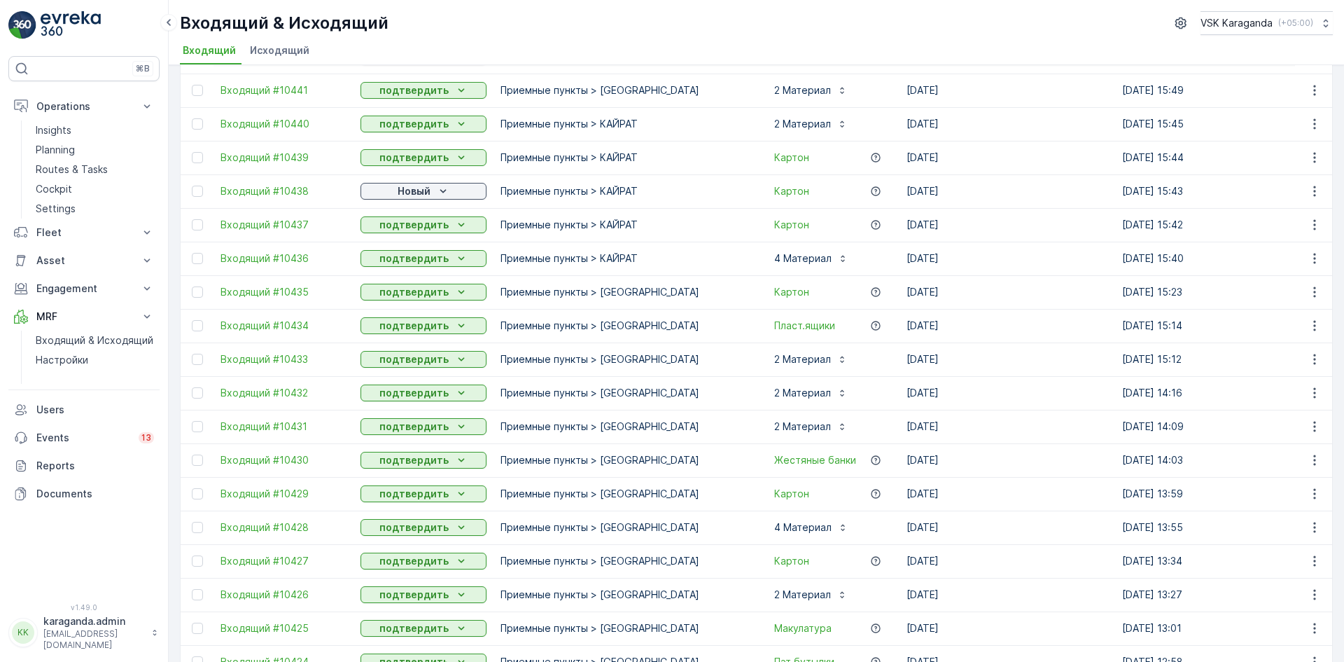
scroll to position [1043, 0]
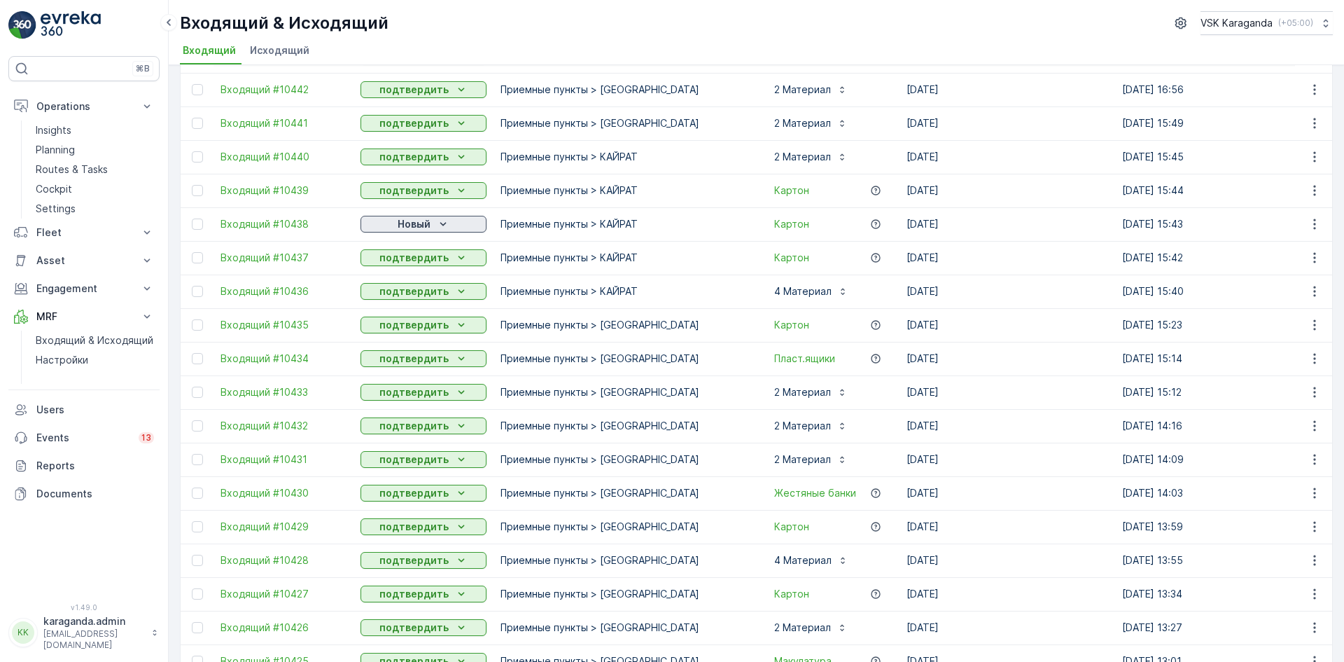
click at [410, 228] on p "Новый" at bounding box center [414, 224] width 33 height 14
drag, startPoint x: 411, startPoint y: 230, endPoint x: 411, endPoint y: 256, distance: 25.9
click at [411, 254] on div "Новый" at bounding box center [401, 245] width 76 height 20
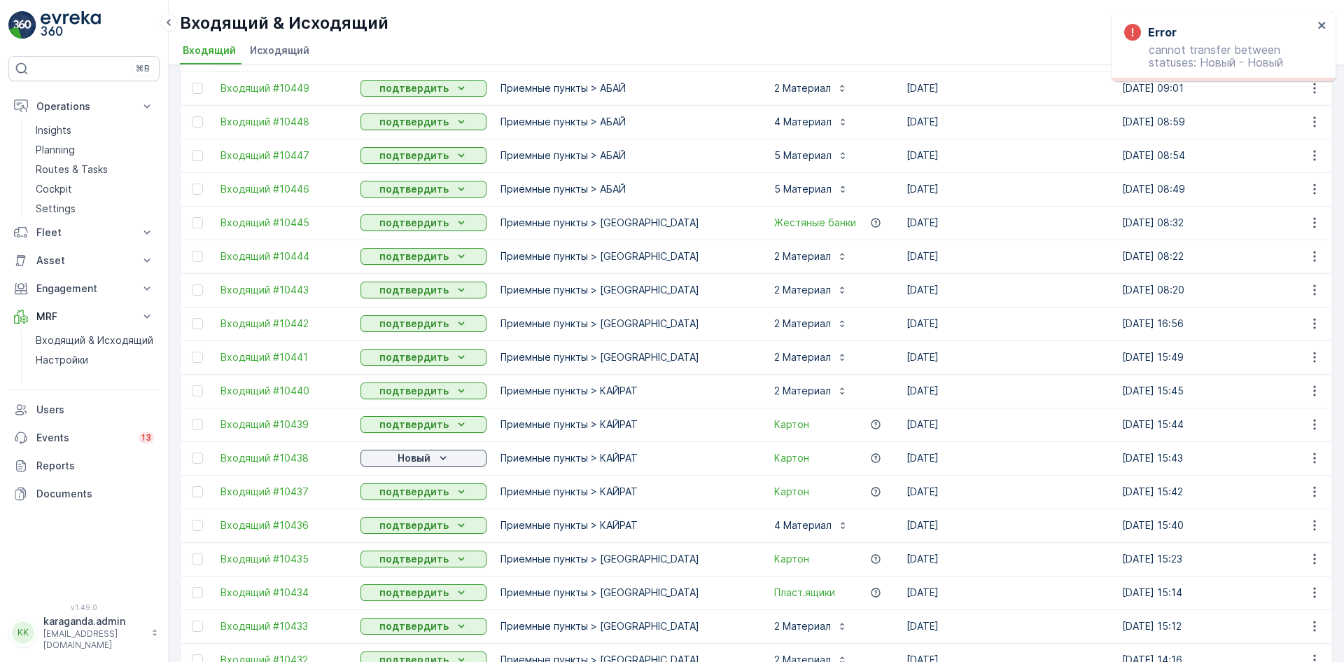
scroll to position [483, 0]
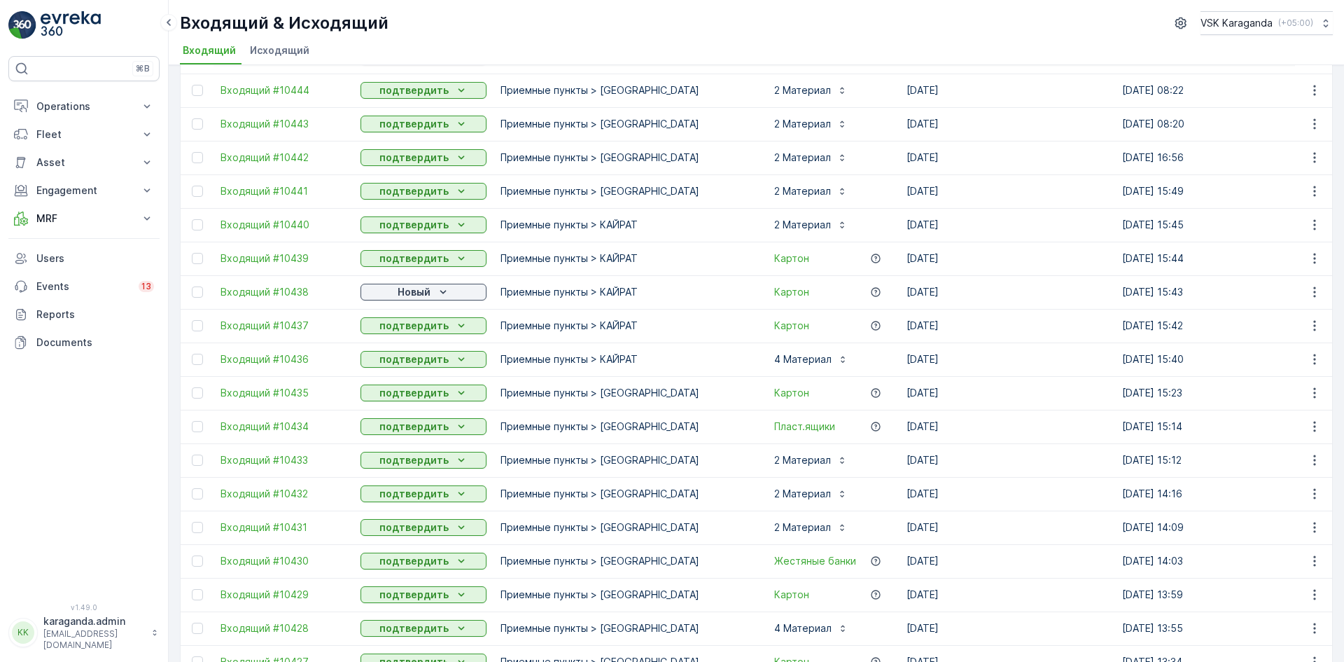
scroll to position [973, 0]
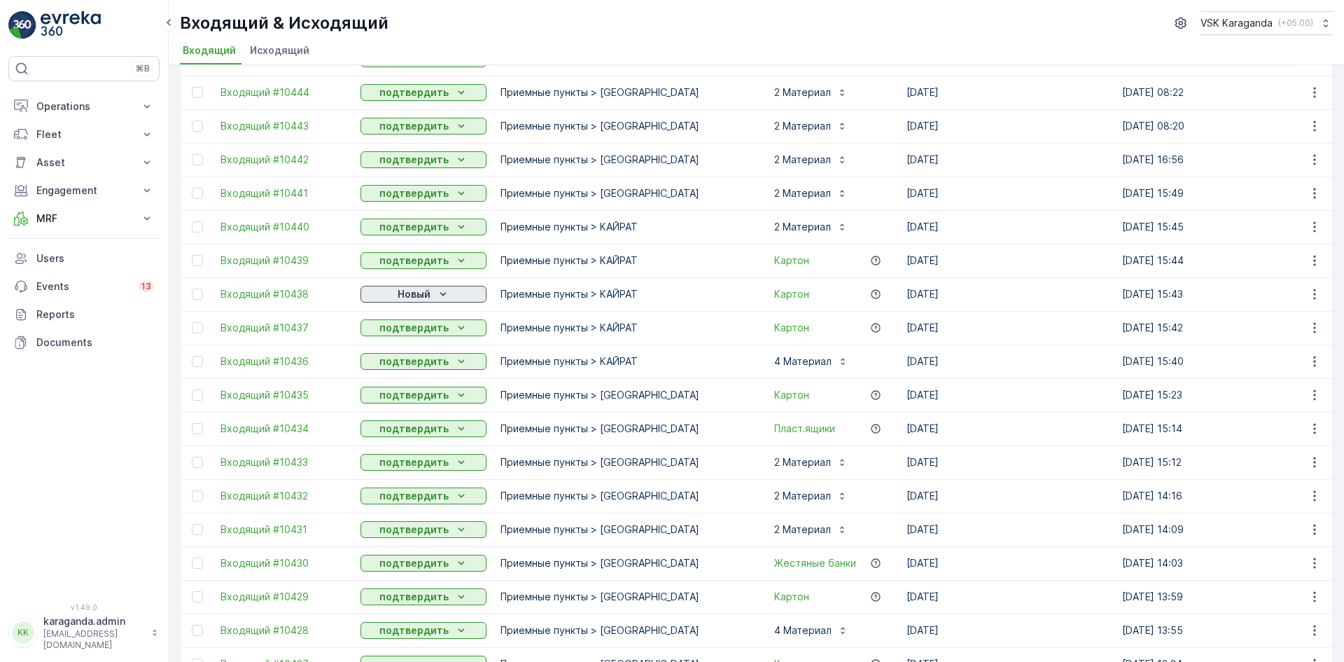
click at [455, 292] on div "Новый" at bounding box center [423, 294] width 115 height 14
drag, startPoint x: 411, startPoint y: 329, endPoint x: 418, endPoint y: 336, distance: 9.9
click at [414, 333] on span "подтвердить" at bounding box center [401, 335] width 64 height 14
drag, startPoint x: 58, startPoint y: 101, endPoint x: 58, endPoint y: 113, distance: 11.9
click at [58, 101] on p "Operations" at bounding box center [83, 106] width 95 height 14
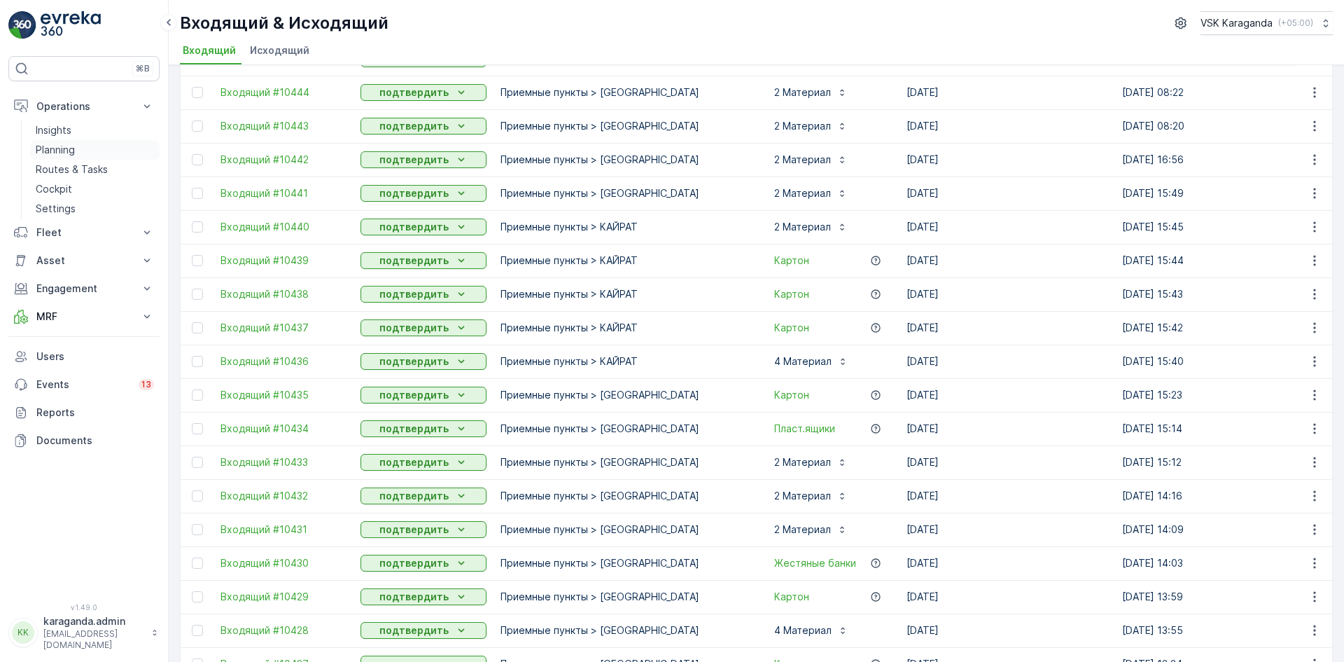
click at [69, 154] on p "Planning" at bounding box center [55, 150] width 39 height 14
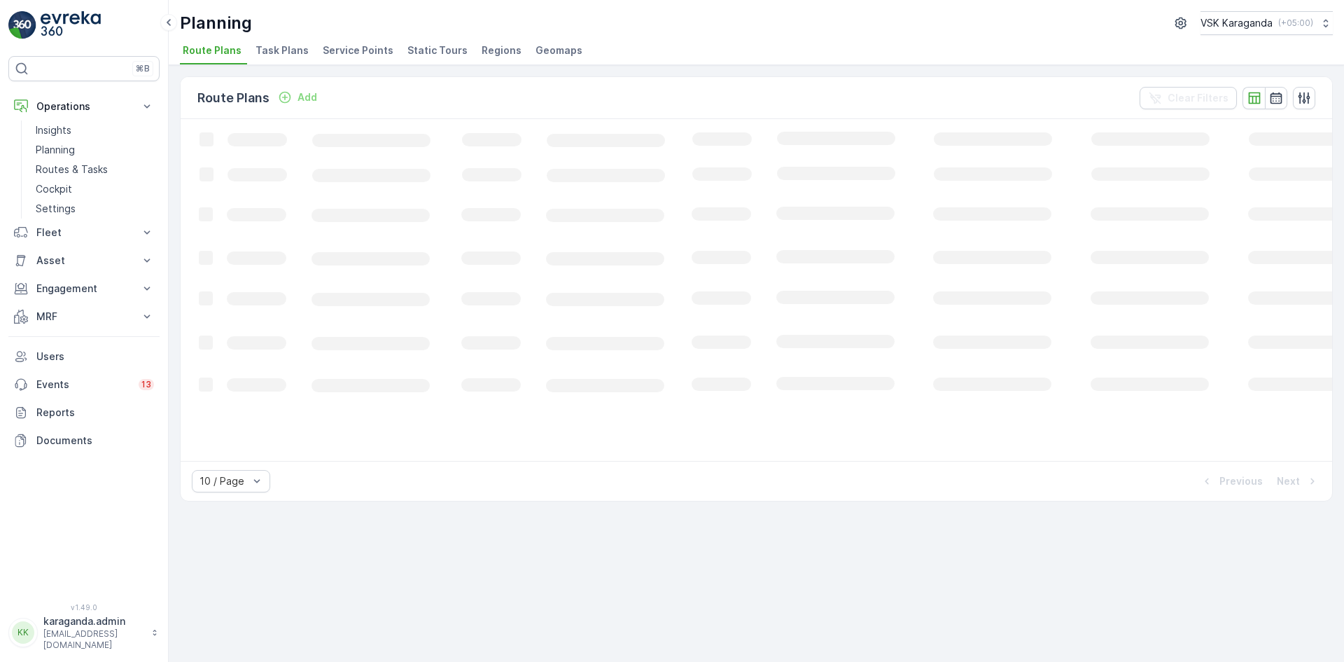
click at [382, 48] on span "Service Points" at bounding box center [358, 50] width 71 height 14
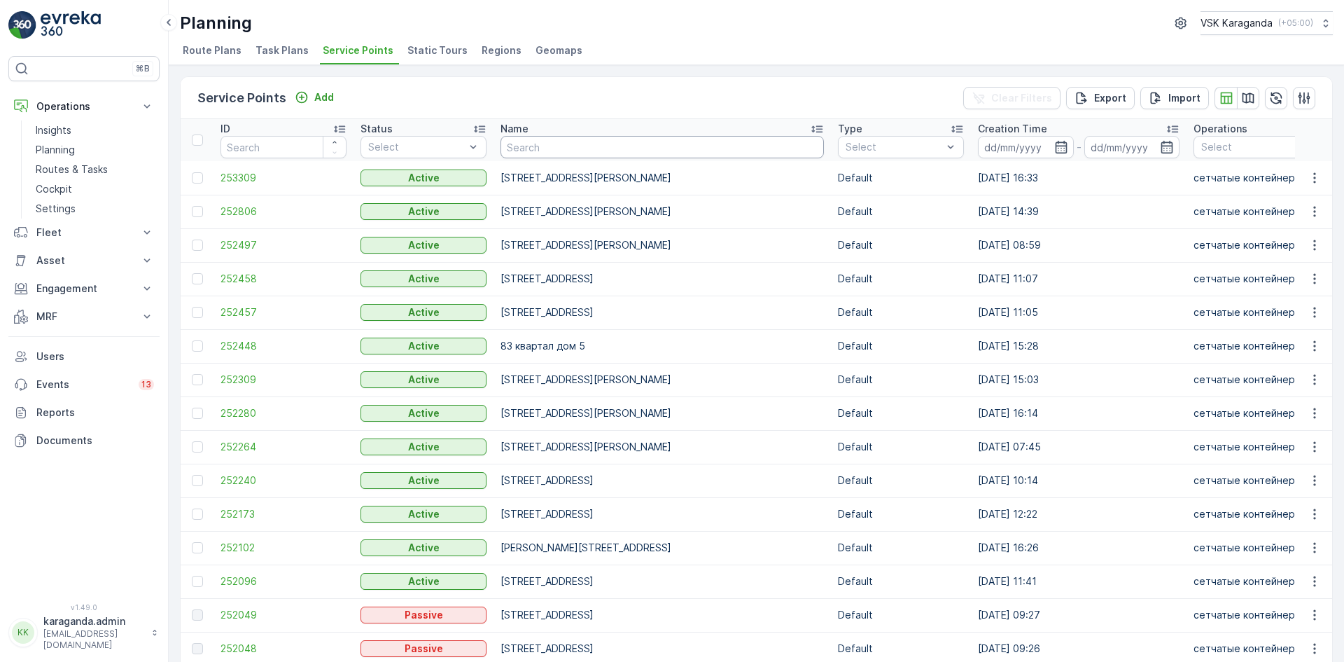
click at [552, 151] on input "text" at bounding box center [662, 147] width 323 height 22
type input "ержанова 34/1"
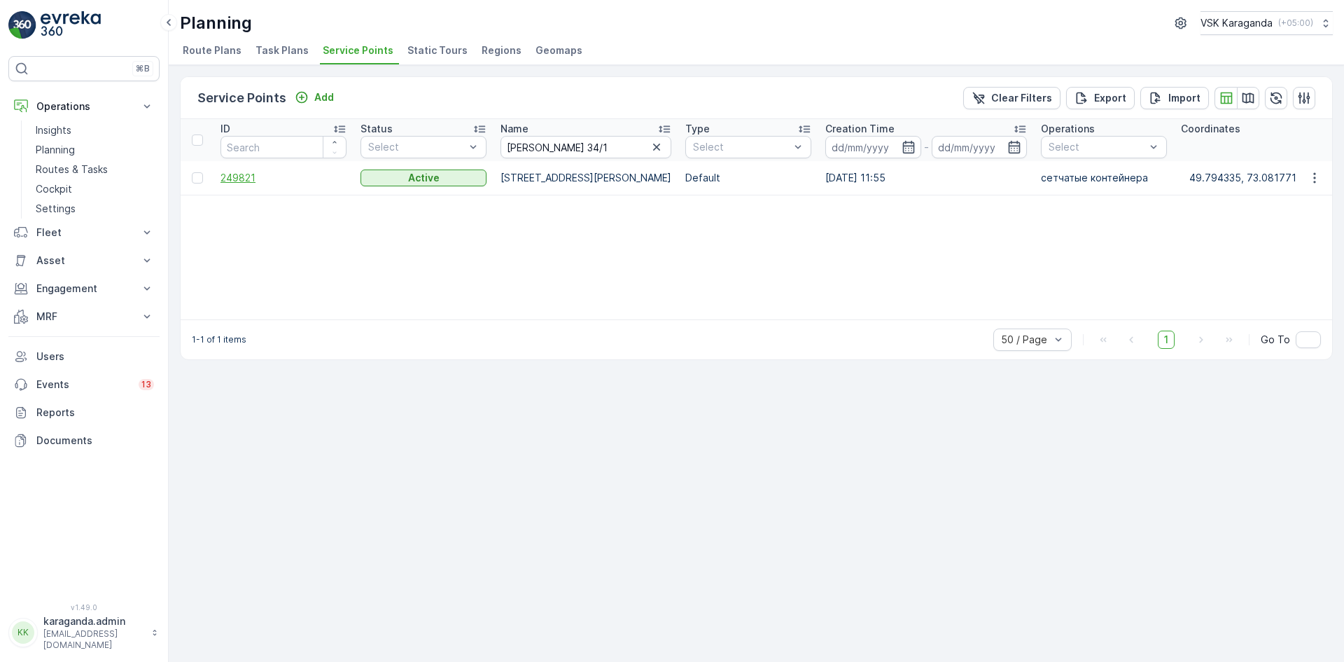
click at [254, 172] on span "249821" at bounding box center [284, 178] width 126 height 14
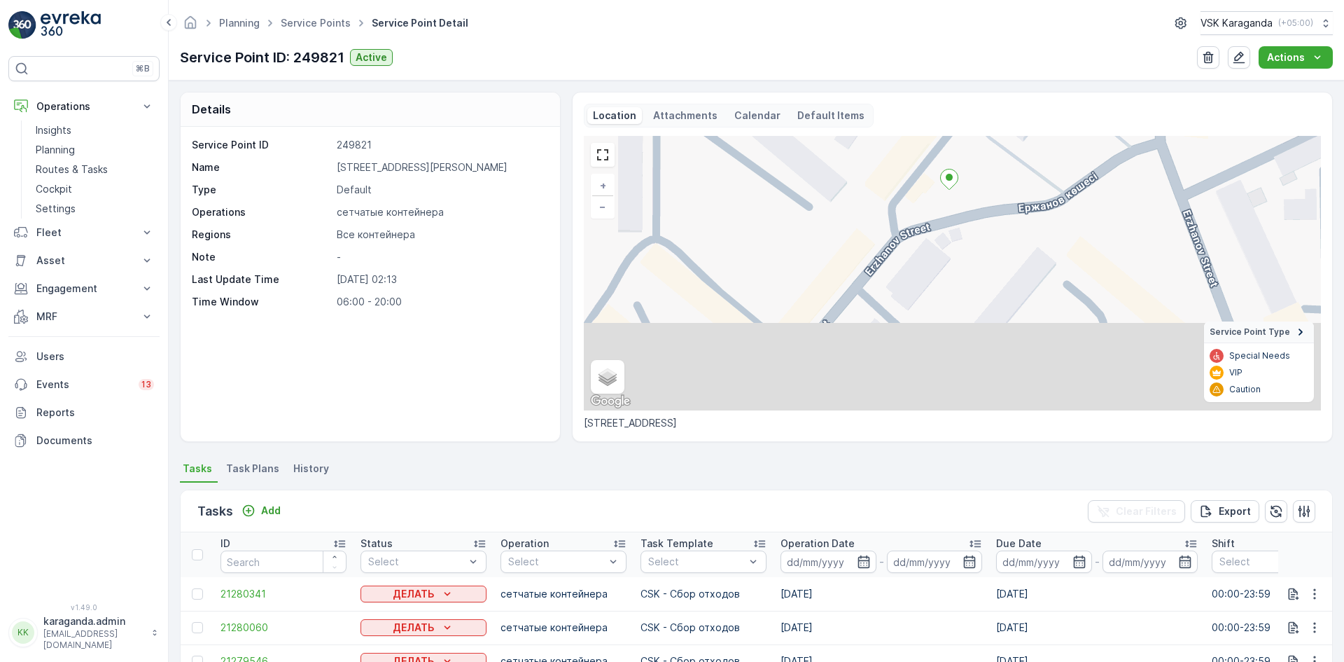
drag, startPoint x: 980, startPoint y: 322, endPoint x: 930, endPoint y: 200, distance: 131.8
click at [930, 200] on div "+ − Satellite Roadmap Terrain Hybrid Leaflet Keyboard shortcuts Map Data Map da…" at bounding box center [952, 273] width 737 height 274
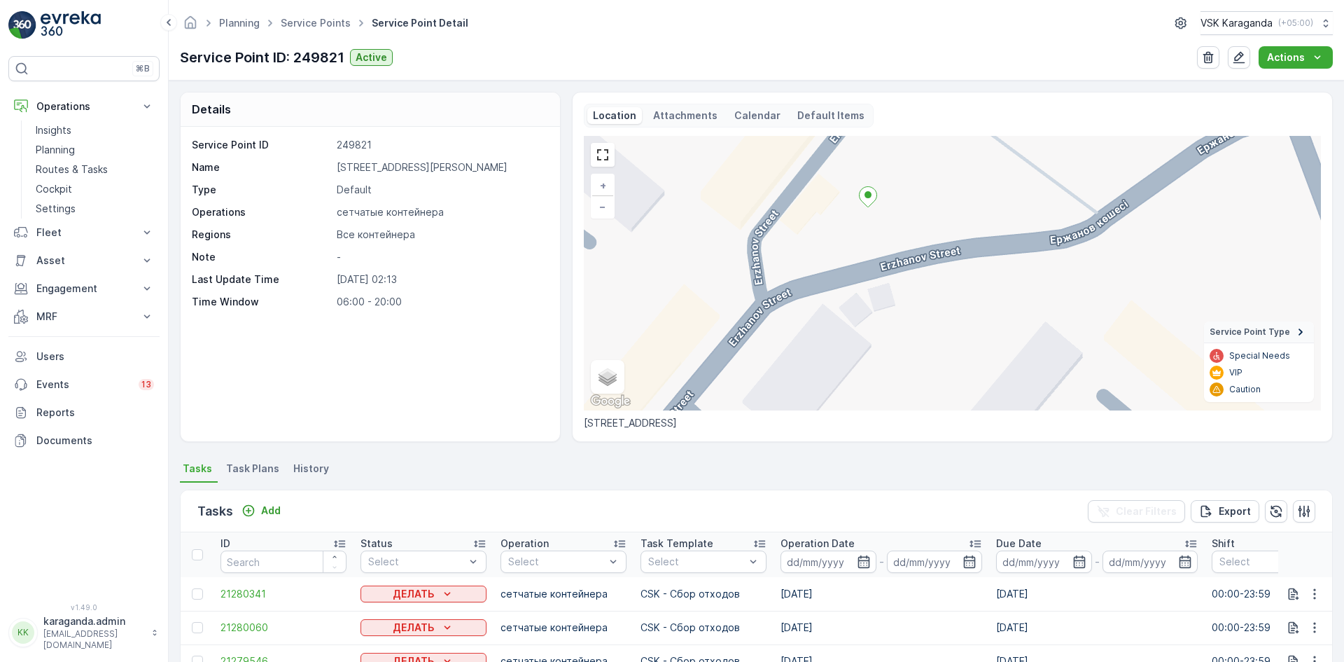
drag, startPoint x: 963, startPoint y: 221, endPoint x: 900, endPoint y: 285, distance: 89.6
click at [900, 285] on div "+ − Satellite Roadmap Terrain Hybrid Leaflet Keyboard shortcuts Map Data Map da…" at bounding box center [952, 273] width 737 height 274
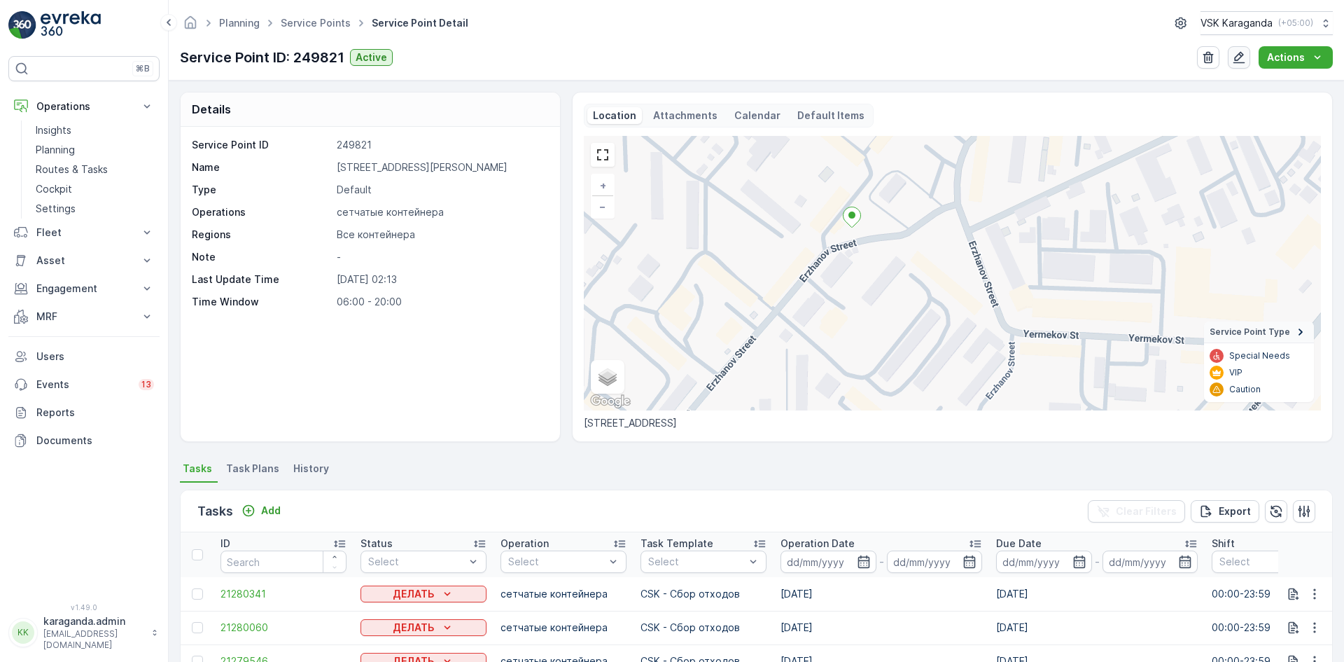
click at [1243, 52] on icon "button" at bounding box center [1239, 57] width 14 height 14
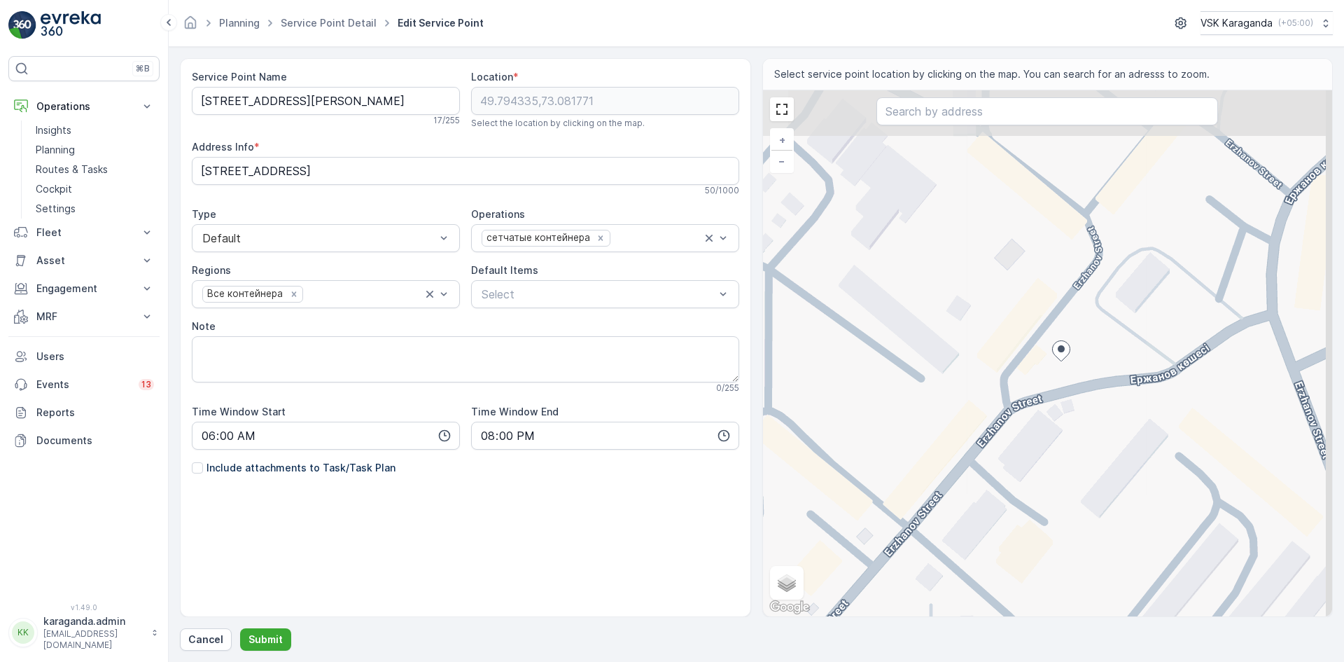
drag, startPoint x: 1093, startPoint y: 342, endPoint x: 1045, endPoint y: 408, distance: 81.2
click at [1045, 408] on div "+ − Satellite Roadmap Terrain Hybrid Leaflet Keyboard shortcuts Map Data Map da…" at bounding box center [1048, 353] width 570 height 526
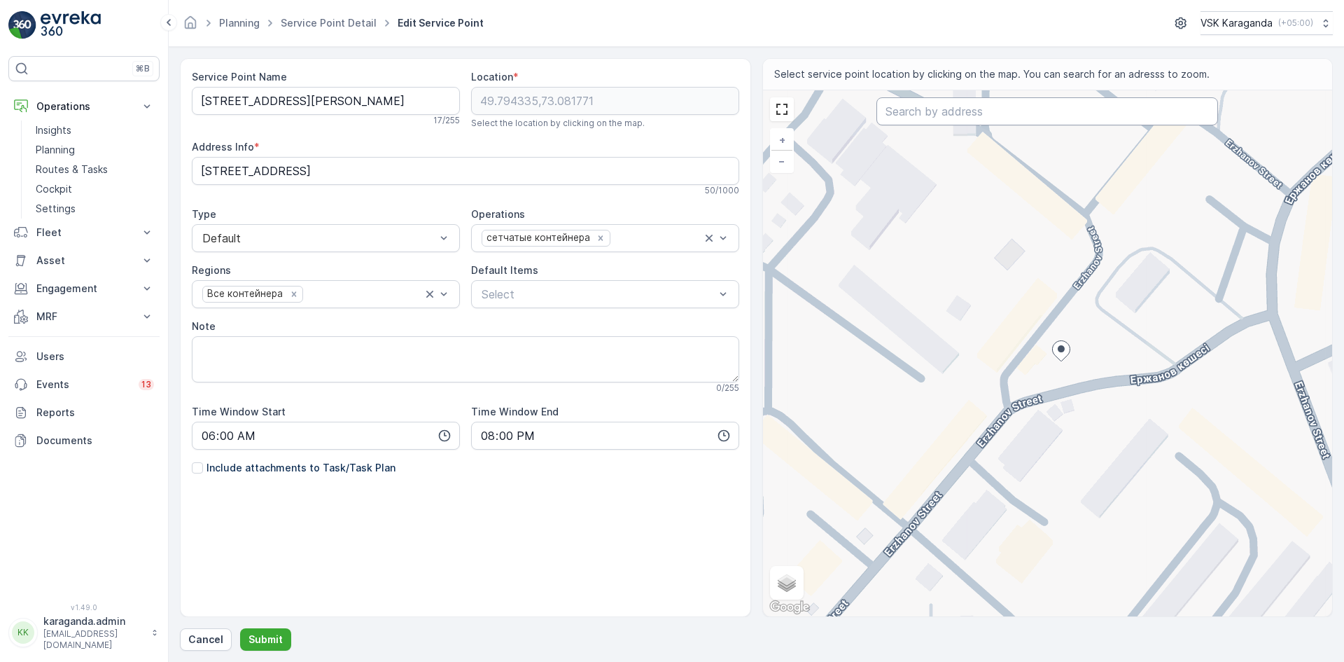
click at [937, 112] on input "text" at bounding box center [1048, 111] width 342 height 28
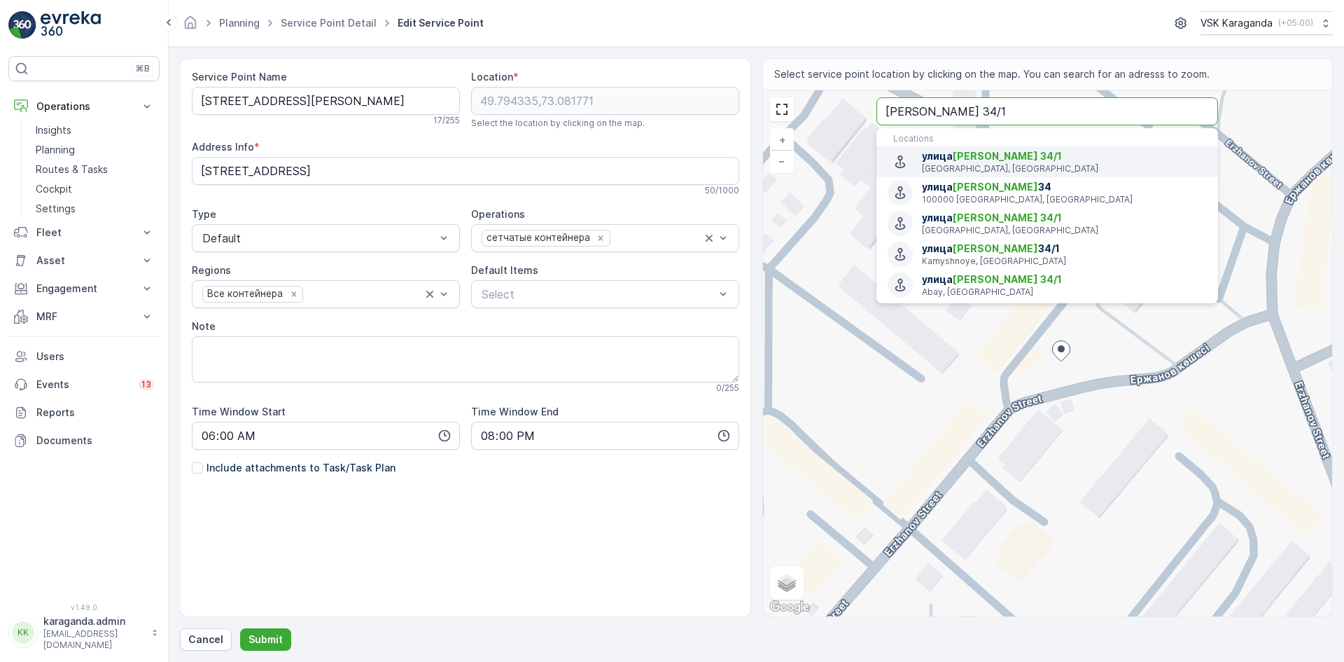
type input "ержанова 34/1"
click at [949, 159] on span "улица Ержанова 34/1" at bounding box center [1064, 156] width 285 height 14
type input "49.7943365,73.0815509"
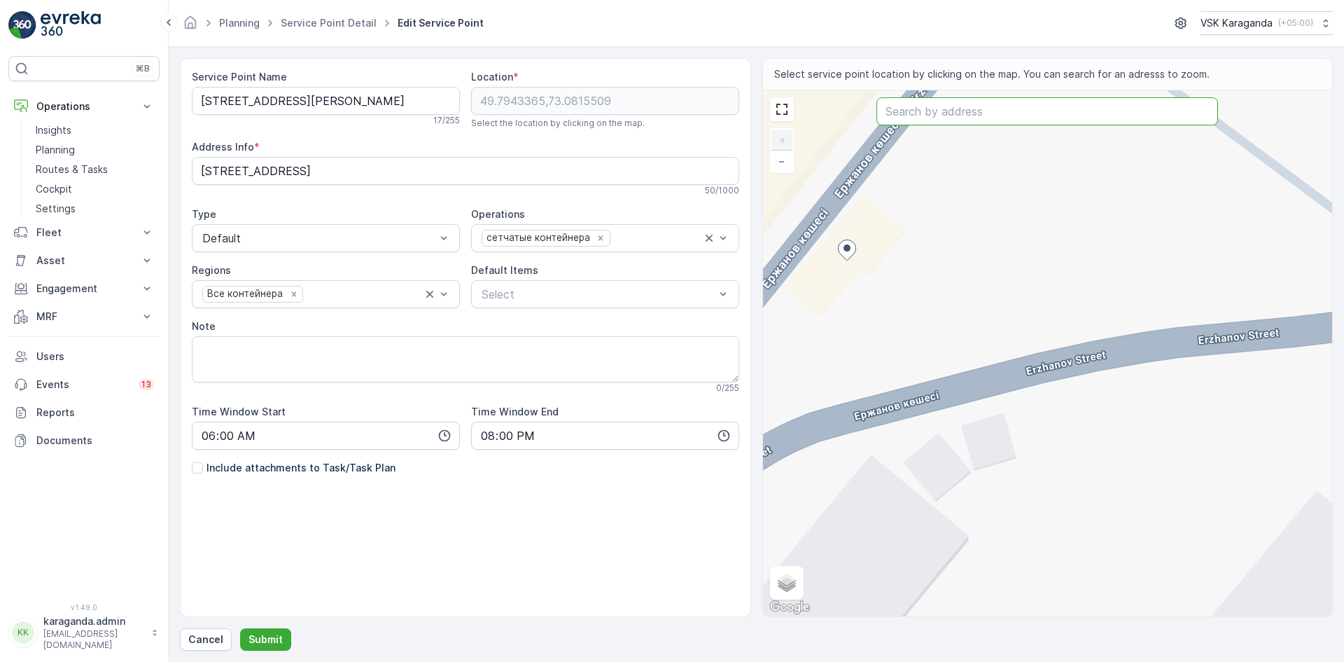
click at [991, 109] on input "text" at bounding box center [1048, 111] width 342 height 28
type input "ержанова 34"
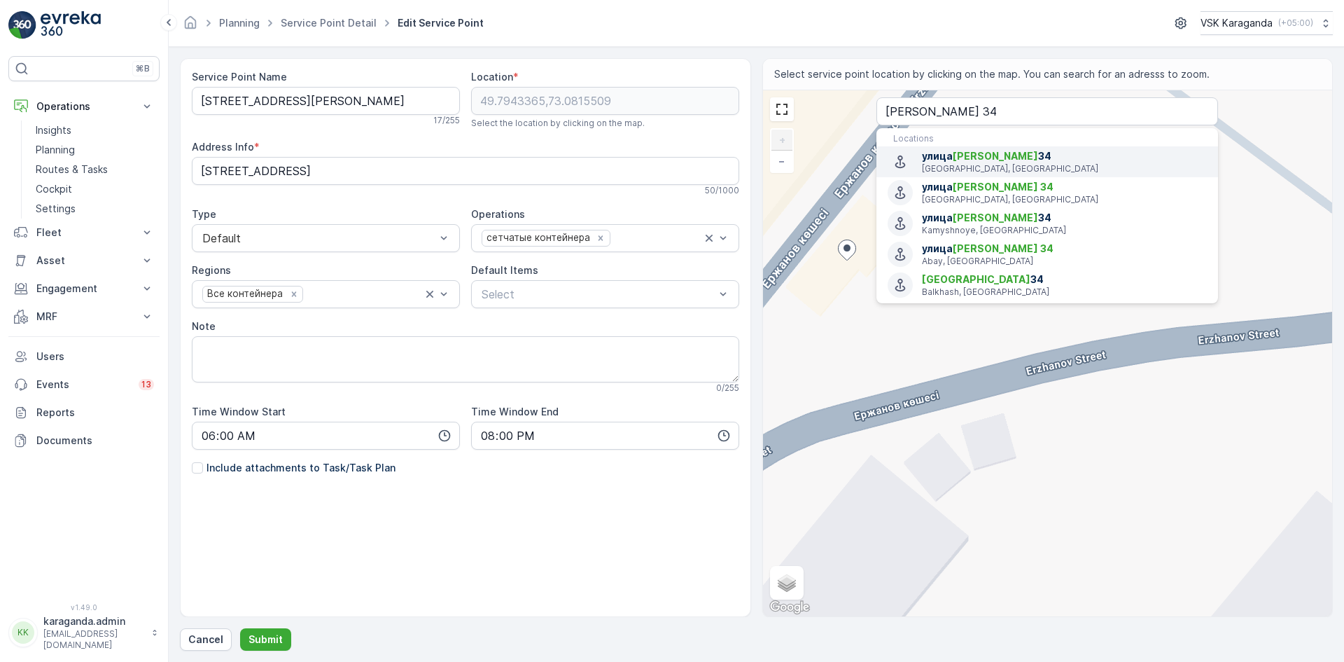
click at [981, 164] on p "Karaganda, Kazakhstan" at bounding box center [1064, 168] width 285 height 11
type input "49.7912809,73.0812538"
type Info "Erzhanov Street 34, Karaganda 100000, Kazakhstan"
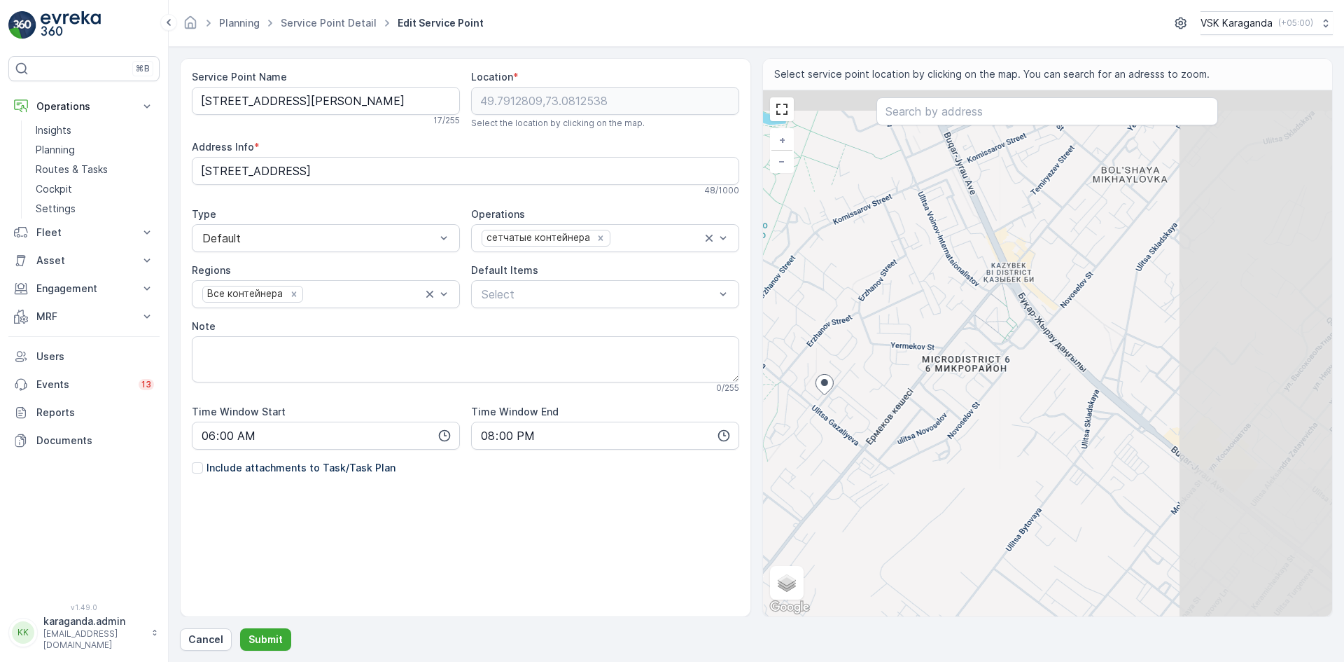
drag, startPoint x: 1084, startPoint y: 419, endPoint x: 877, endPoint y: 484, distance: 216.8
click at [877, 484] on div "+ − Satellite Roadmap Terrain Hybrid Leaflet Keyboard shortcuts Map Data Map da…" at bounding box center [1048, 353] width 570 height 526
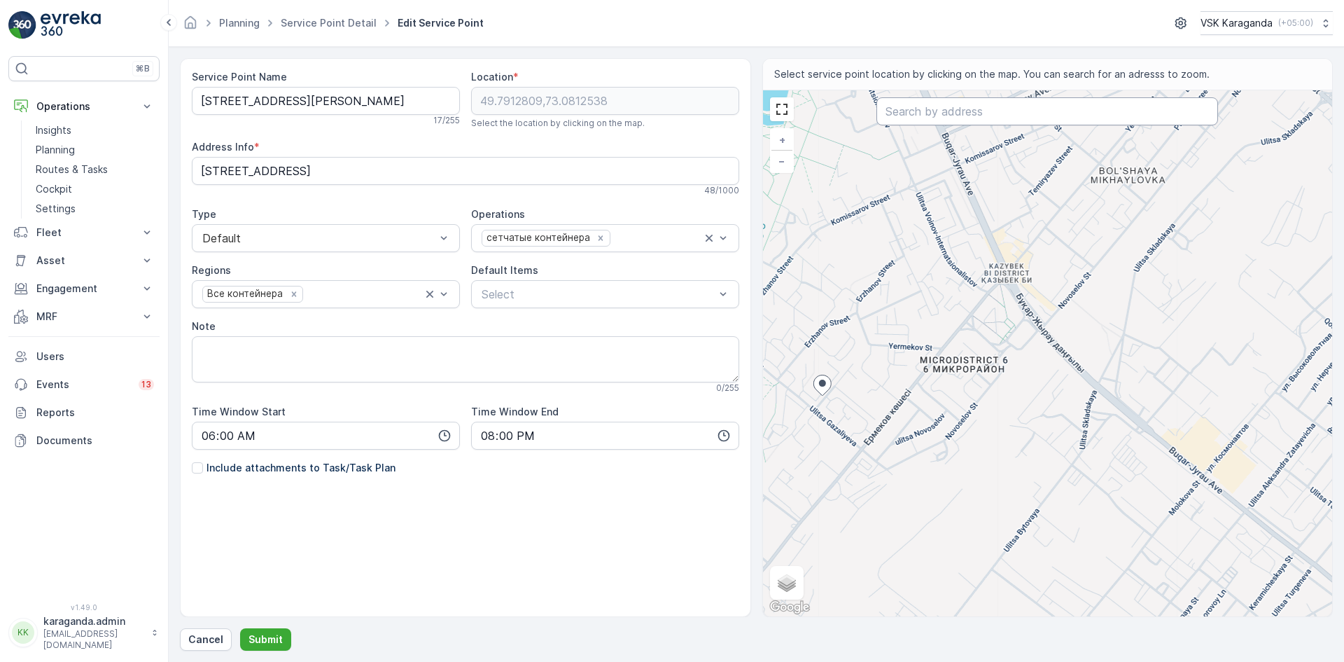
click at [986, 118] on input "text" at bounding box center [1048, 111] width 342 height 28
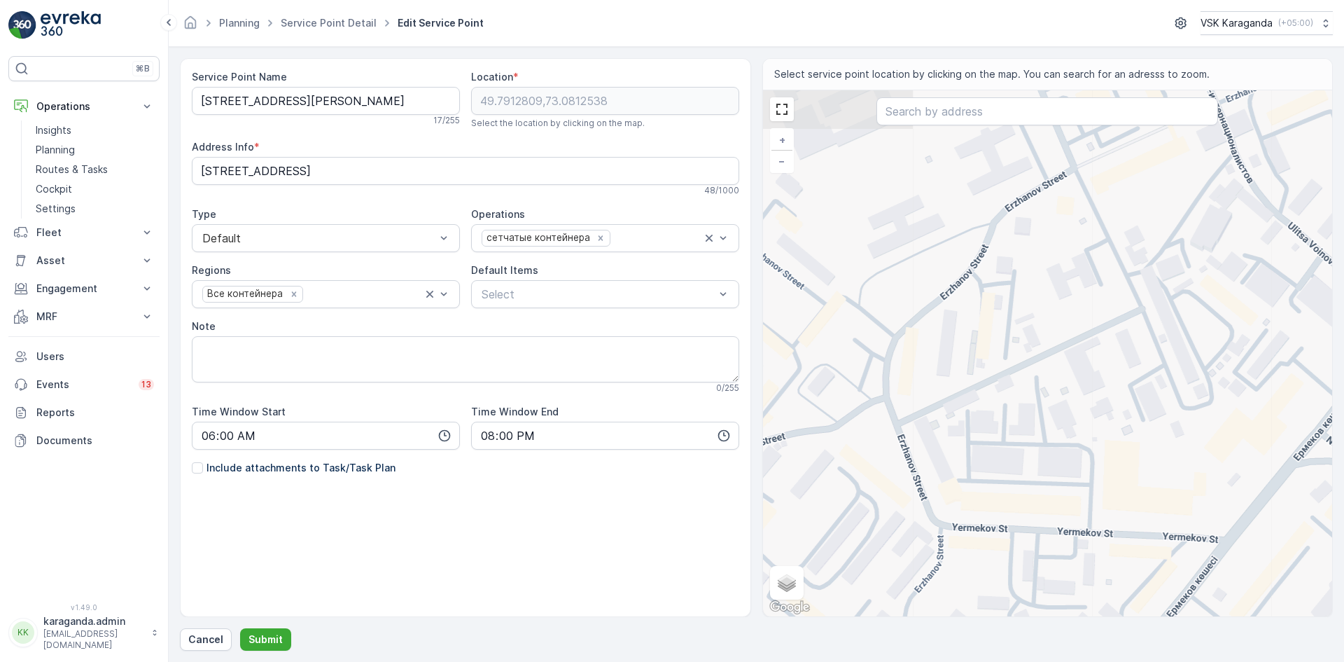
drag, startPoint x: 971, startPoint y: 313, endPoint x: 1343, endPoint y: 398, distance: 382.0
click at [1343, 398] on form "Service Point Name ул. Ержанова 34/1 17 / 255 Location * 49.7912809,73.0812538 …" at bounding box center [756, 354] width 1175 height 615
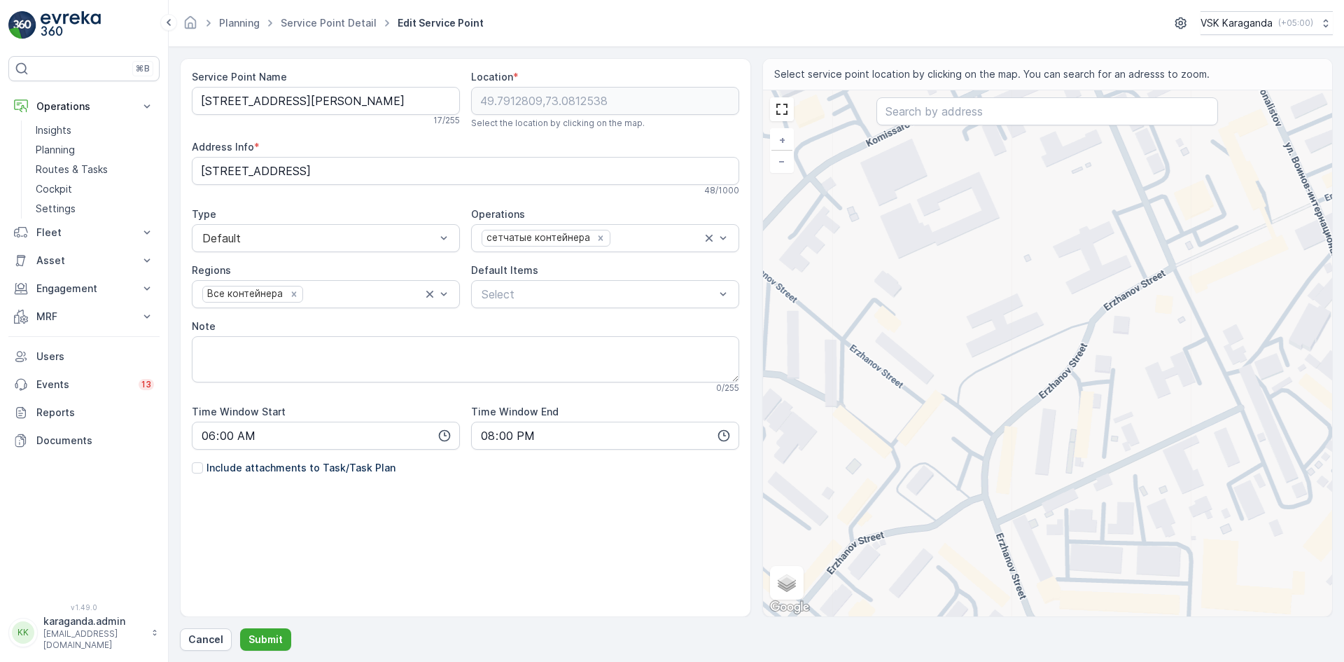
drag, startPoint x: 991, startPoint y: 295, endPoint x: 1087, endPoint y: 392, distance: 136.6
click at [1087, 392] on div "+ − Satellite Roadmap Terrain Hybrid Leaflet Keyboard shortcuts Map Data Map da…" at bounding box center [1048, 353] width 570 height 526
click at [1006, 335] on div "+ − Satellite Roadmap Terrain Hybrid Leaflet Keyboard shortcuts Map Data Map da…" at bounding box center [1048, 353] width 570 height 526
type input "49.796156300242856,73.08372072083276"
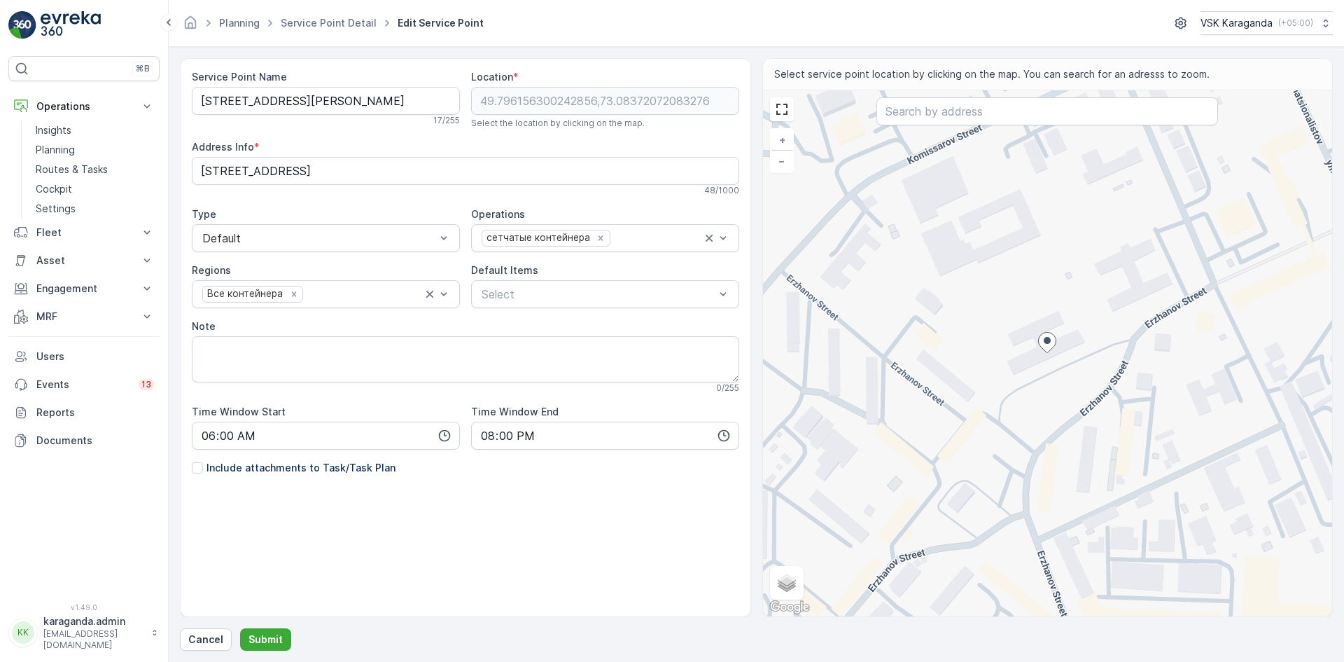
type Info "Erzhanov Street 15, Karaganda 100000, Kazakhstan"
click at [1087, 457] on div "+ − Satellite Roadmap Terrain Hybrid Leaflet Keyboard shortcuts Map Data Map da…" at bounding box center [1048, 353] width 570 height 526
type input "49.79512438089184,73.08433540334859"
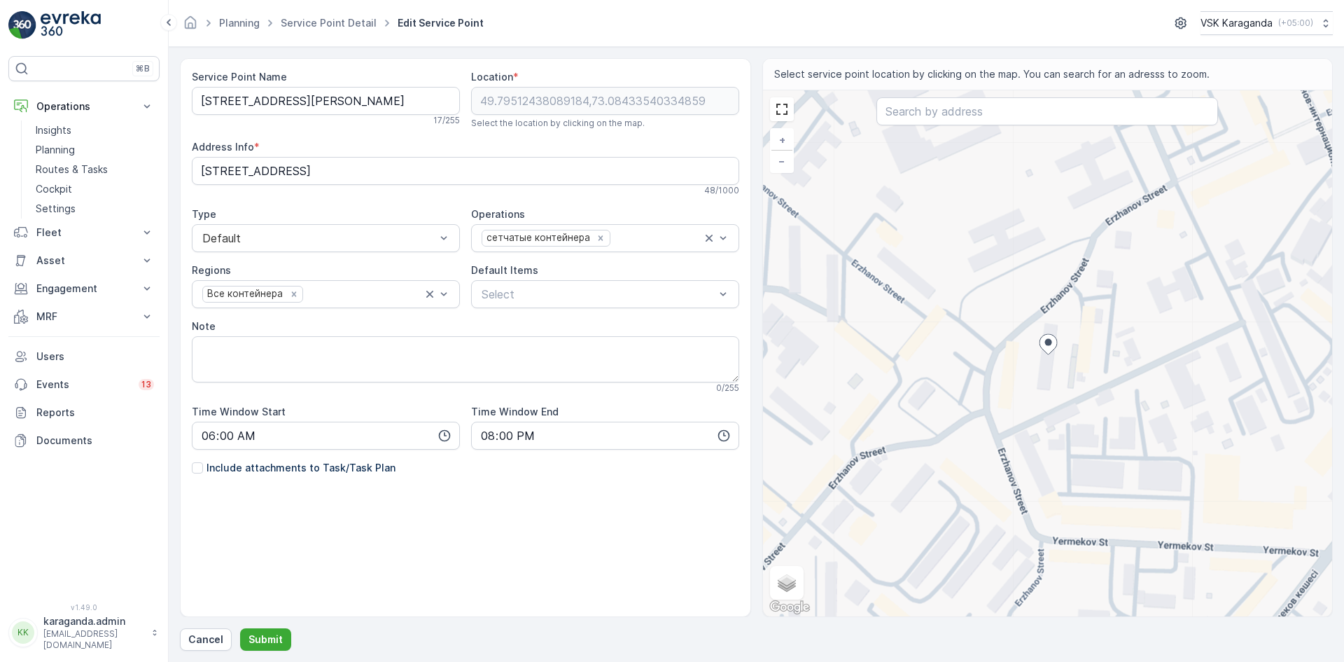
type Info "Erzhanov Street 14, Karaganda 100000, Kazakhstan"
click at [1013, 396] on div "+ − Satellite Roadmap Terrain Hybrid Leaflet Keyboard shortcuts Map Data Map da…" at bounding box center [1048, 353] width 570 height 526
type input "49.79470883668791,73.08380899139176"
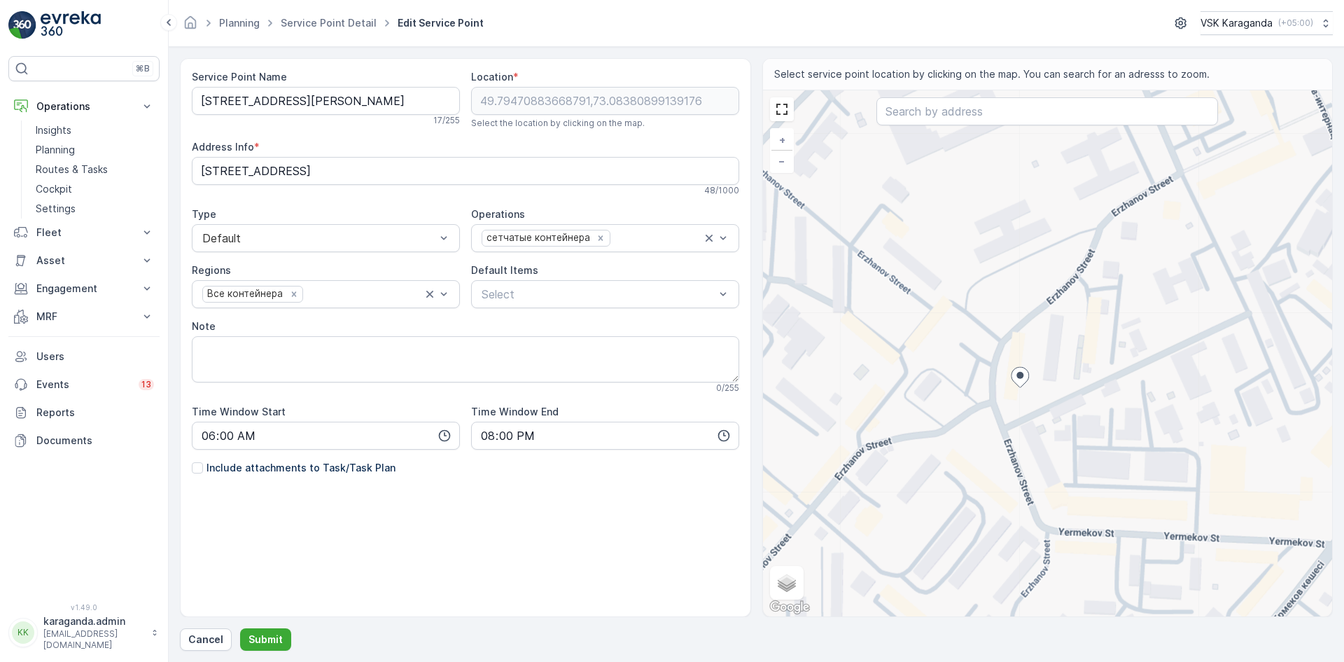
type Info "Erzhanov Street 16, Karaganda 100000, Kazakhstan"
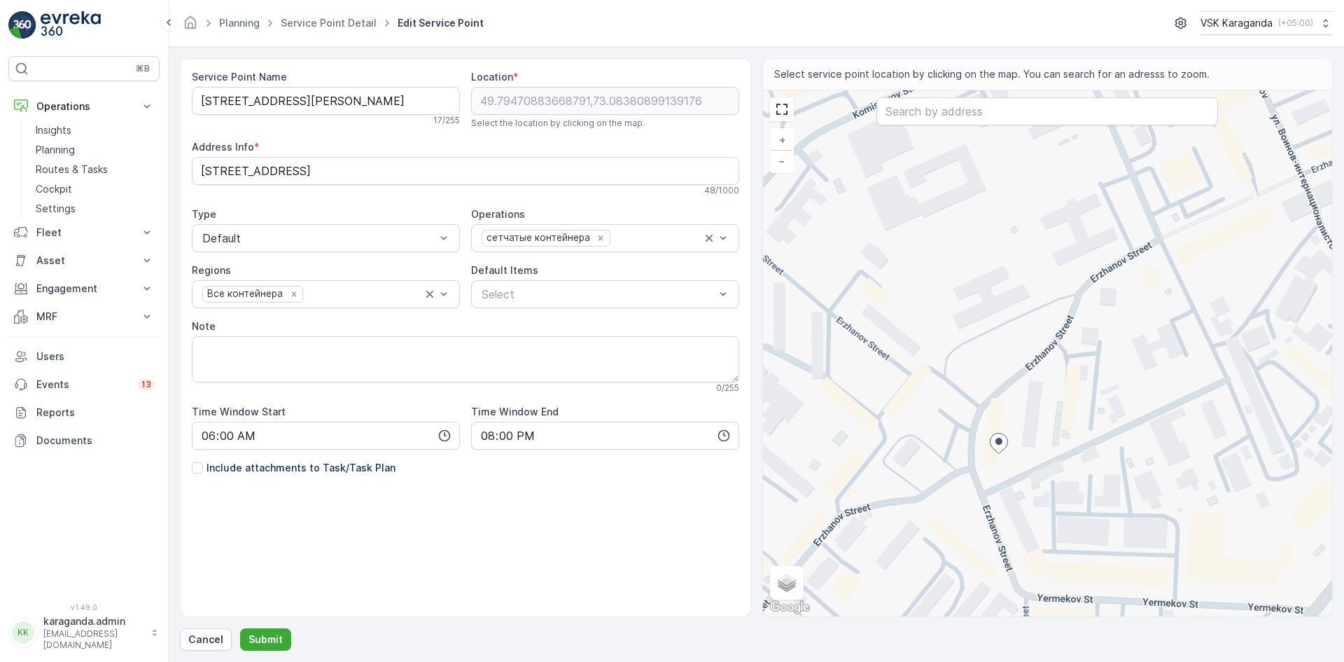
drag, startPoint x: 1024, startPoint y: 419, endPoint x: 975, endPoint y: 519, distance: 112.1
click at [975, 519] on div "+ − Satellite Roadmap Terrain Hybrid Leaflet Keyboard shortcuts Map Data Map da…" at bounding box center [1048, 353] width 570 height 526
click at [954, 378] on div "+ − Satellite Roadmap Terrain Hybrid Leaflet Keyboard shortcuts Map Data Map da…" at bounding box center [1048, 353] width 570 height 526
type input "49.79546373934666,73.08313298240058"
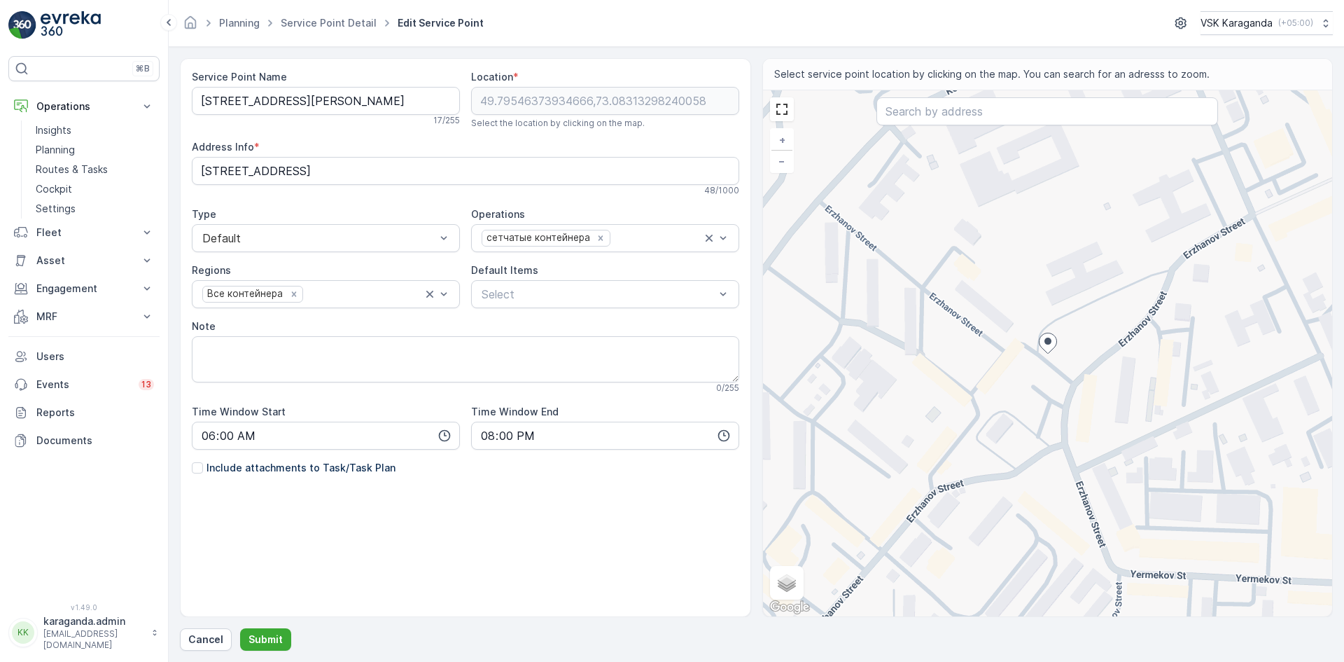
type Info "23, Karaganda 100000, Kazakhstan"
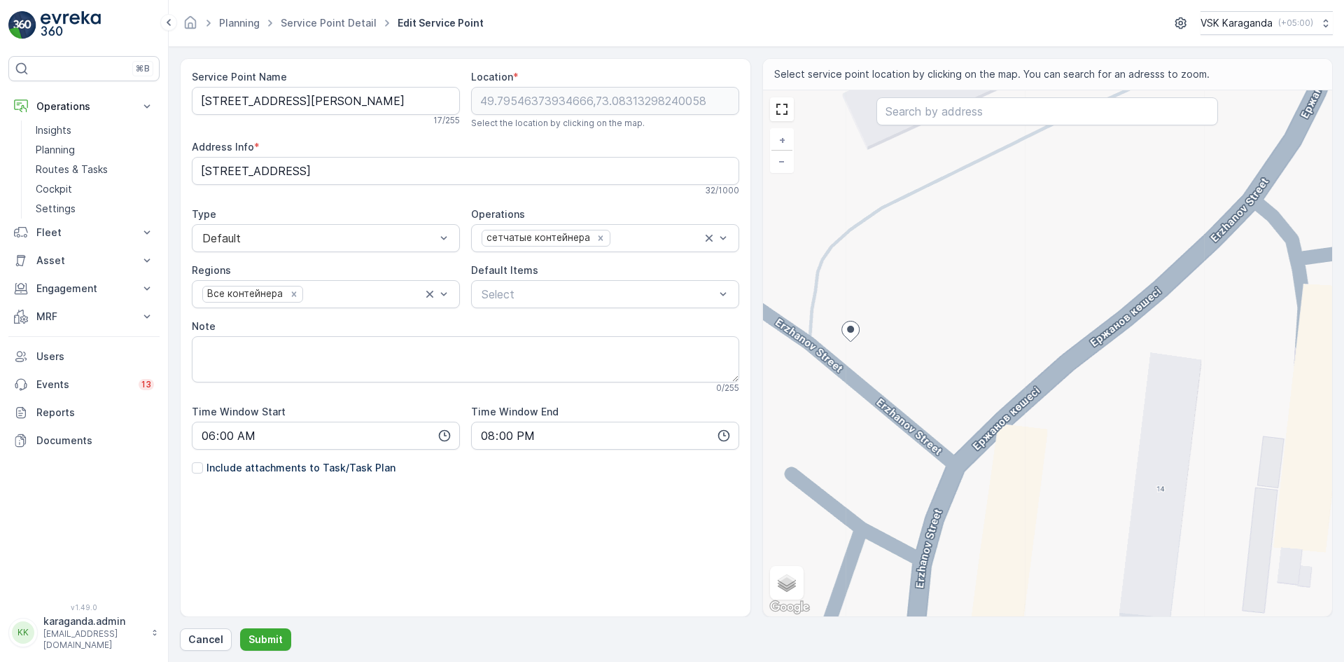
drag, startPoint x: 930, startPoint y: 349, endPoint x: 1112, endPoint y: 335, distance: 181.9
click at [1112, 335] on div "+ − Satellite Roadmap Terrain Hybrid Leaflet Keyboard shortcuts Map Data Map da…" at bounding box center [1048, 353] width 570 height 526
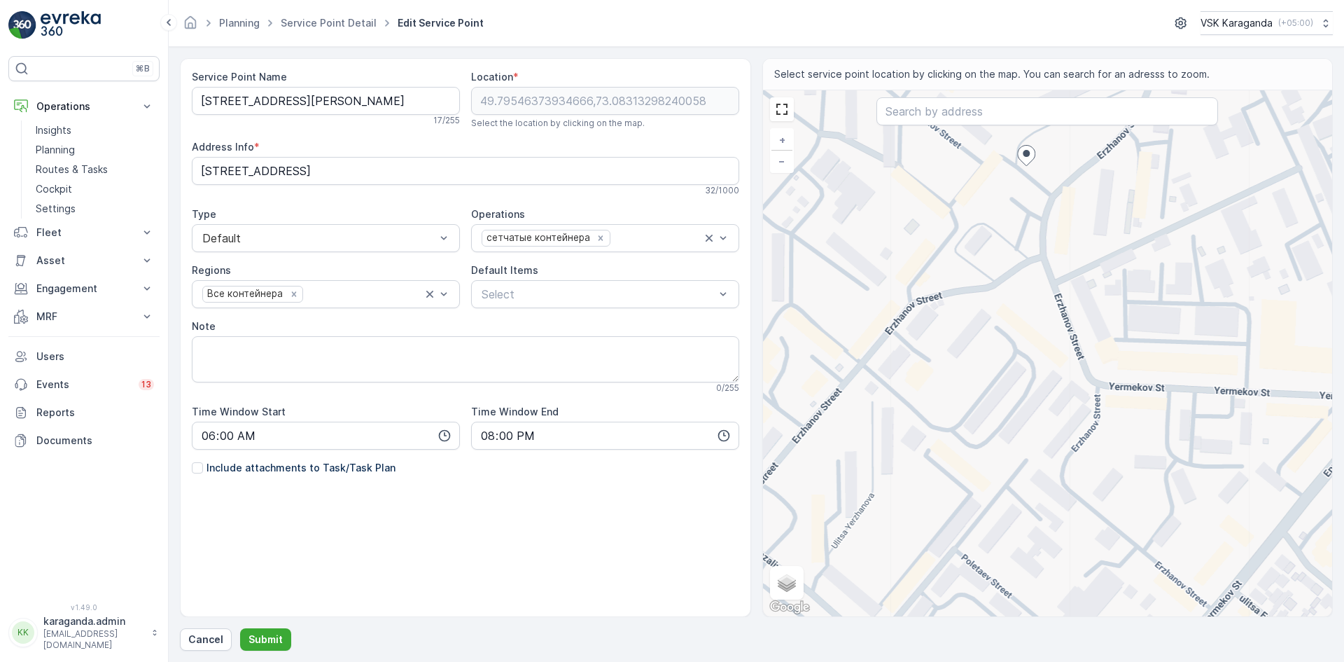
drag, startPoint x: 864, startPoint y: 354, endPoint x: 1033, endPoint y: 162, distance: 254.9
click at [1033, 162] on icon at bounding box center [1026, 155] width 18 height 21
click at [896, 124] on input "text" at bounding box center [1048, 111] width 342 height 28
type input "ержанова 45а"
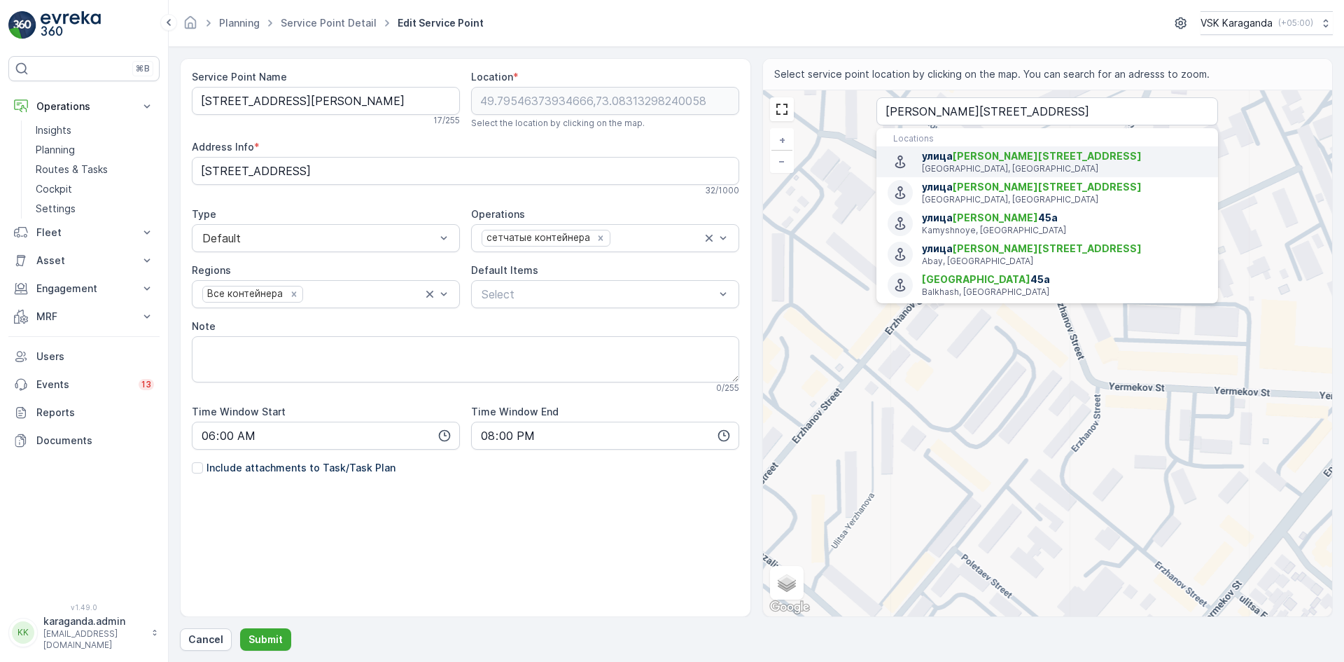
click at [989, 165] on p "Karaganda, Kazakhstan" at bounding box center [1064, 168] width 285 height 11
type input "49.7933138,73.08034529999999"
type Info "Erzhanov Street 45, Karaganda 100000, Kazakhstan"
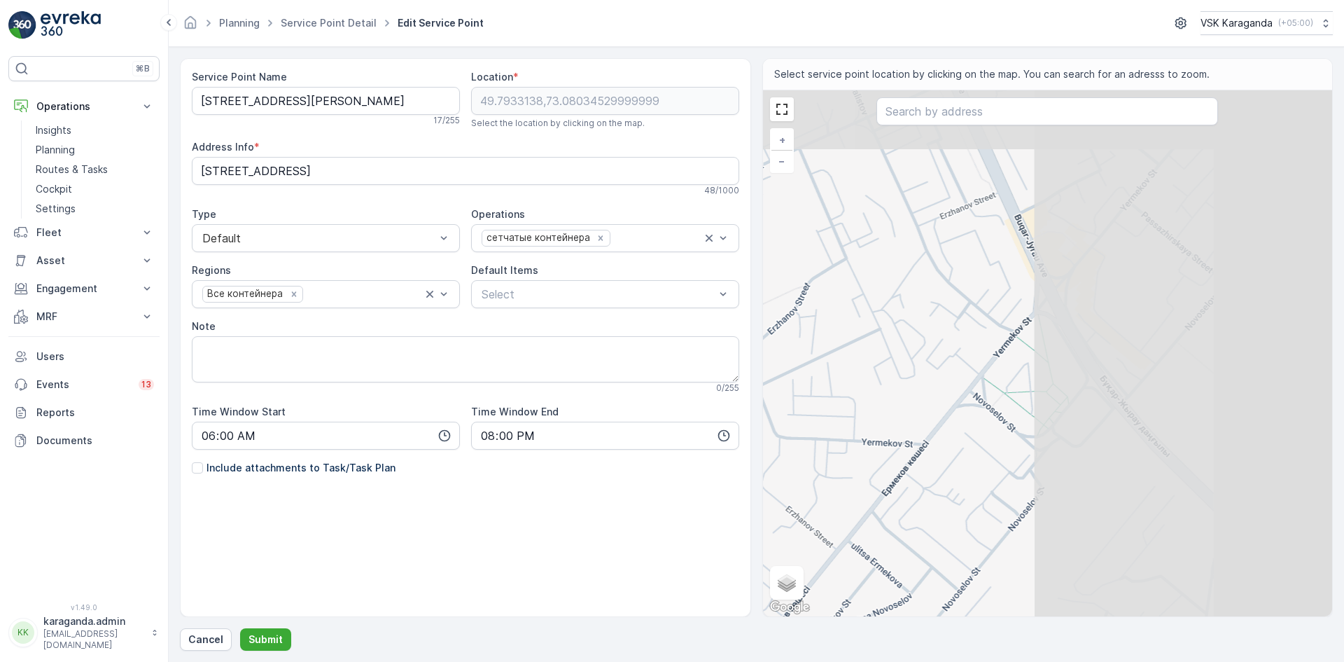
drag, startPoint x: 1185, startPoint y: 297, endPoint x: 760, endPoint y: 401, distance: 437.6
click at [760, 401] on div "Service Point Name ул. Ержанова 34/1 17 / 255 Location * 49.7933138,73.08034529…" at bounding box center [756, 337] width 1153 height 559
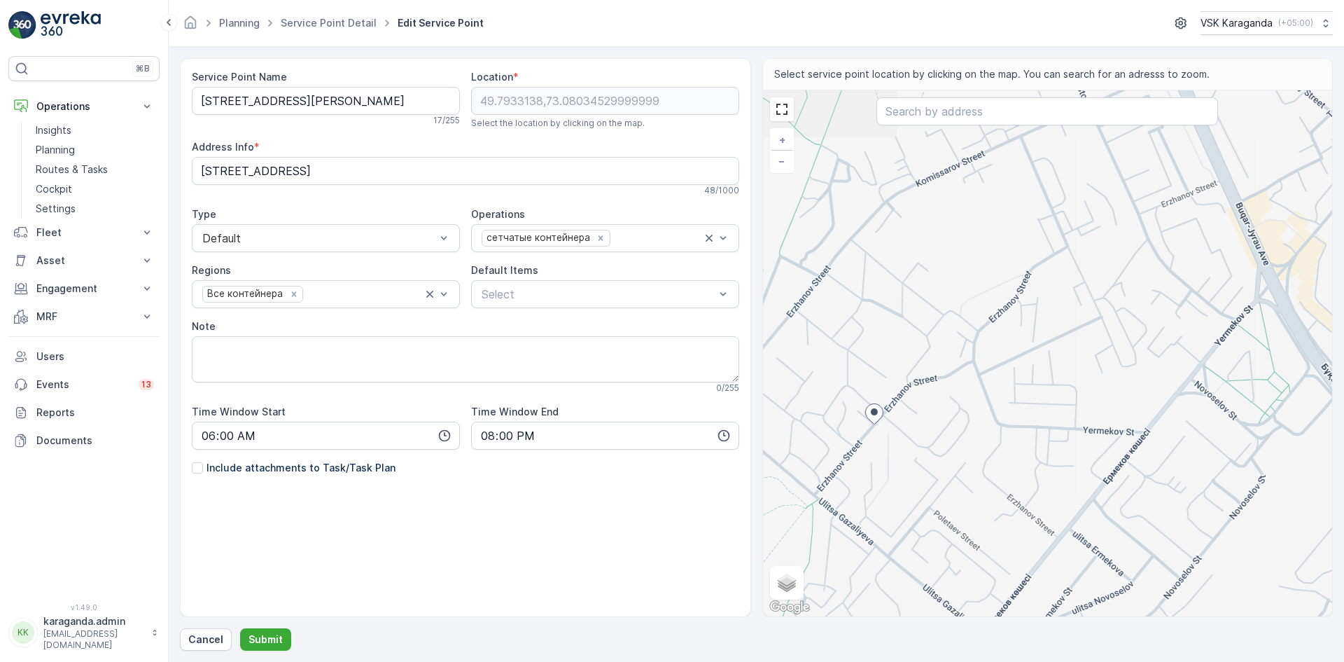
drag, startPoint x: 825, startPoint y: 384, endPoint x: 1048, endPoint y: 370, distance: 223.7
click at [1048, 370] on div "+ − Satellite Roadmap Terrain Hybrid Leaflet Keyboard shortcuts Map Data Map da…" at bounding box center [1048, 353] width 570 height 526
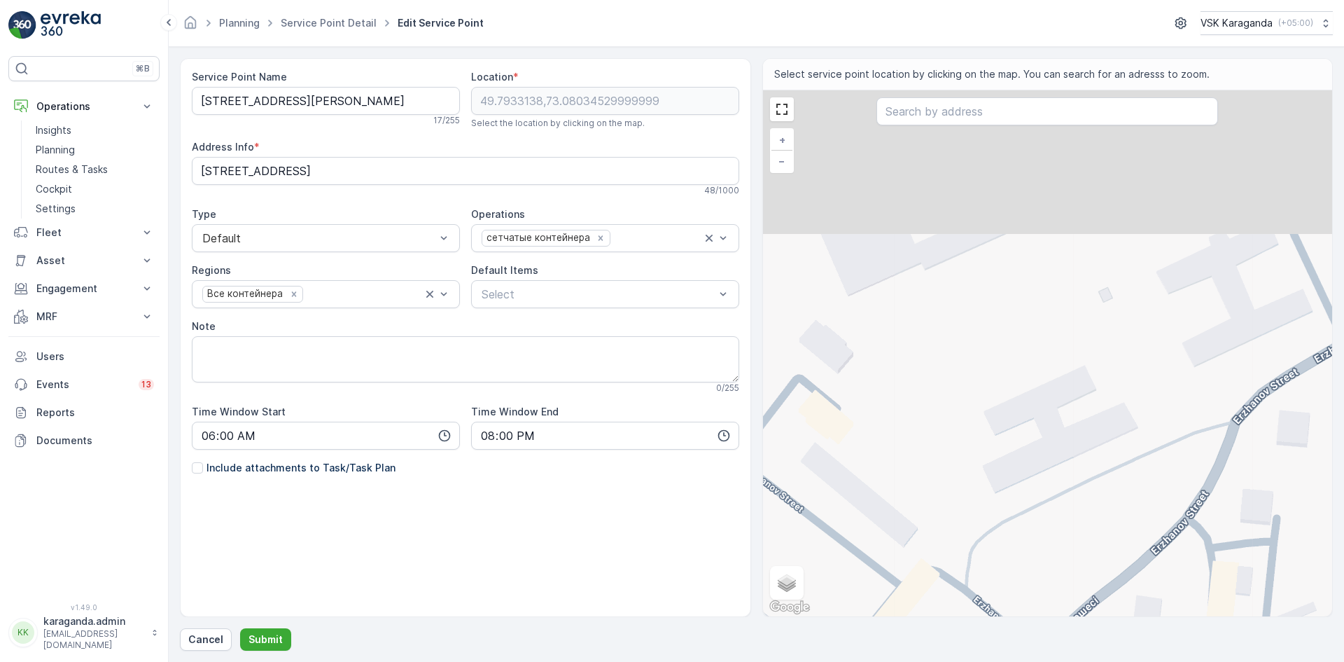
drag, startPoint x: 984, startPoint y: 302, endPoint x: 1082, endPoint y: 590, distance: 304.4
click at [1082, 590] on div "+ − Satellite Roadmap Terrain Hybrid Leaflet Keyboard shortcuts Map Data Map da…" at bounding box center [1048, 353] width 570 height 526
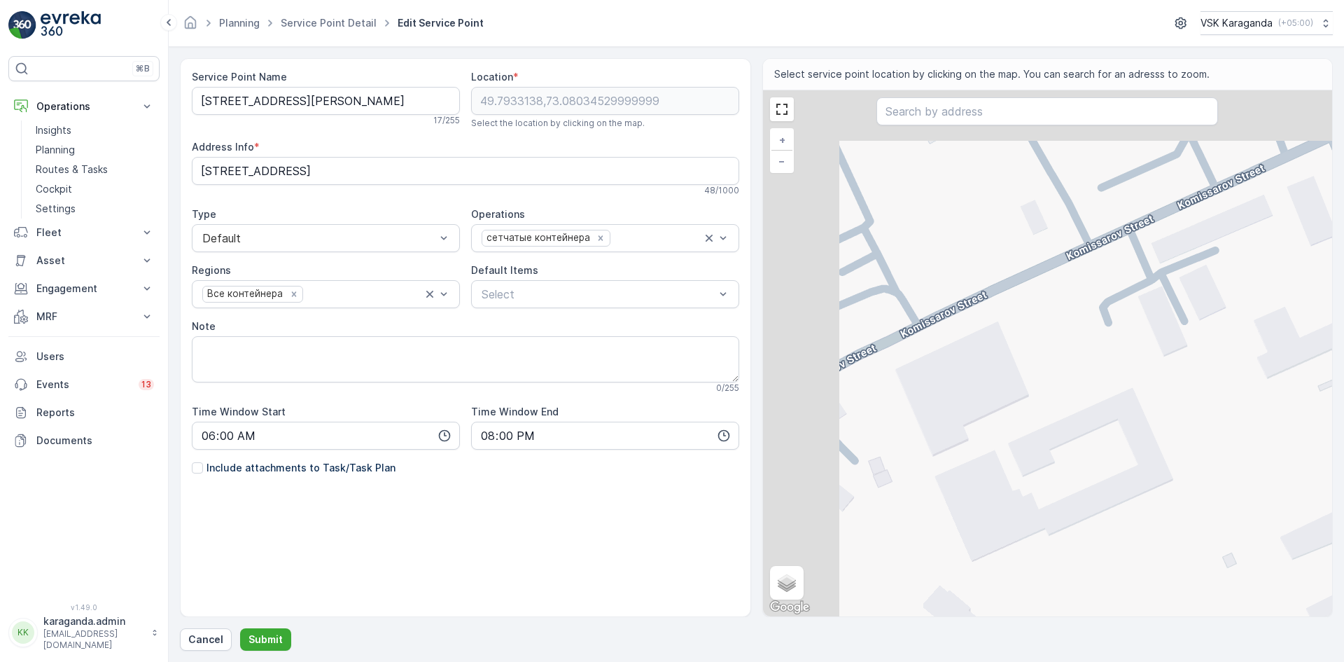
drag, startPoint x: 1017, startPoint y: 442, endPoint x: 1124, endPoint y: 650, distance: 234.5
click at [1124, 650] on form "Service Point Name ул. Ержанова 34/1 17 / 255 Location * 49.7933138,73.08034529…" at bounding box center [756, 354] width 1175 height 615
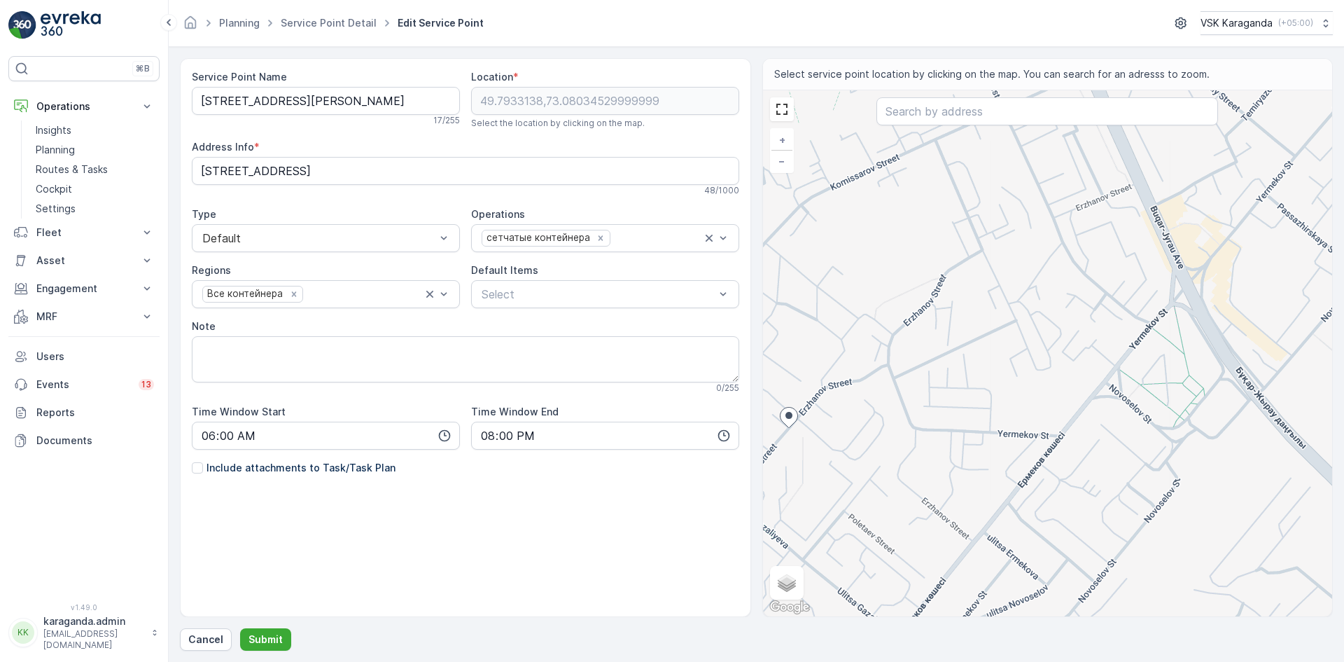
drag, startPoint x: 1019, startPoint y: 506, endPoint x: 962, endPoint y: 368, distance: 149.8
click at [962, 368] on div "+ − Satellite Roadmap Terrain Hybrid Leaflet Keyboard shortcuts Map Data Map da…" at bounding box center [1048, 353] width 570 height 526
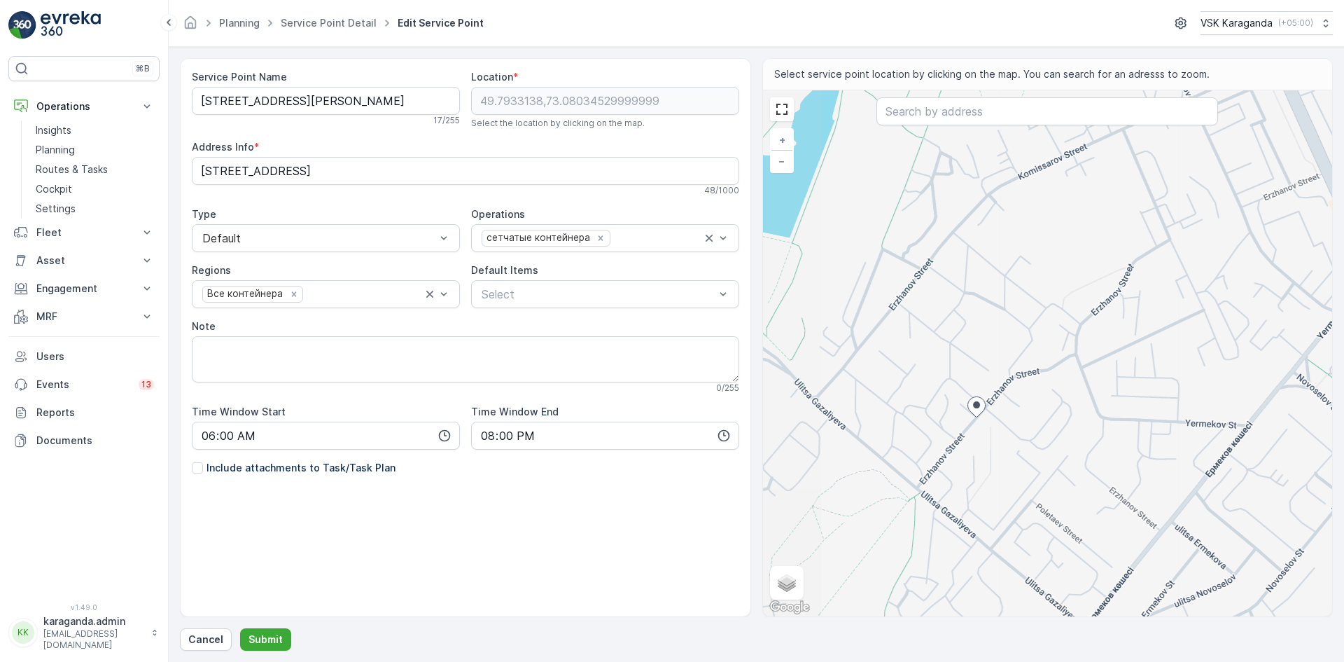
drag, startPoint x: 903, startPoint y: 396, endPoint x: 1091, endPoint y: 386, distance: 187.9
click at [1091, 386] on div "+ − Satellite Roadmap Terrain Hybrid Leaflet Keyboard shortcuts Map Data Map da…" at bounding box center [1048, 353] width 570 height 526
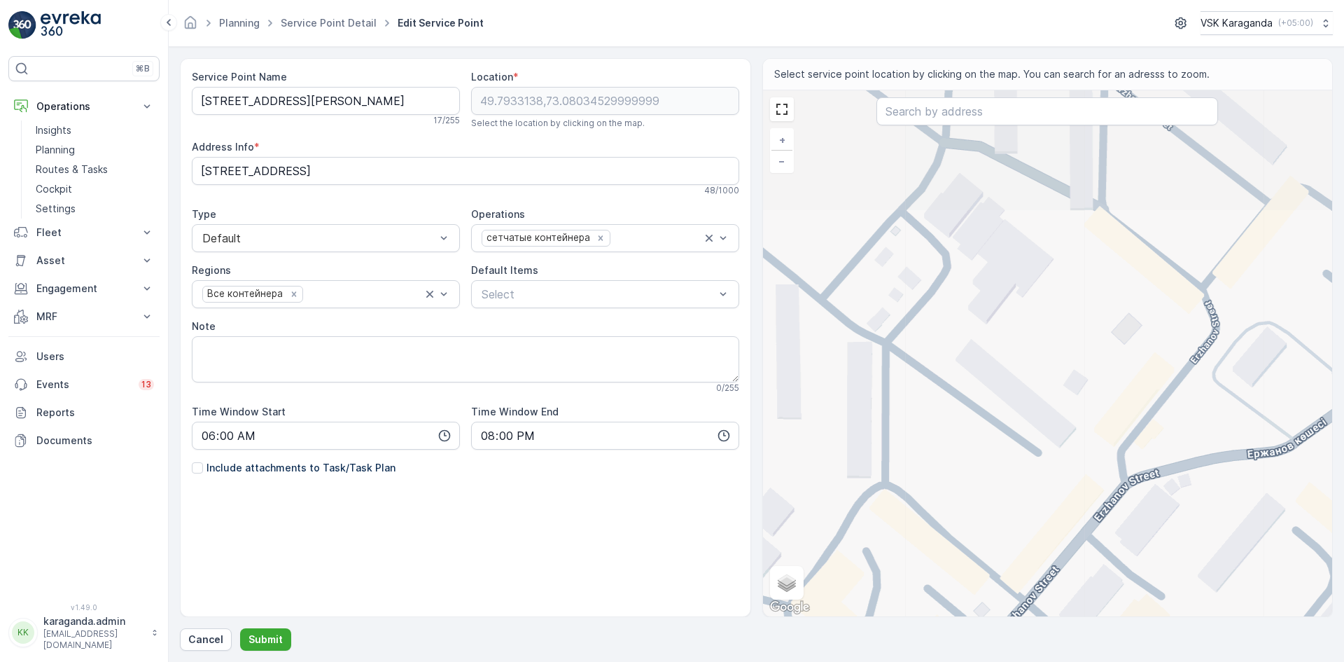
drag, startPoint x: 1108, startPoint y: 374, endPoint x: 1173, endPoint y: 537, distance: 175.6
click at [1173, 537] on div "+ − Satellite Roadmap Terrain Hybrid Leaflet Keyboard shortcuts Map Data Map da…" at bounding box center [1048, 353] width 570 height 526
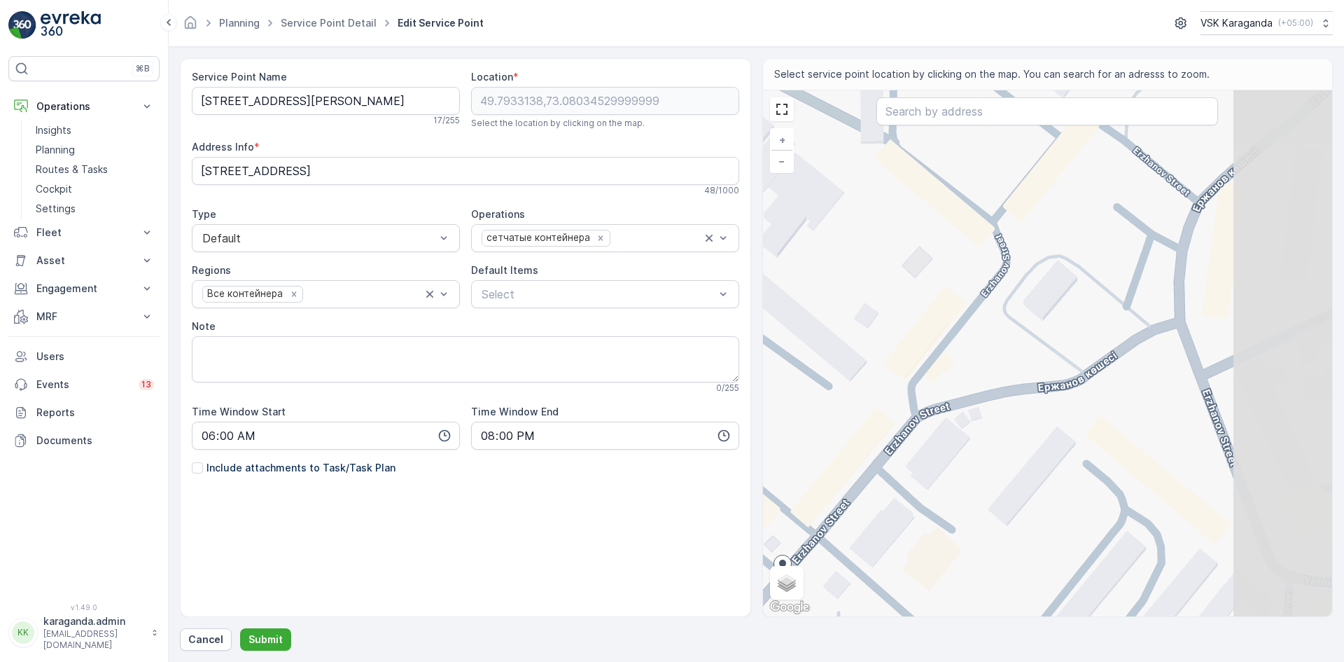
drag, startPoint x: 1133, startPoint y: 370, endPoint x: 893, endPoint y: 295, distance: 250.9
click at [893, 295] on div "+ − Satellite Roadmap Terrain Hybrid Leaflet Keyboard shortcuts Map Data Map da…" at bounding box center [1048, 353] width 570 height 526
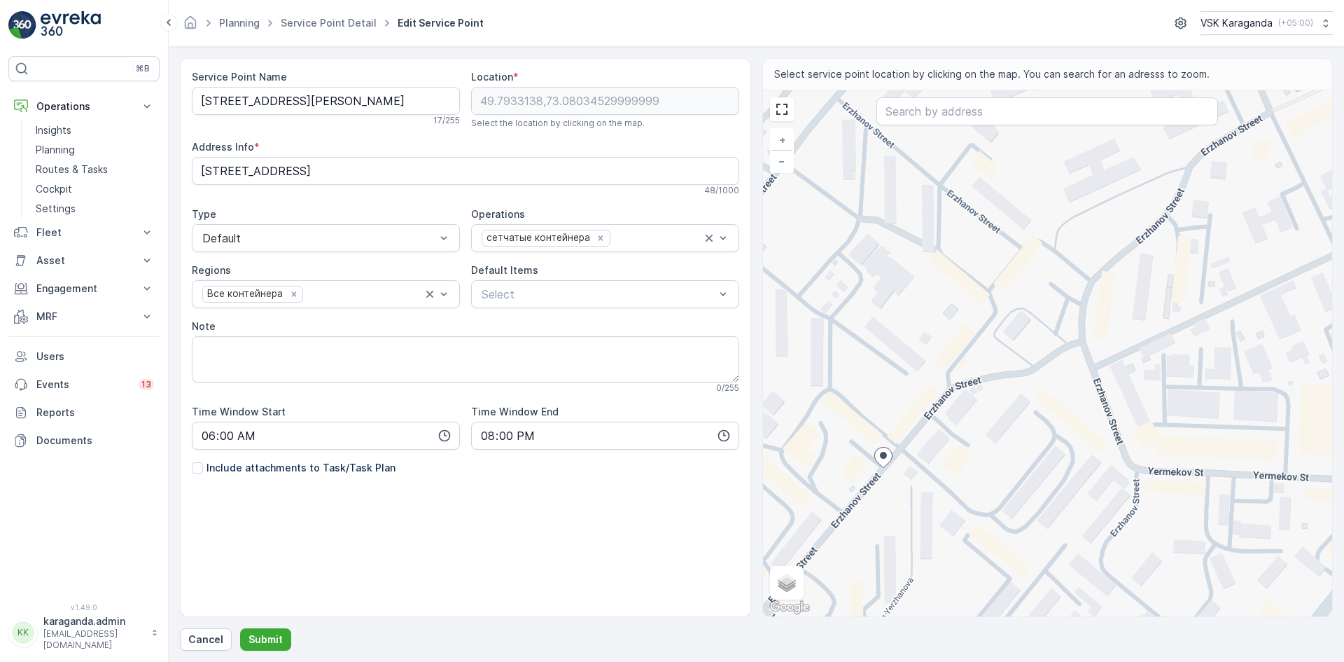
click at [991, 365] on div "+ − Satellite Roadmap Terrain Hybrid Leaflet Keyboard shortcuts Map Data Map da…" at bounding box center [1048, 353] width 570 height 526
type input "49.79432791803529,73.08199598954808"
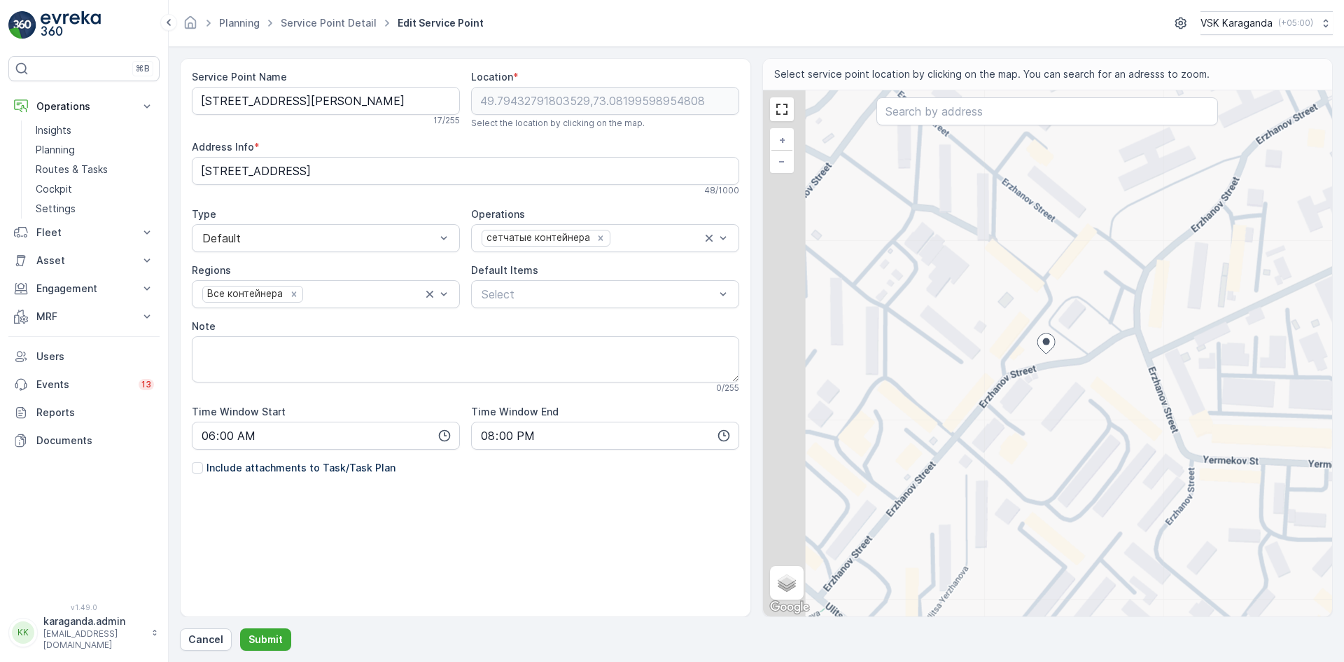
type Info "Erzhanov Street 34/1, Karaganda 100000, Kazakhstan"
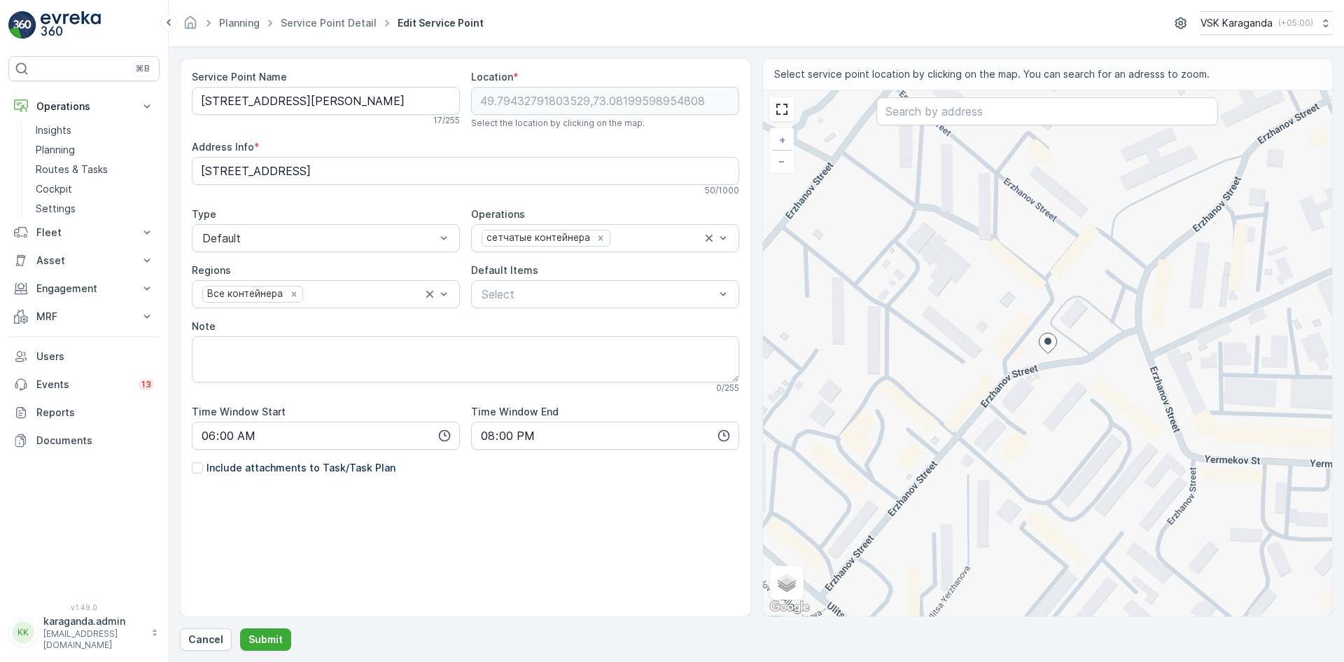
click at [1019, 364] on div "+ − Satellite Roadmap Terrain Hybrid Leaflet Keyboard shortcuts Map Data Map da…" at bounding box center [1048, 353] width 570 height 526
type input "49.79422403061003,73.08155598857323"
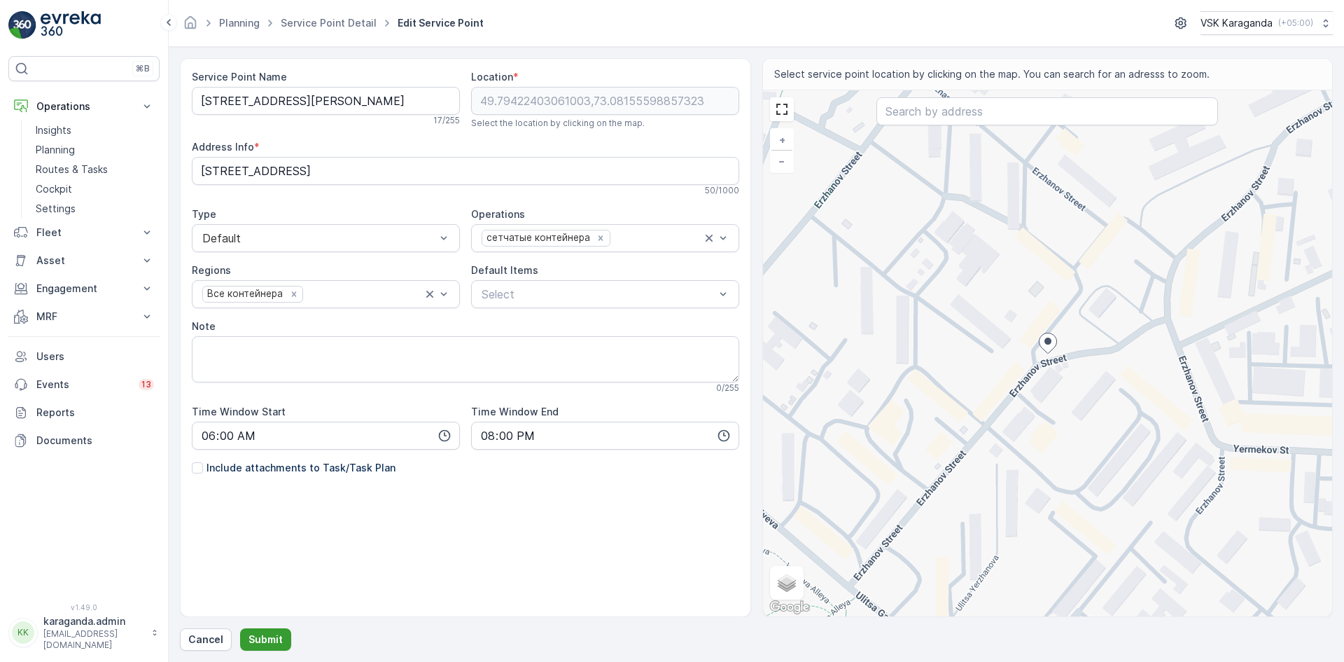
click at [281, 643] on button "Submit" at bounding box center [265, 639] width 51 height 22
